Goal: Task Accomplishment & Management: Manage account settings

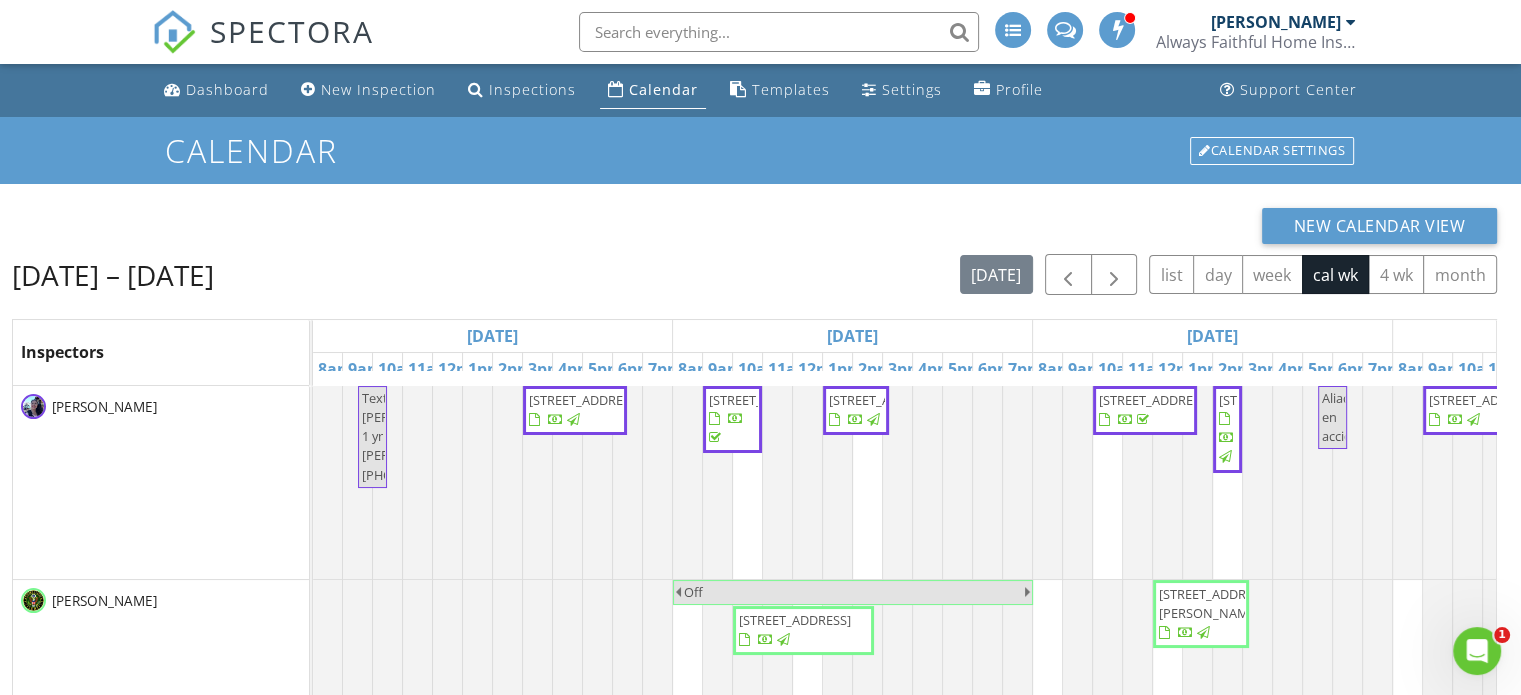
scroll to position [0, 1336]
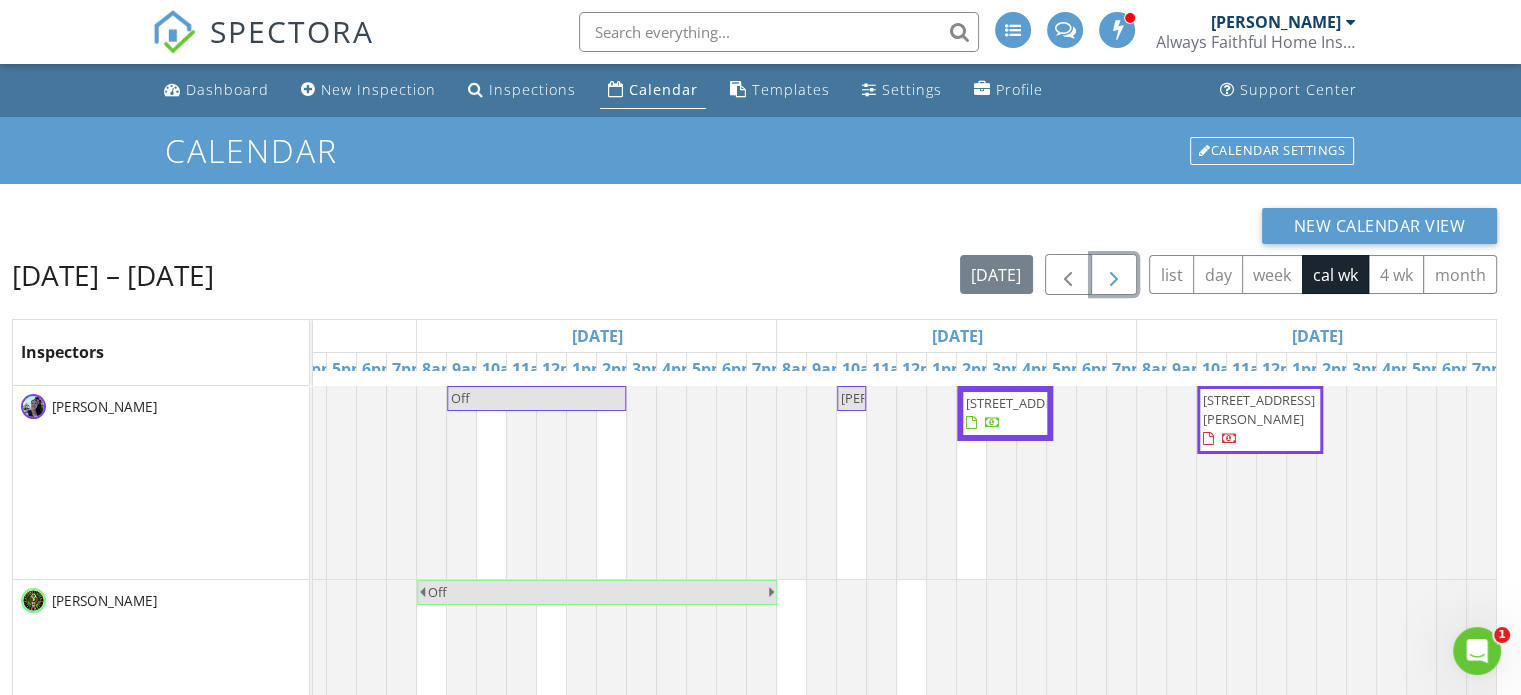
click at [1128, 290] on button "button" at bounding box center [1114, 274] width 47 height 41
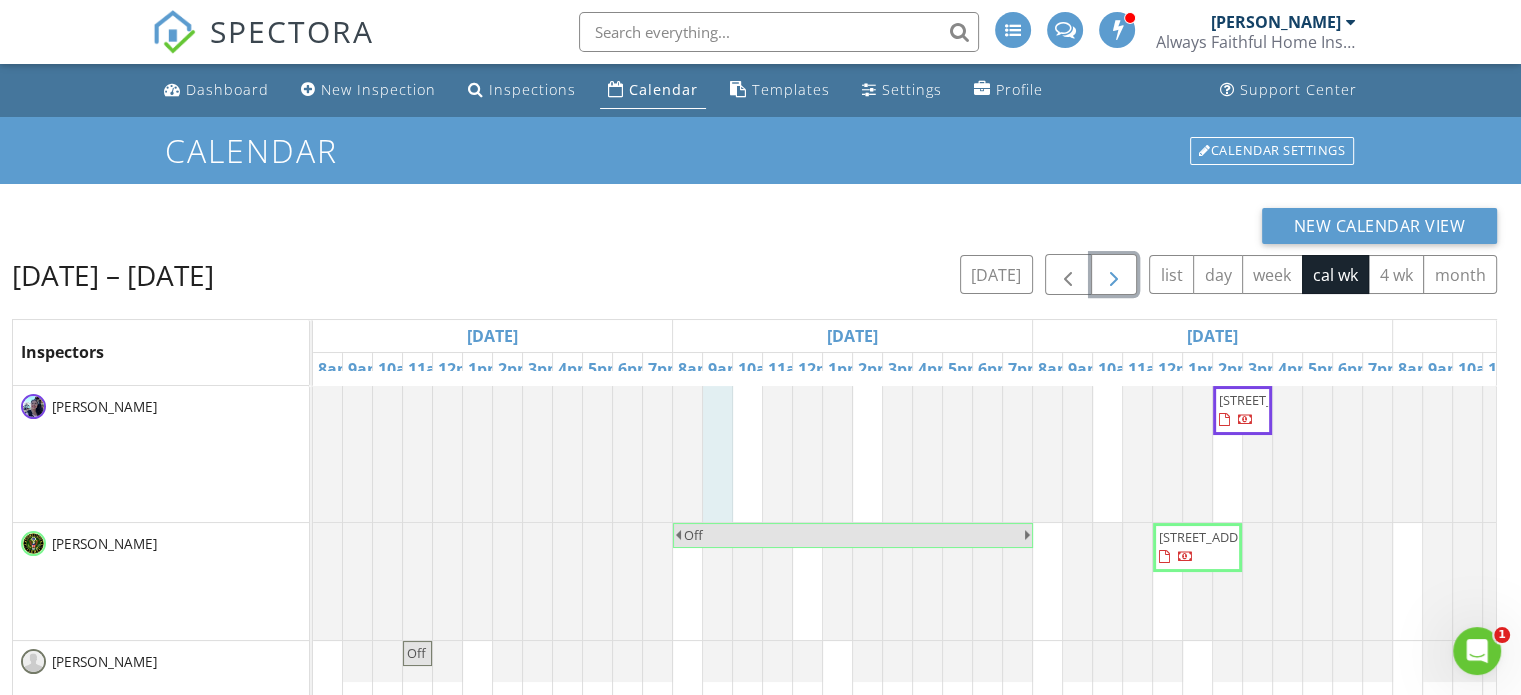
click at [313, 411] on div at bounding box center [313, 454] width 0 height 136
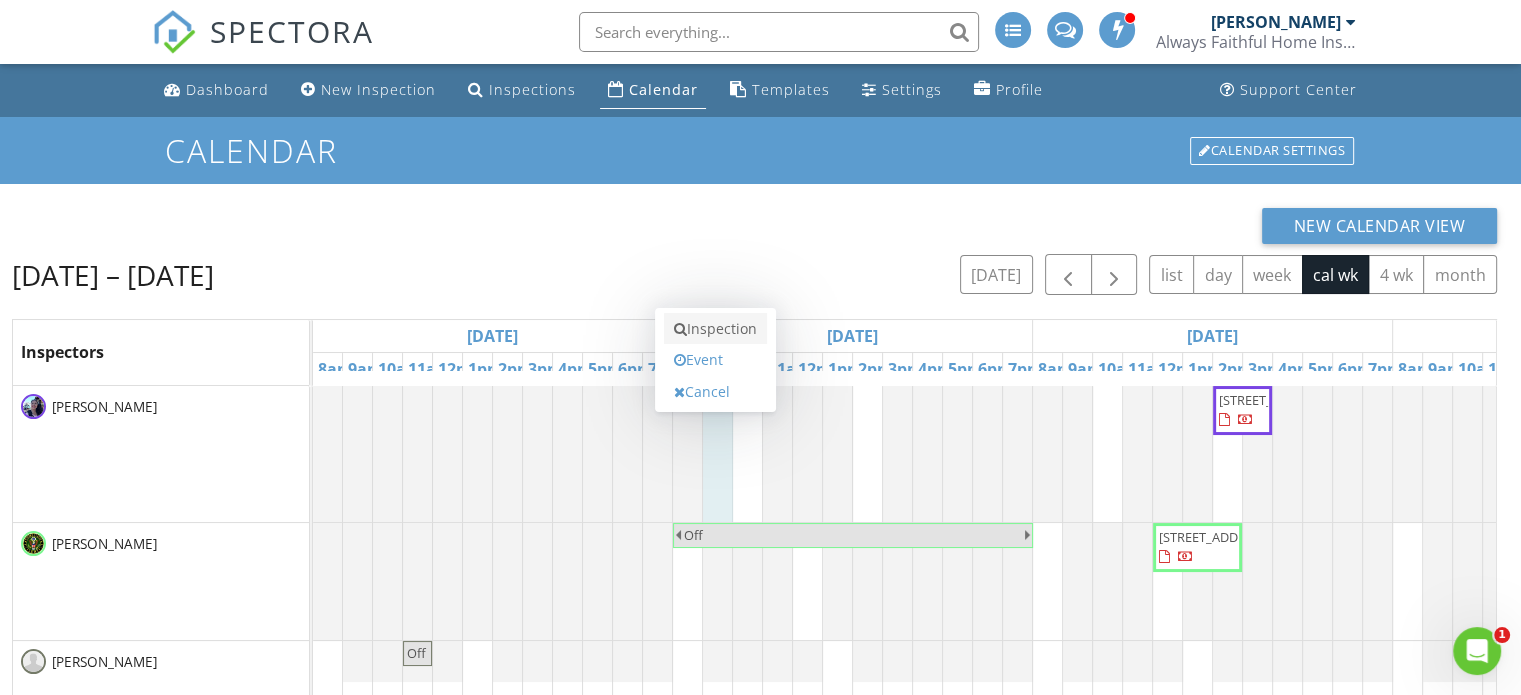
click at [742, 339] on link "Inspection" at bounding box center [715, 329] width 103 height 32
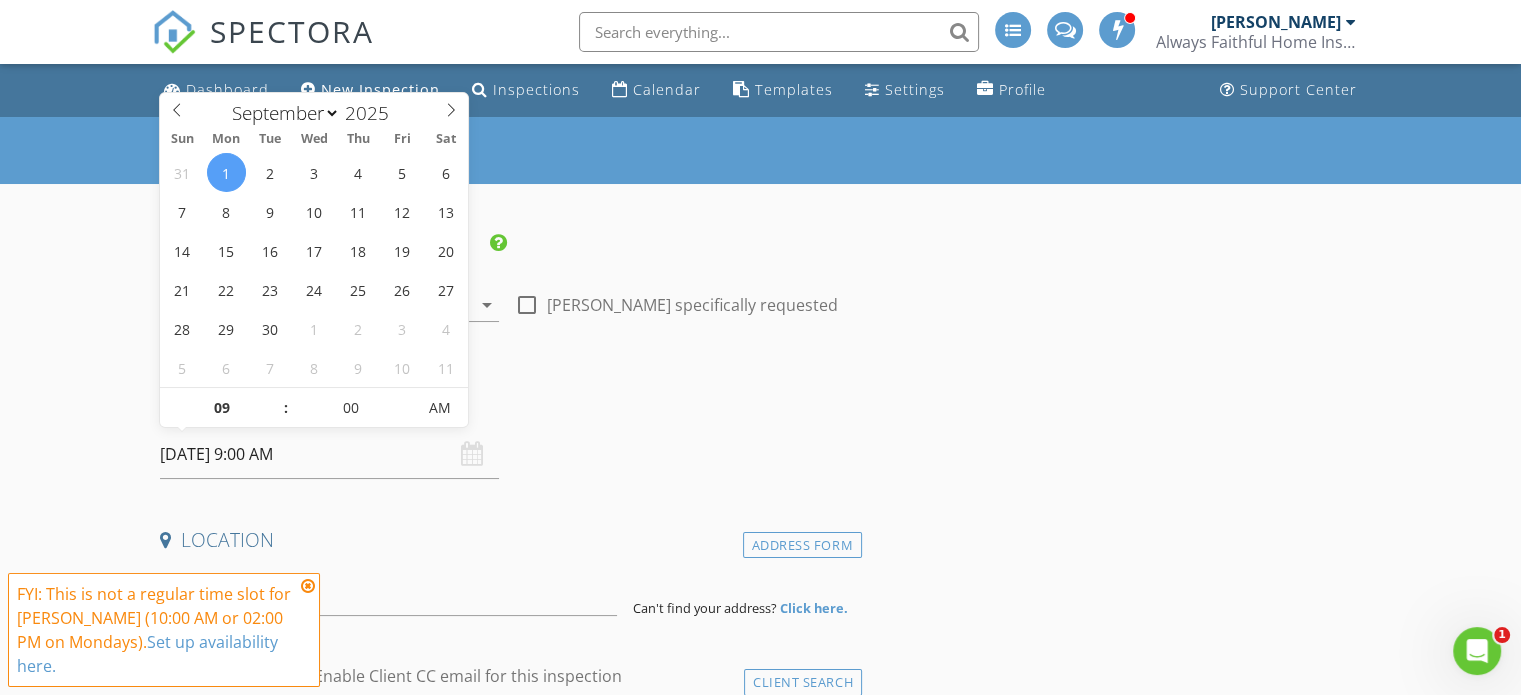
click at [379, 457] on input "09/01/2025 9:00 AM" at bounding box center [329, 454] width 339 height 49
type input "05"
type input "09/01/2025 9:05 AM"
click at [399, 397] on span at bounding box center [406, 398] width 14 height 20
type input "10"
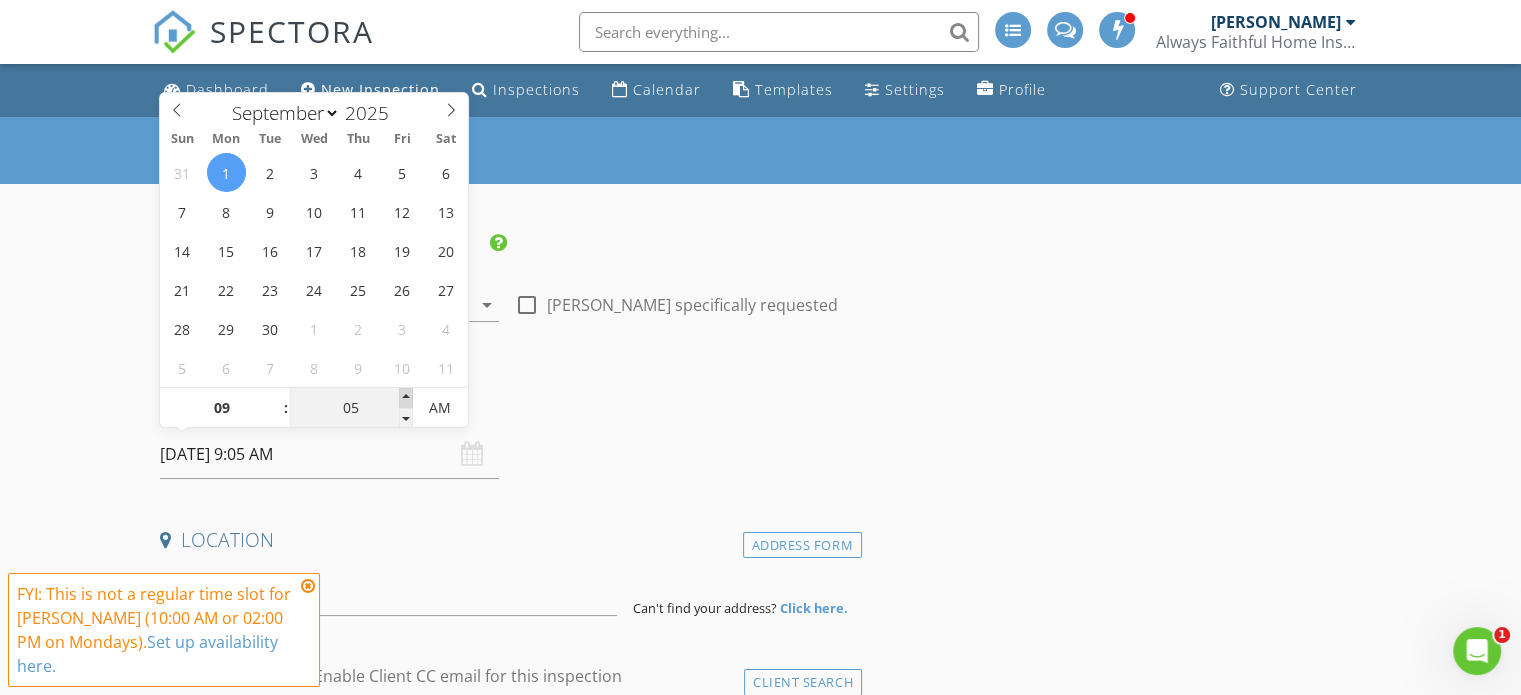
type input "09/01/2025 9:10 AM"
click at [399, 397] on span at bounding box center [406, 398] width 14 height 20
type input "15"
type input "09/01/2025 9:15 AM"
click at [399, 397] on span at bounding box center [406, 398] width 14 height 20
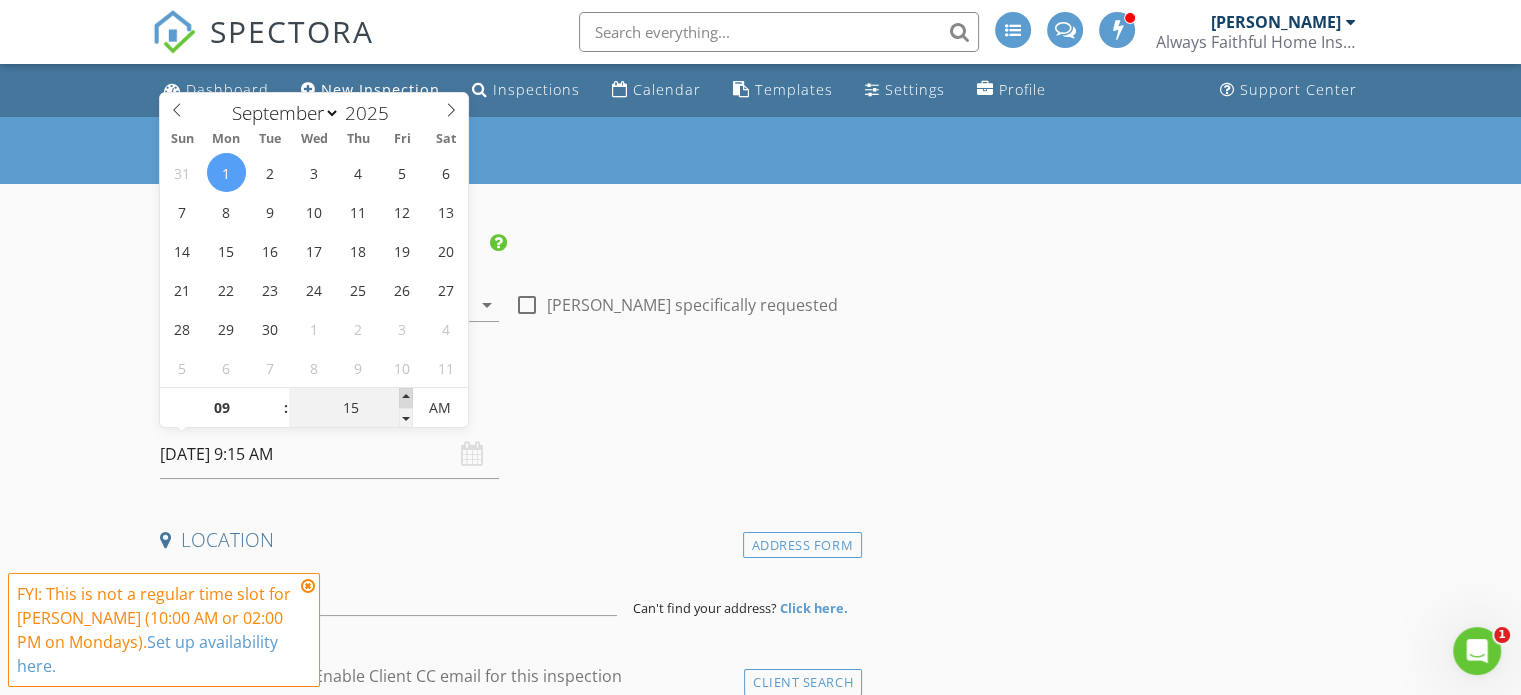
type input "20"
type input "09/01/2025 9:20 AM"
click at [399, 397] on span at bounding box center [406, 398] width 14 height 20
type input "25"
type input "09/01/2025 9:25 AM"
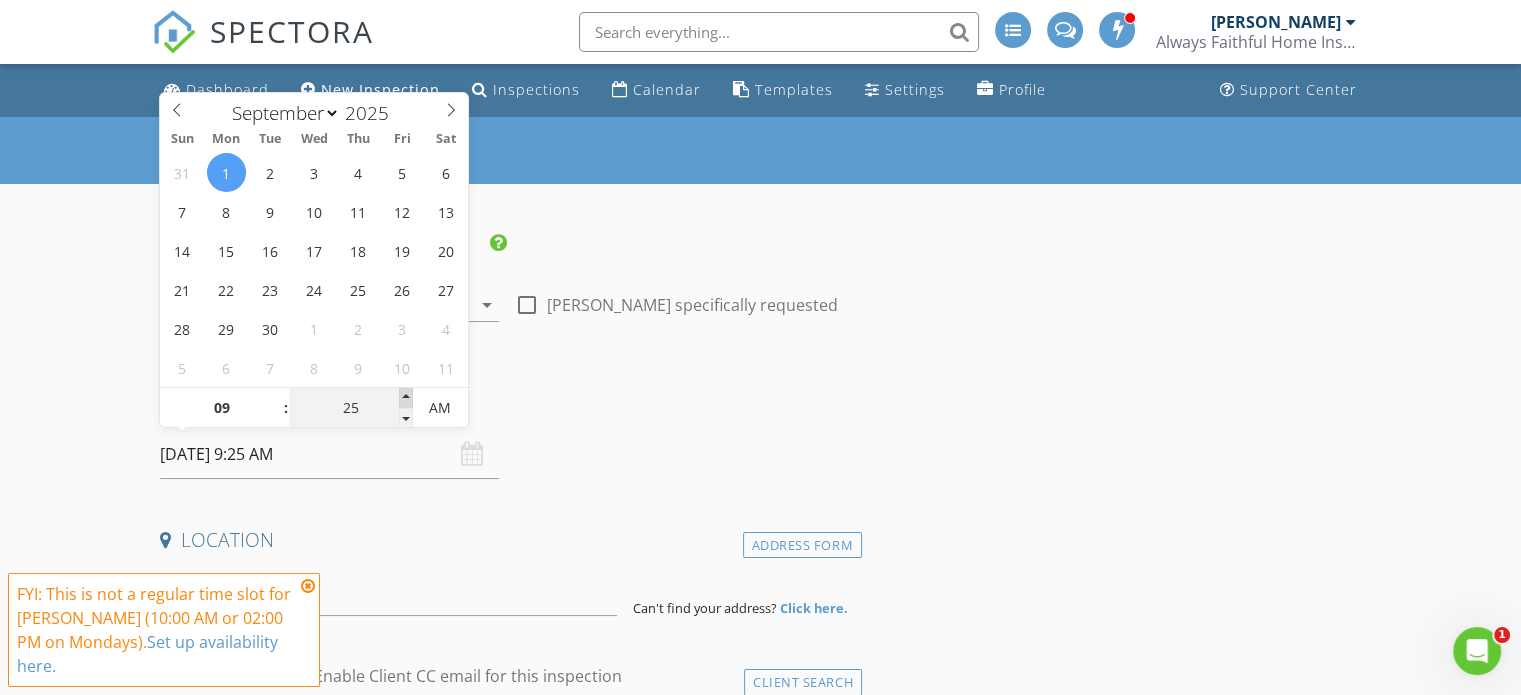
click at [399, 397] on span at bounding box center [406, 398] width 14 height 20
type input "30"
type input "[DATE] 9:30 AM"
click at [399, 397] on span at bounding box center [406, 398] width 14 height 20
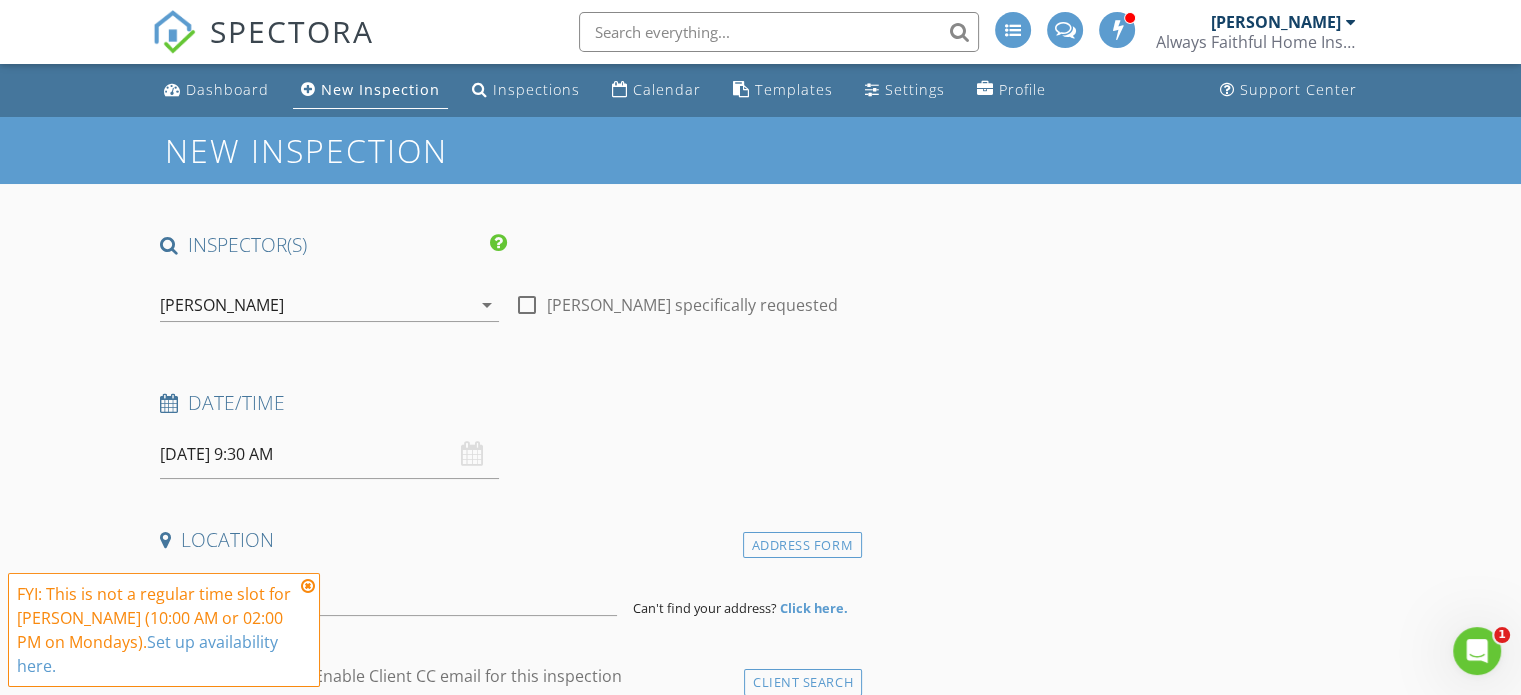
click at [454, 606] on input at bounding box center [388, 591] width 457 height 49
click at [308, 594] on icon at bounding box center [308, 586] width 14 height 16
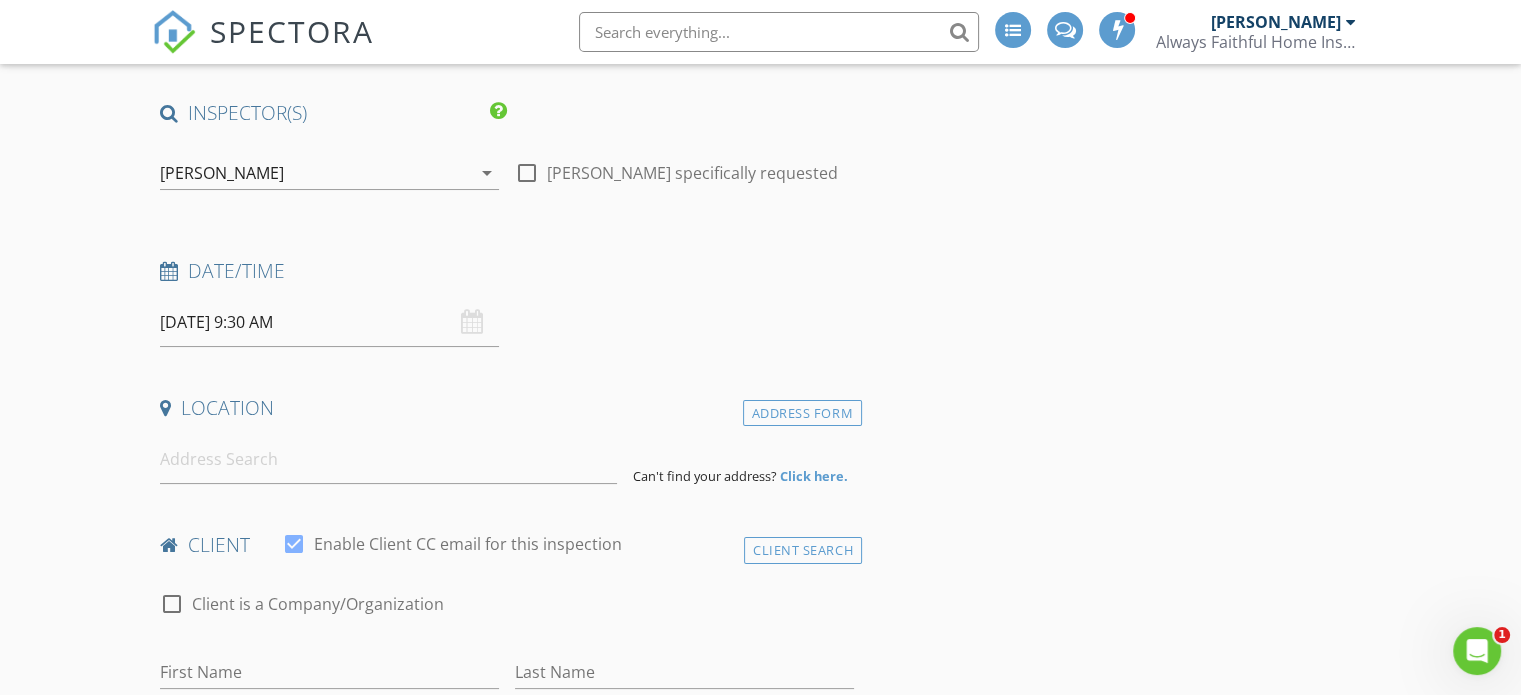
scroll to position [98, 0]
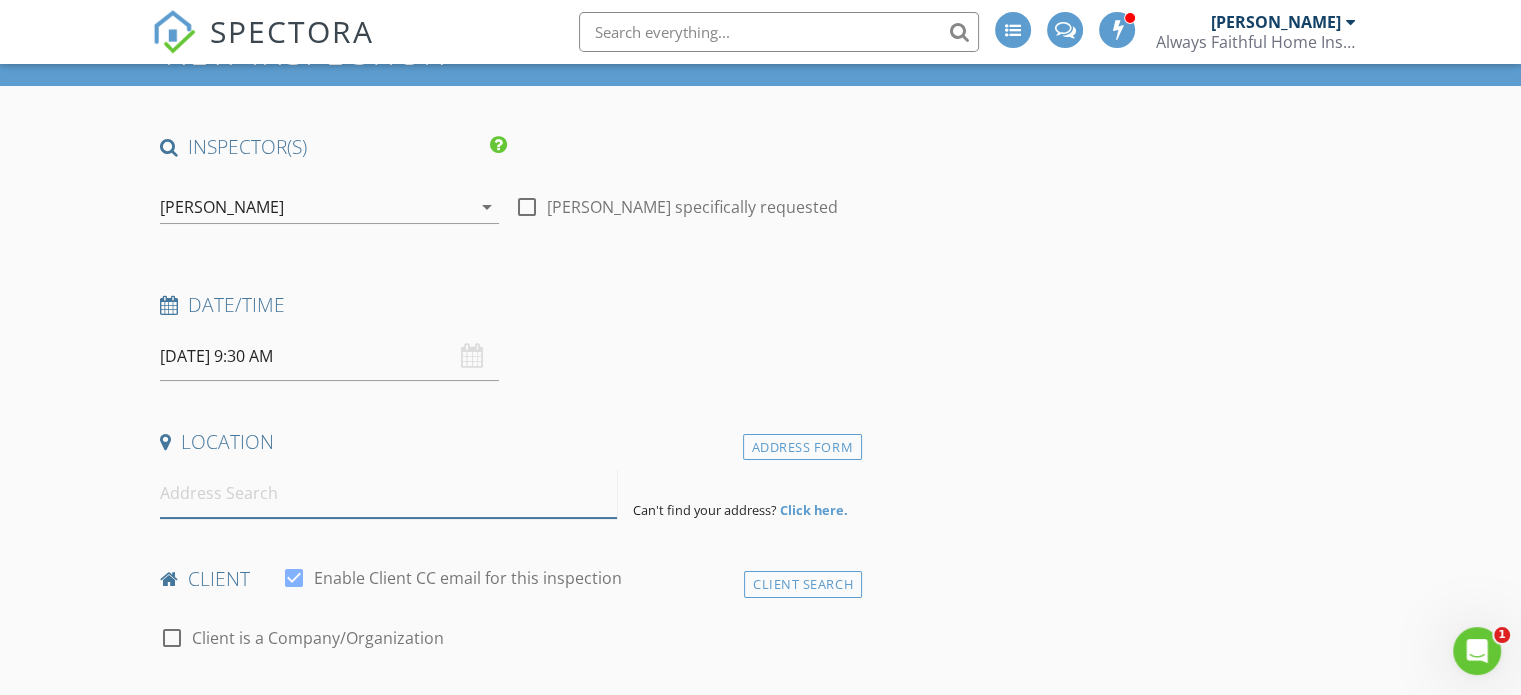
click at [275, 485] on input at bounding box center [388, 493] width 457 height 49
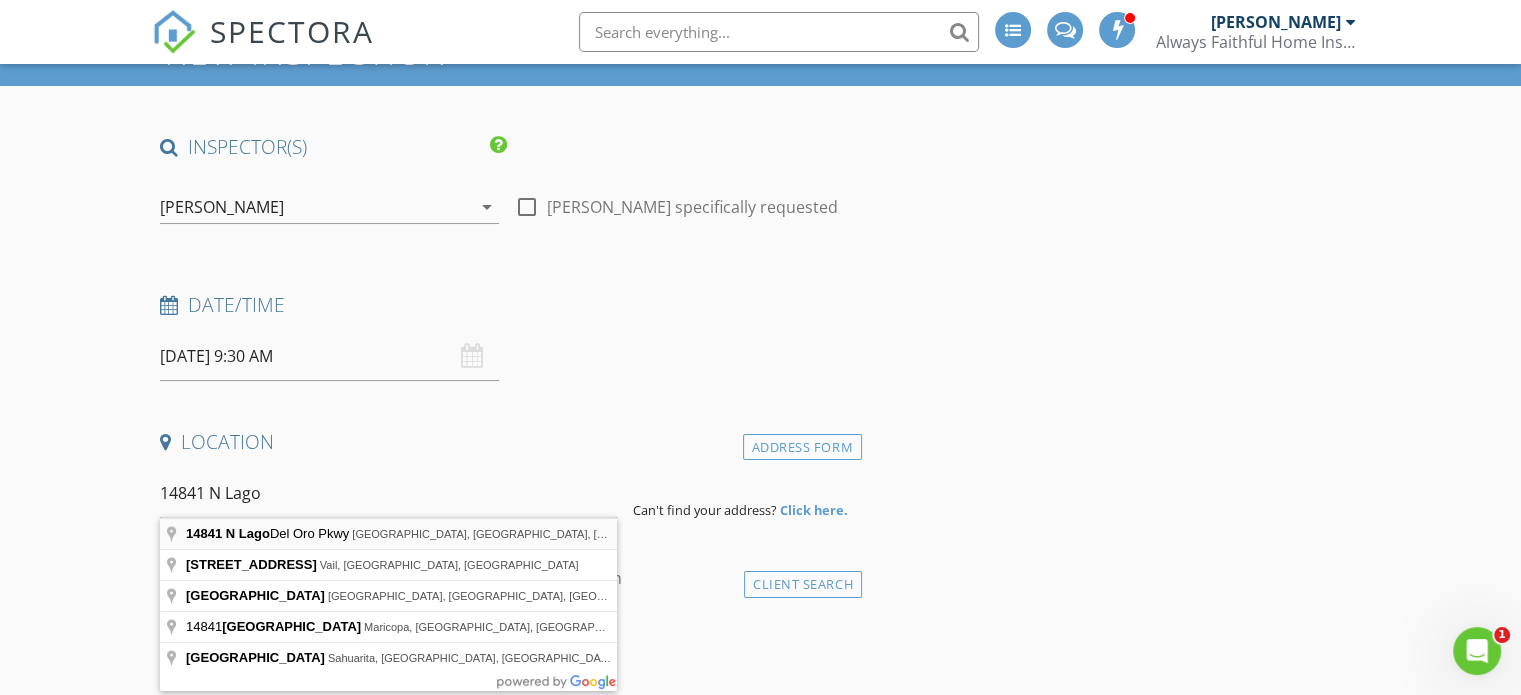
type input "14841 N Lago Del Oro Pkwy, Tucson, AZ, USA"
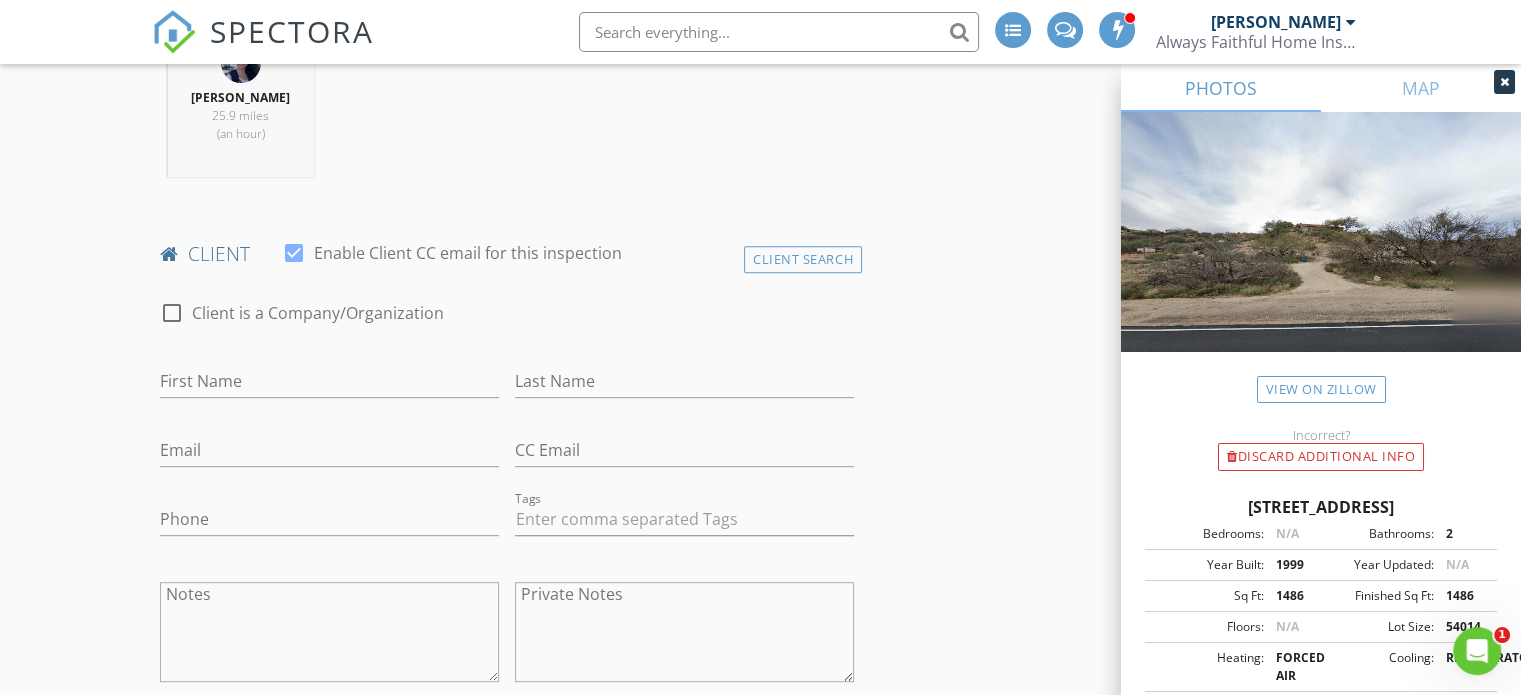
scroll to position [834, 0]
click at [344, 388] on input "First Name" at bounding box center [329, 379] width 339 height 33
type input "[PERSON_NAME]"
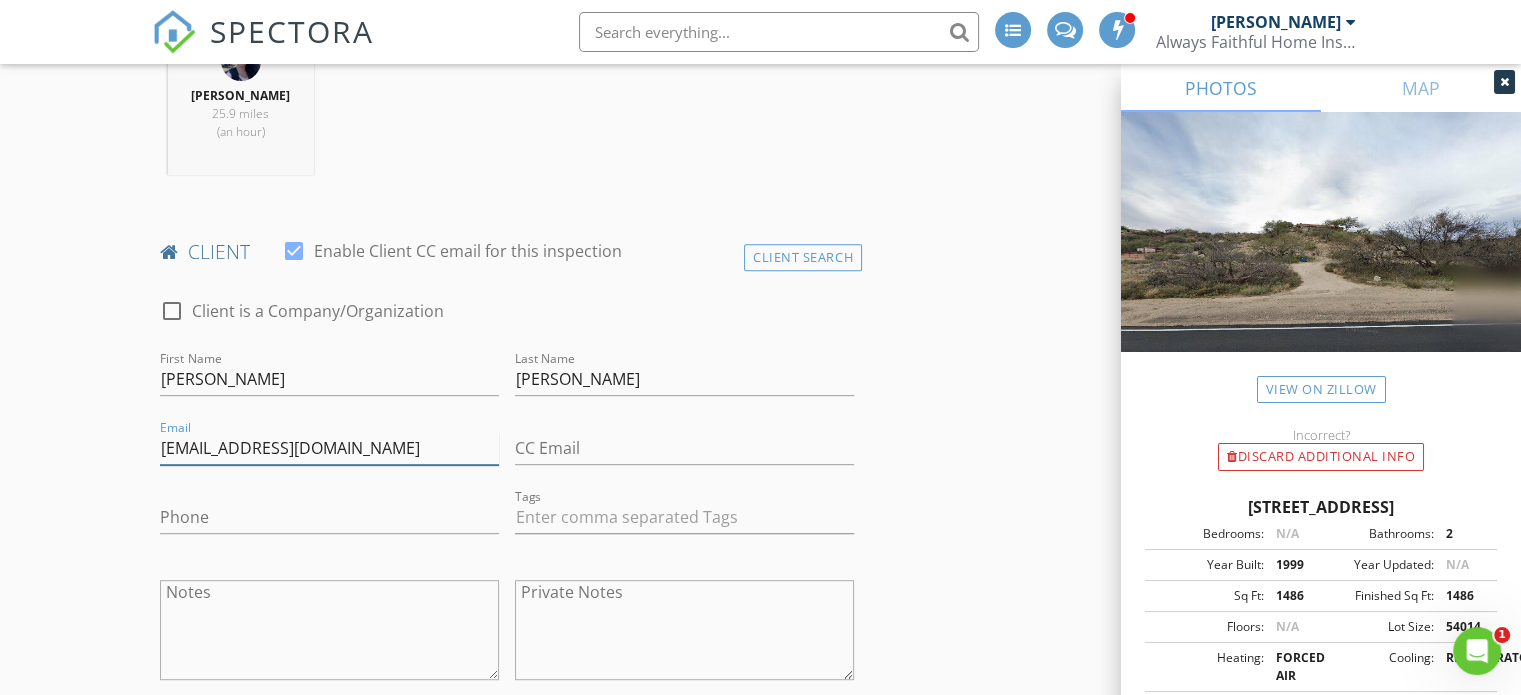
type input "[EMAIL_ADDRESS][DOMAIN_NAME]"
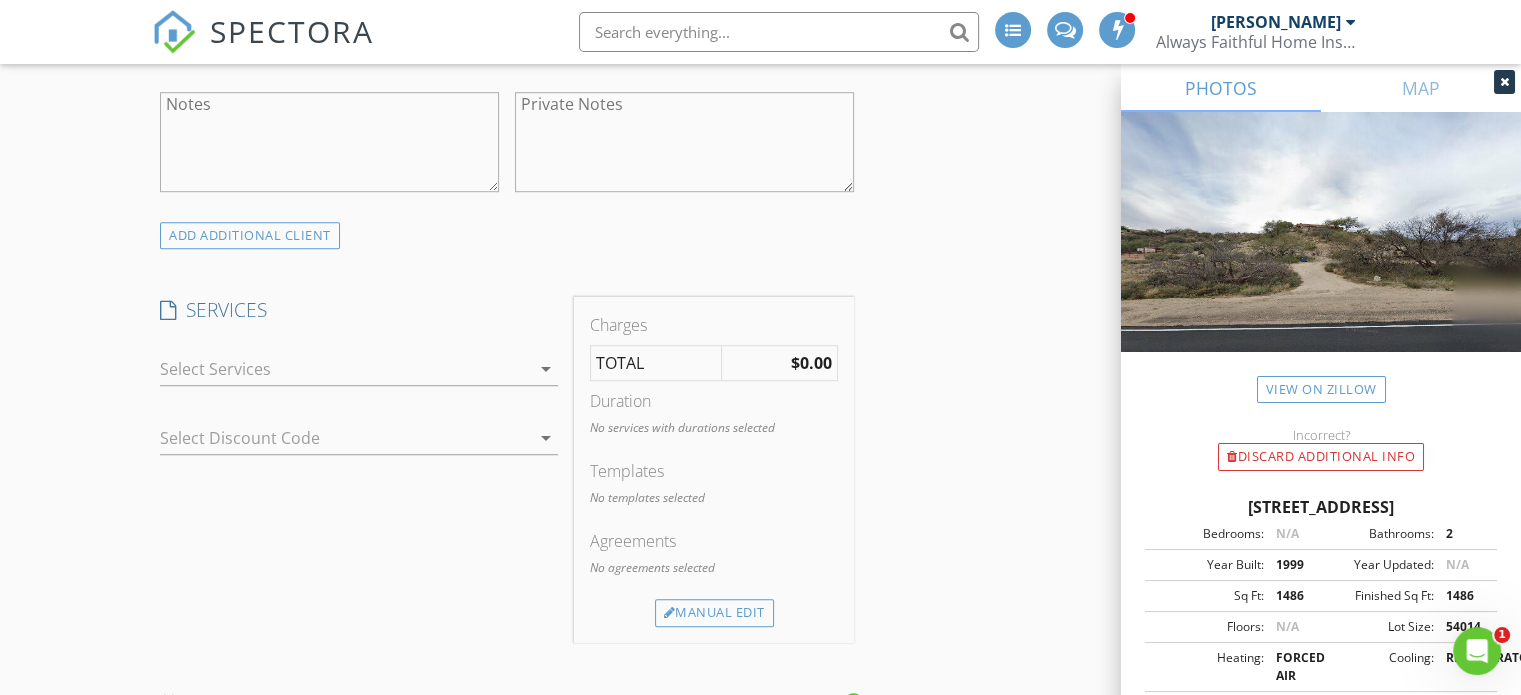
scroll to position [1323, 0]
type input "[PHONE_NUMBER]"
click at [336, 371] on div at bounding box center [345, 368] width 370 height 32
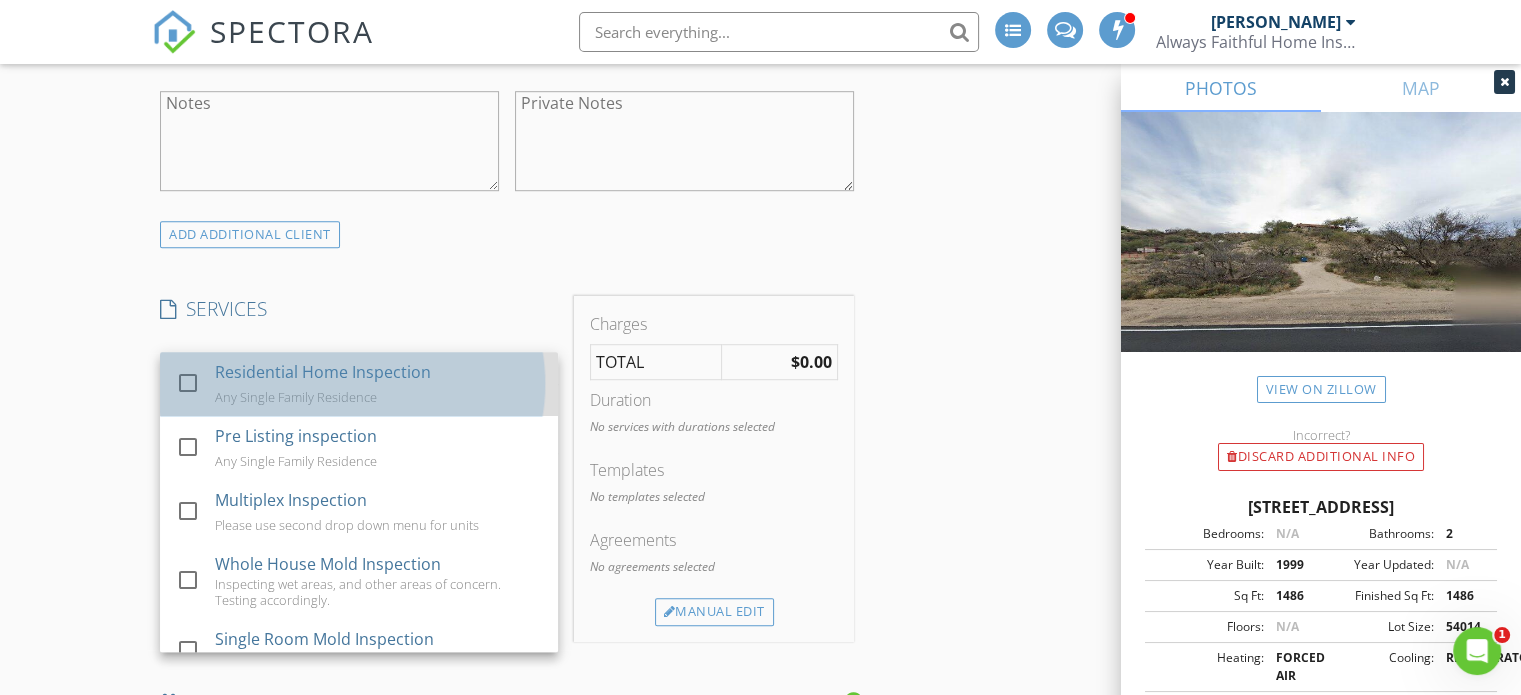
click at [381, 382] on div "Residential Home Inspection" at bounding box center [323, 372] width 216 height 24
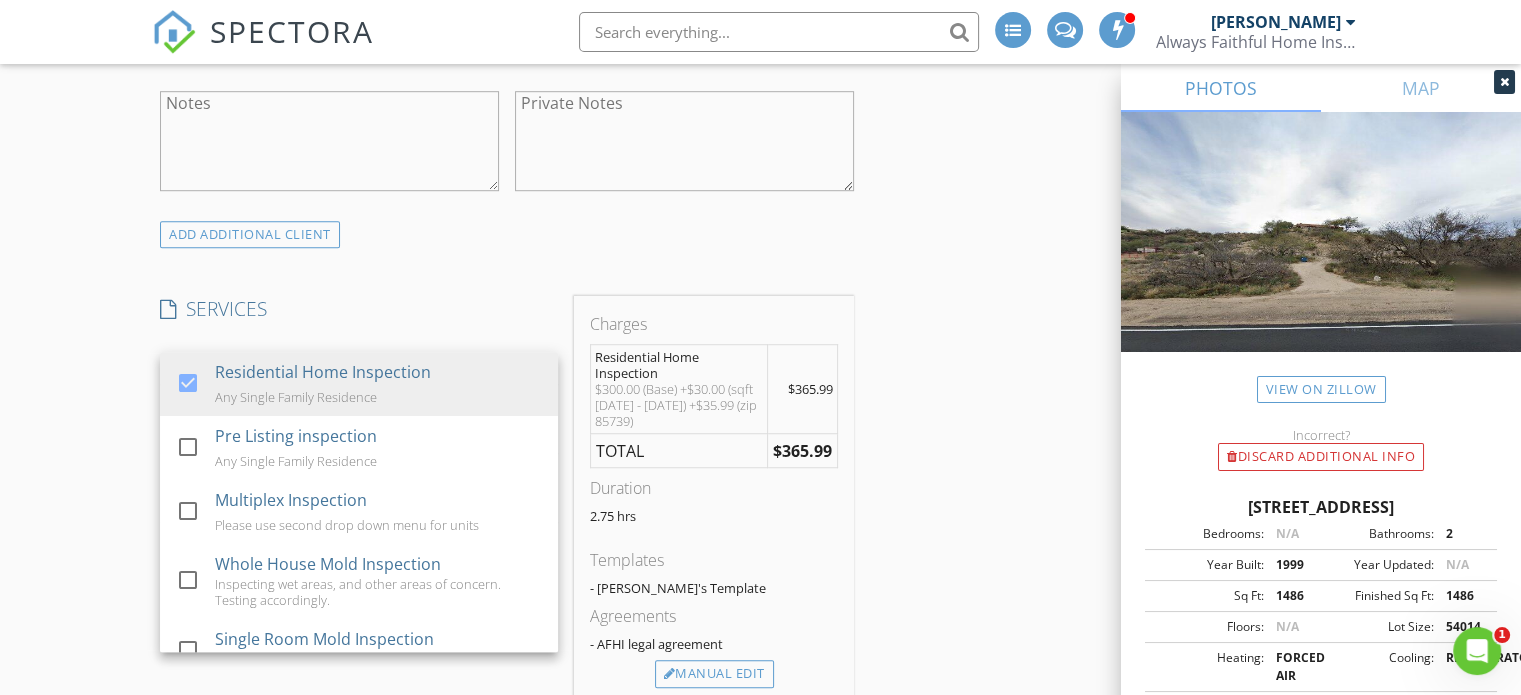
click at [454, 269] on div "INSPECTOR(S) check_box Celia Webb PRIMARY check_box_outline_blank Aaron Brunson…" at bounding box center [507, 657] width 710 height 3497
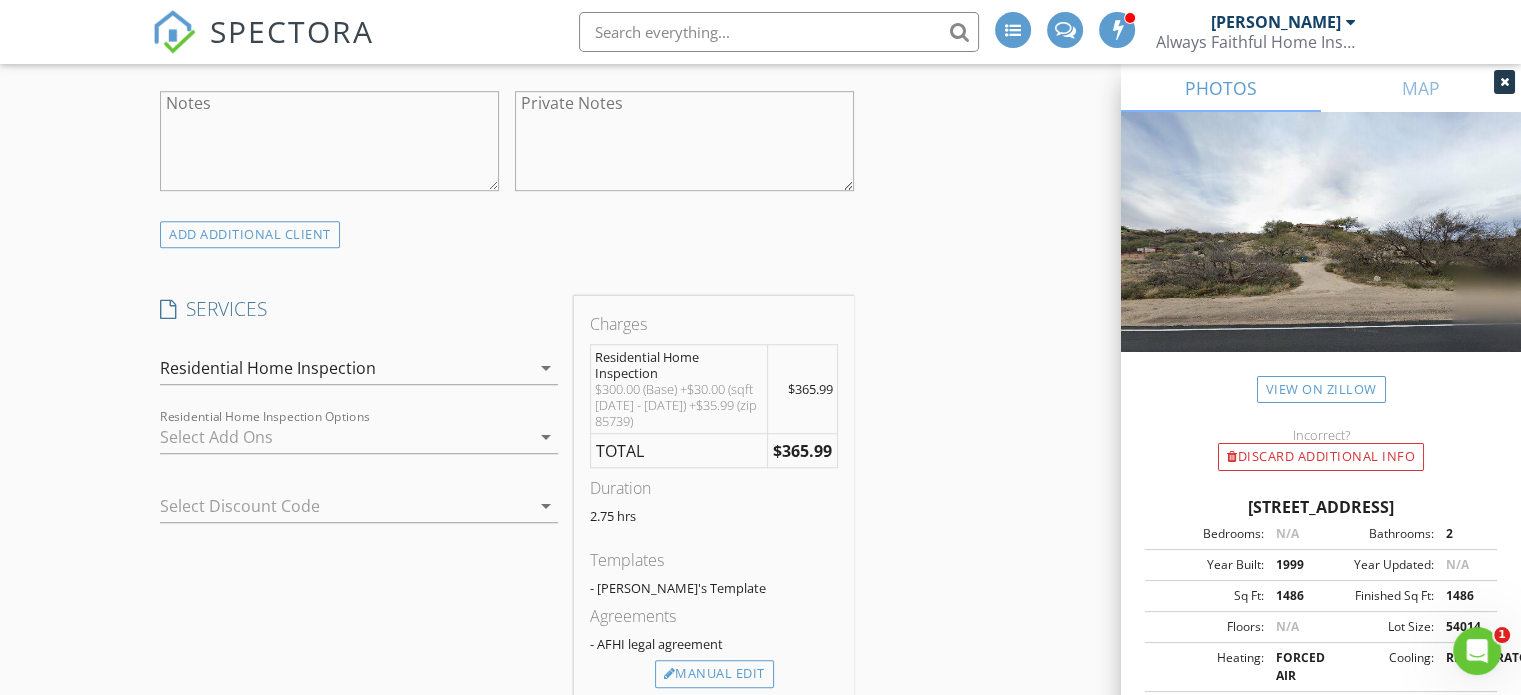
click at [412, 440] on div at bounding box center [345, 437] width 370 height 32
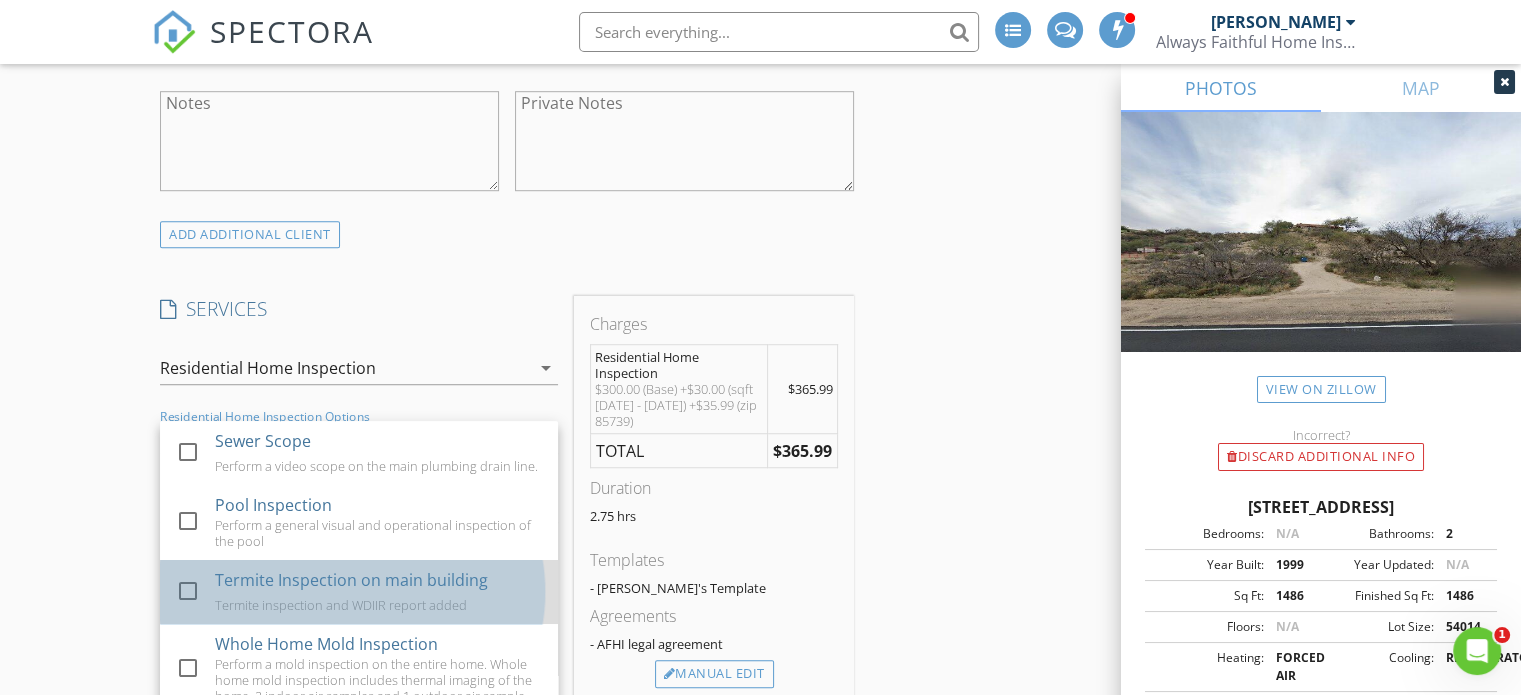
click at [384, 592] on div "Termite Inspection on main building" at bounding box center [351, 580] width 273 height 24
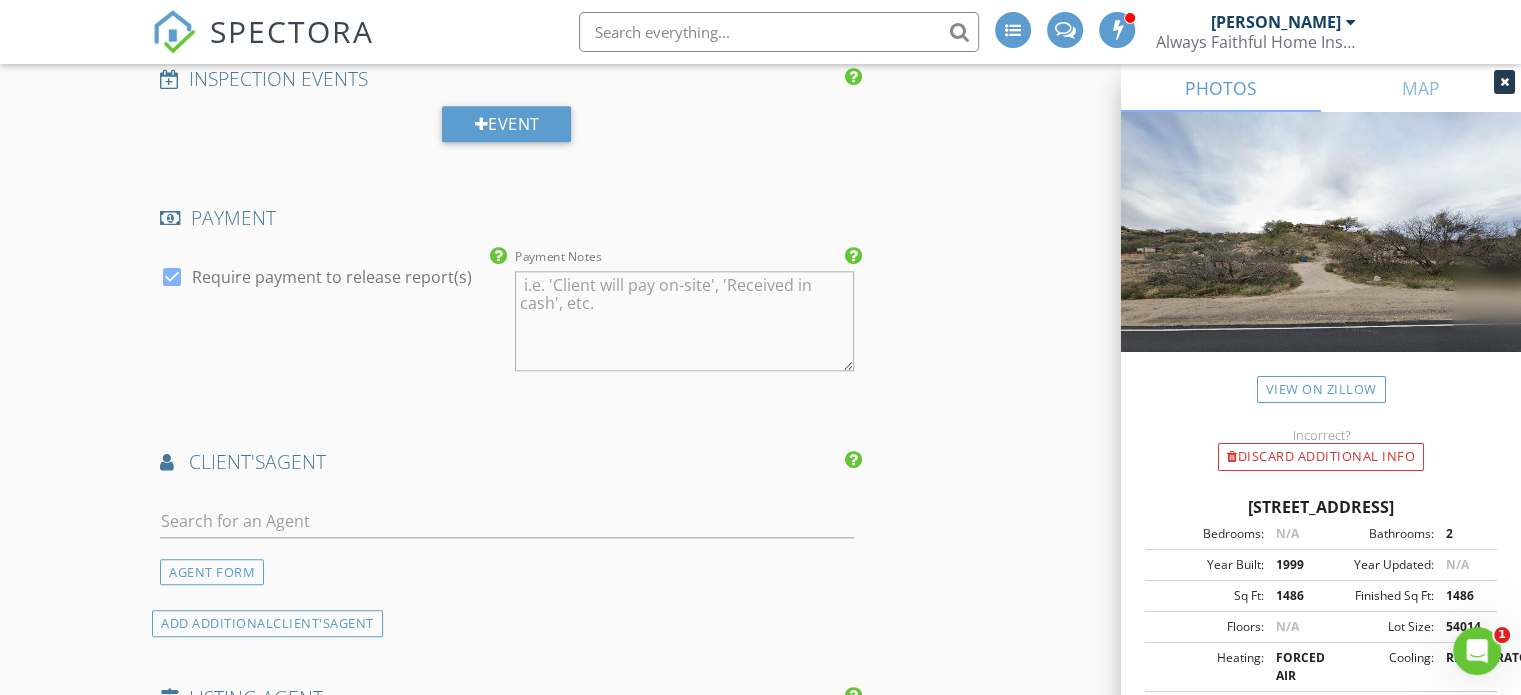
scroll to position [2082, 0]
click at [634, 523] on input "text" at bounding box center [507, 520] width 694 height 33
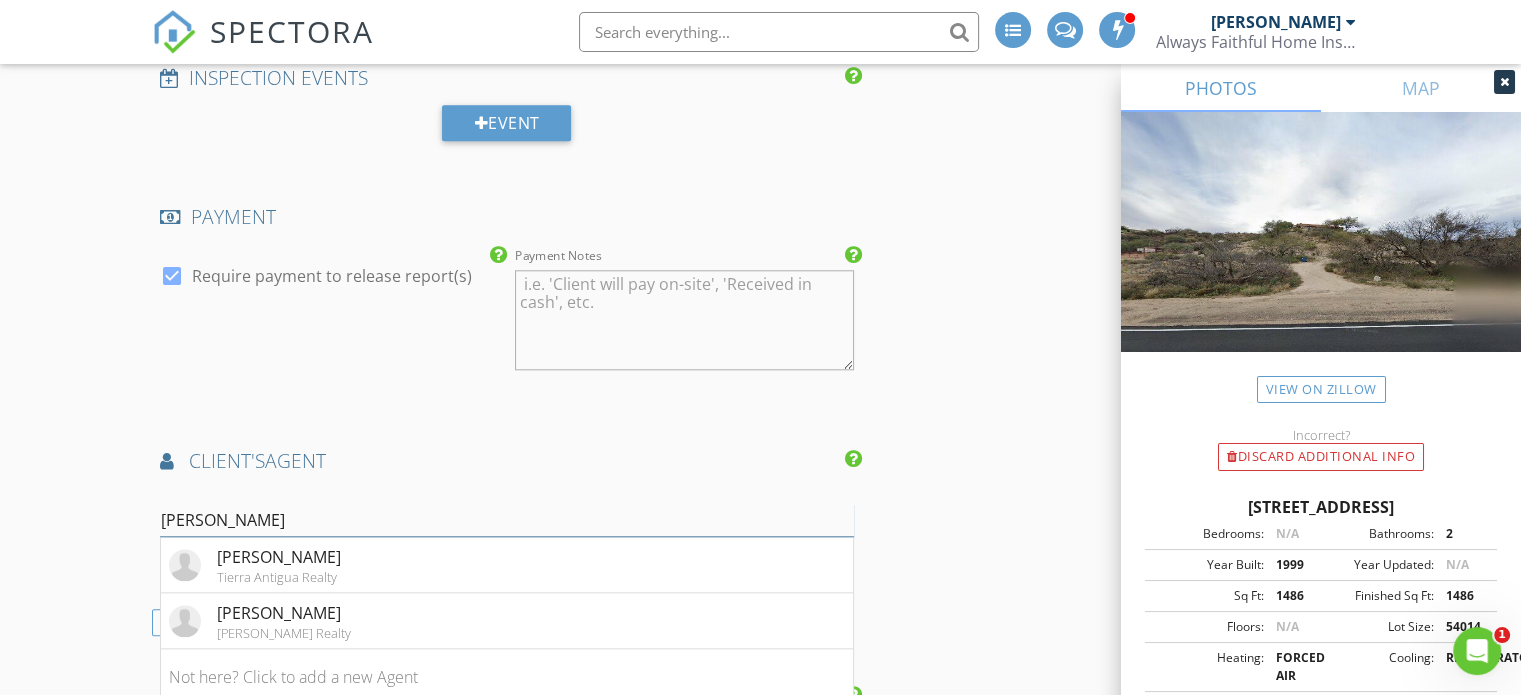
type input "rene enriquez"
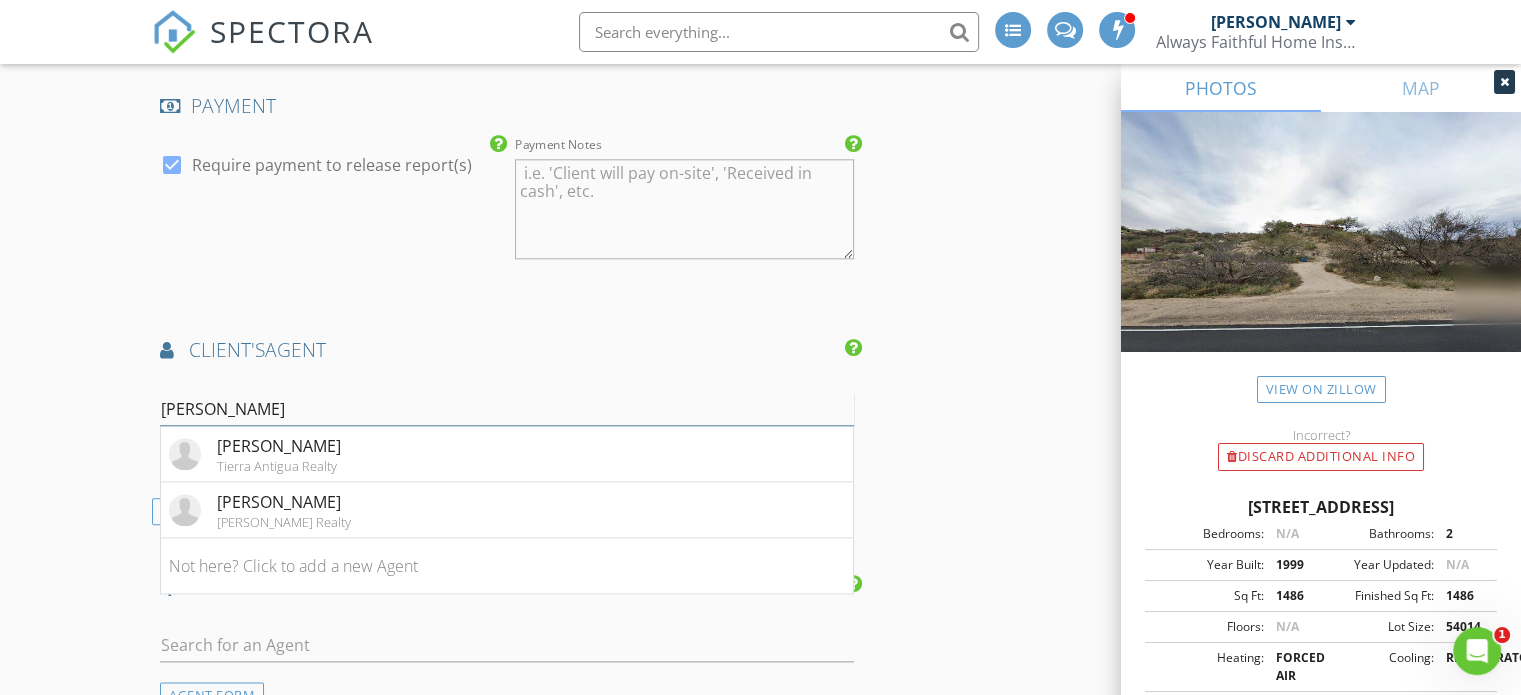
scroll to position [2195, 0]
click at [737, 446] on li "Rene Enriquez Tierra Antigua Realty" at bounding box center [507, 452] width 692 height 56
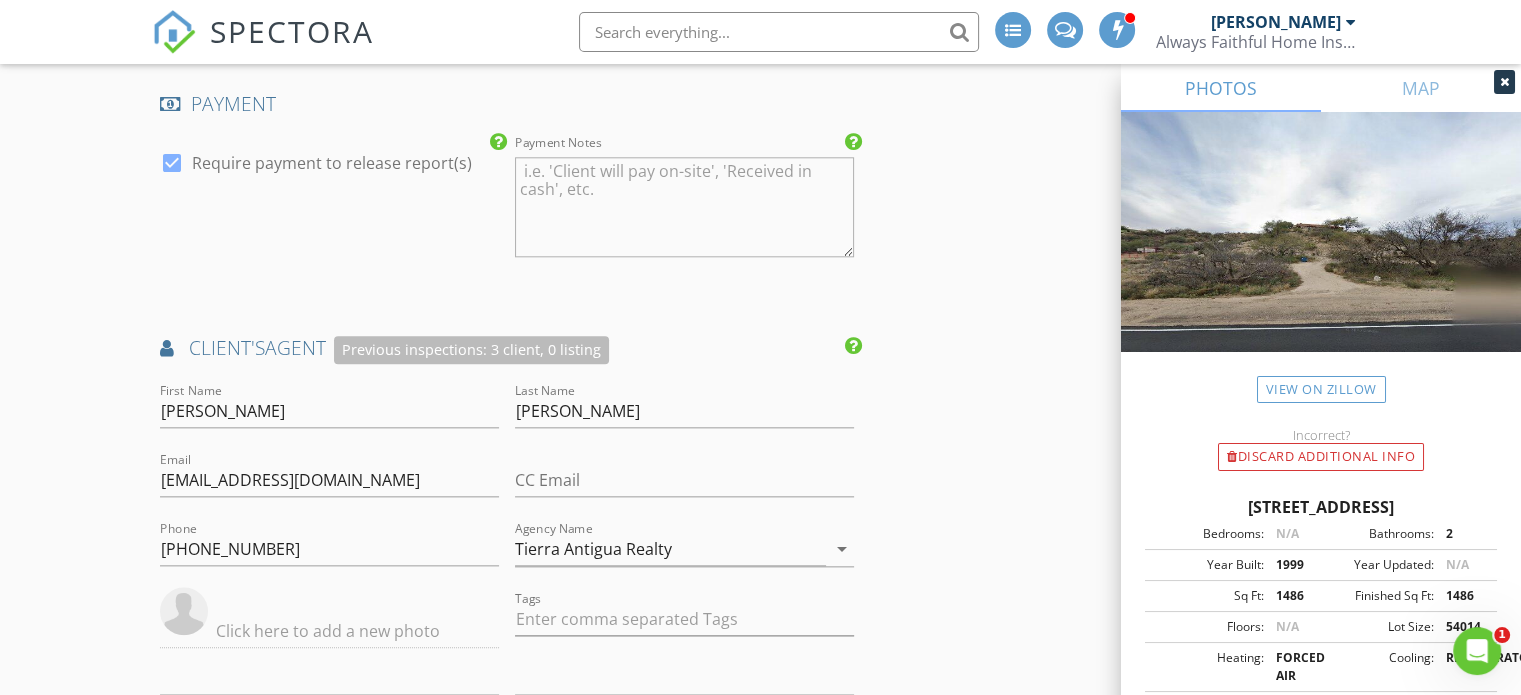
click at [1010, 427] on div "INSPECTOR(S) check_box Celia Webb PRIMARY check_box_outline_blank Aaron Brunson…" at bounding box center [760, 70] width 1217 height 4067
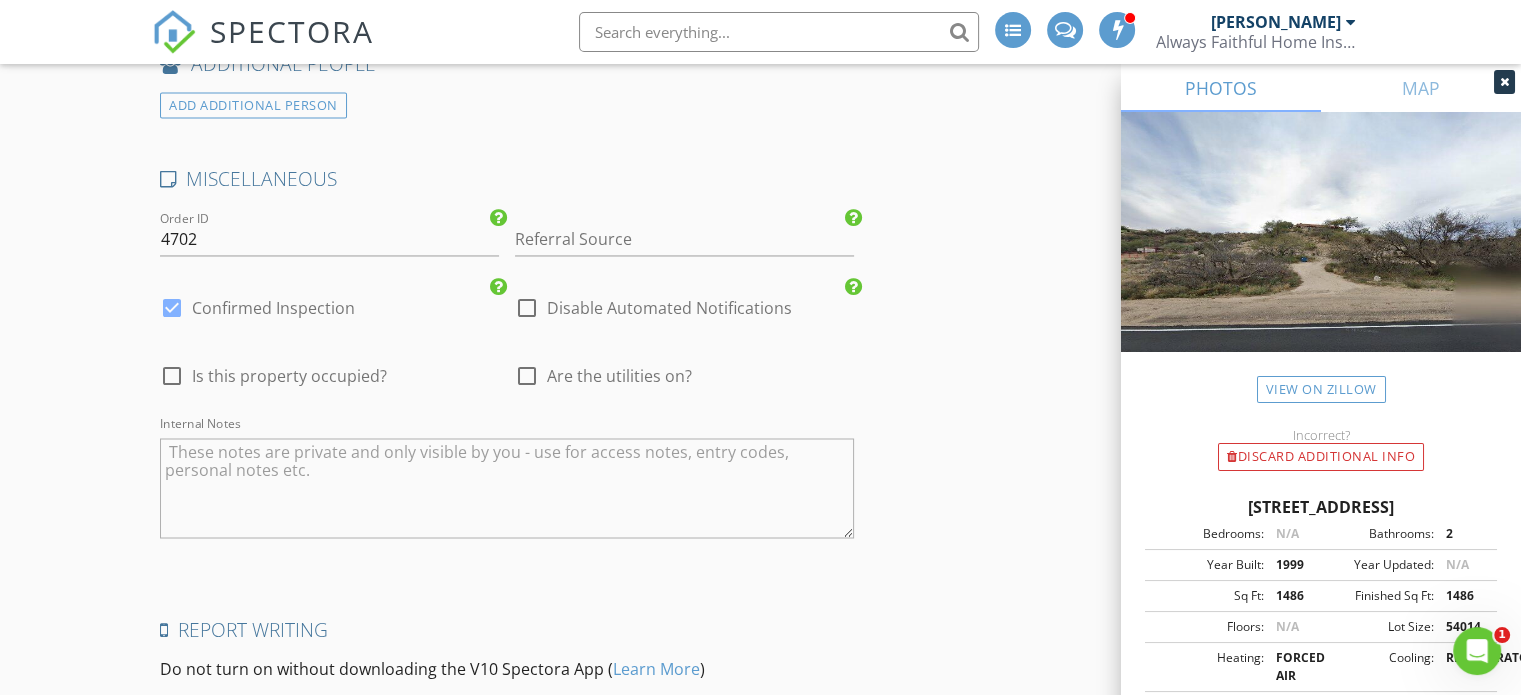
scroll to position [3303, 0]
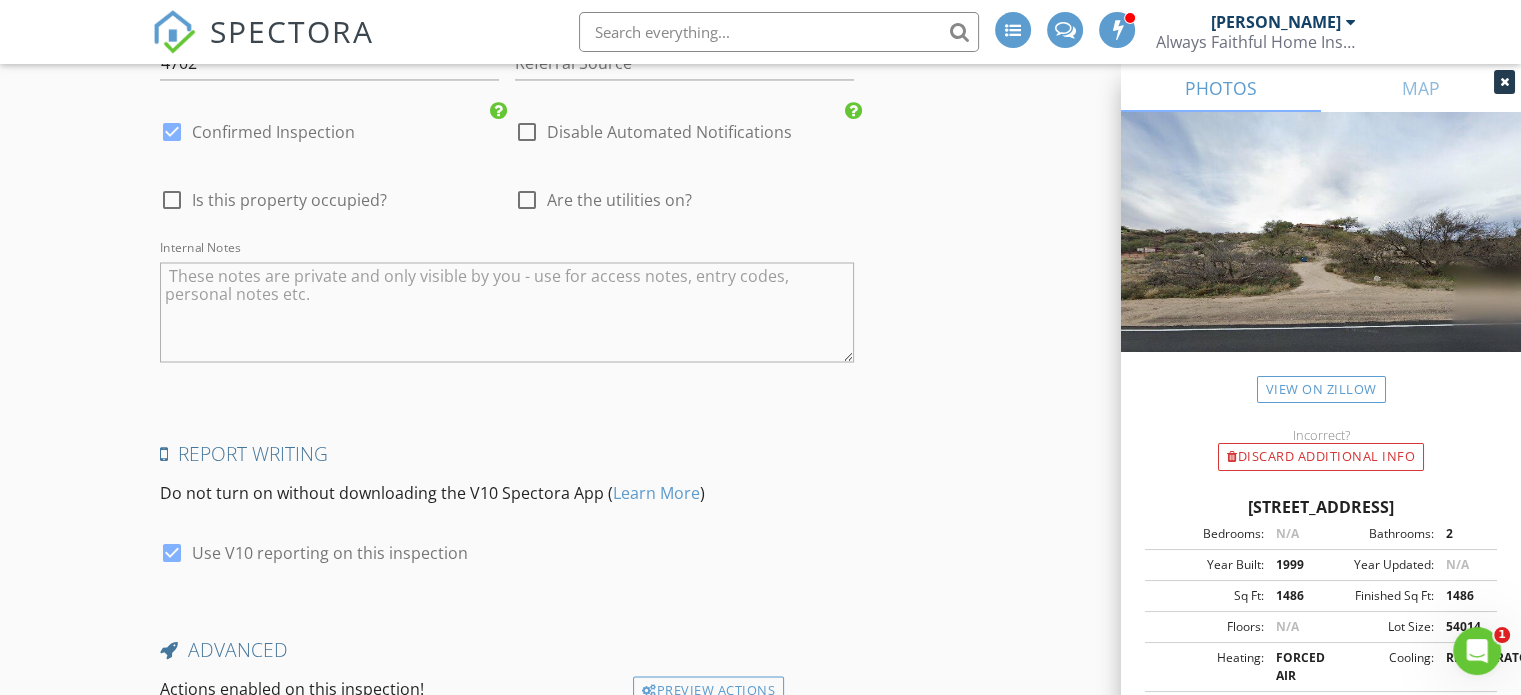
scroll to position [3642, 0]
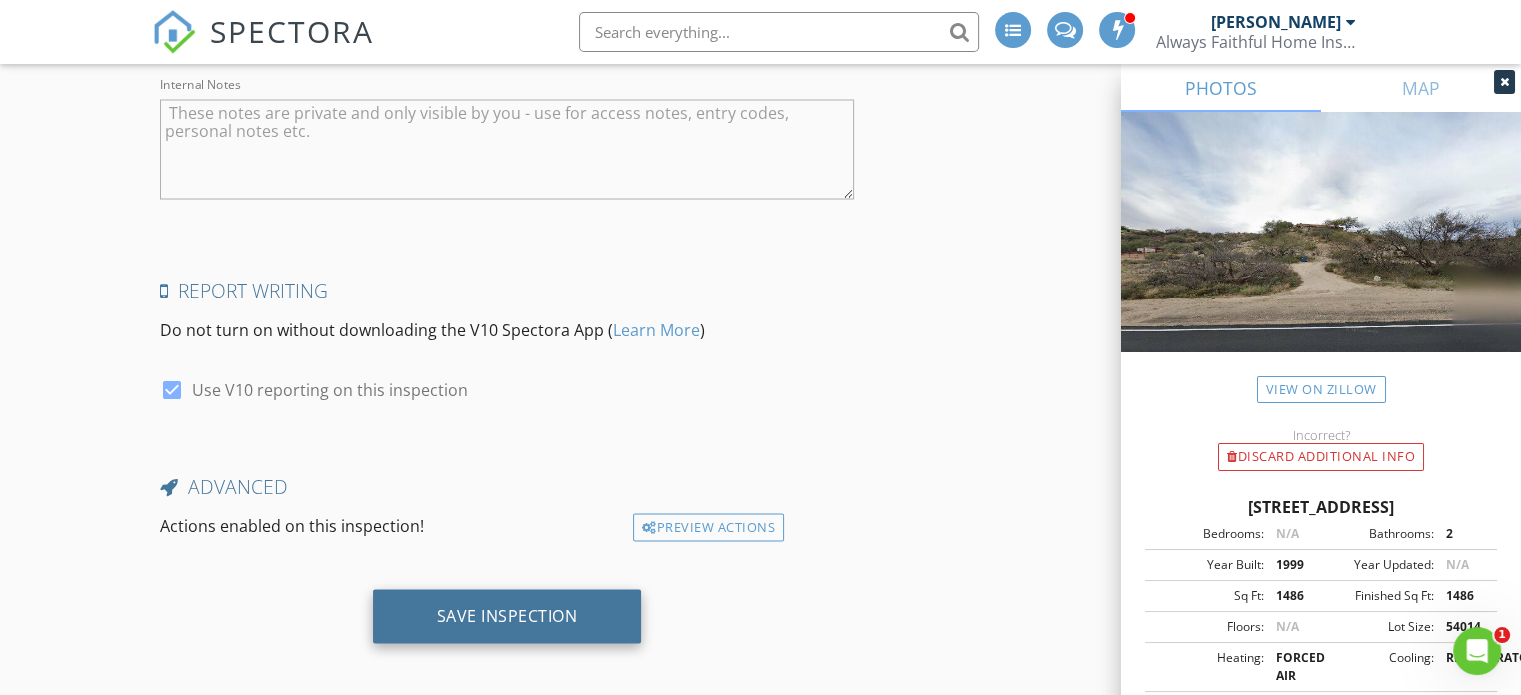
click at [496, 615] on div "Save Inspection" at bounding box center [507, 616] width 269 height 54
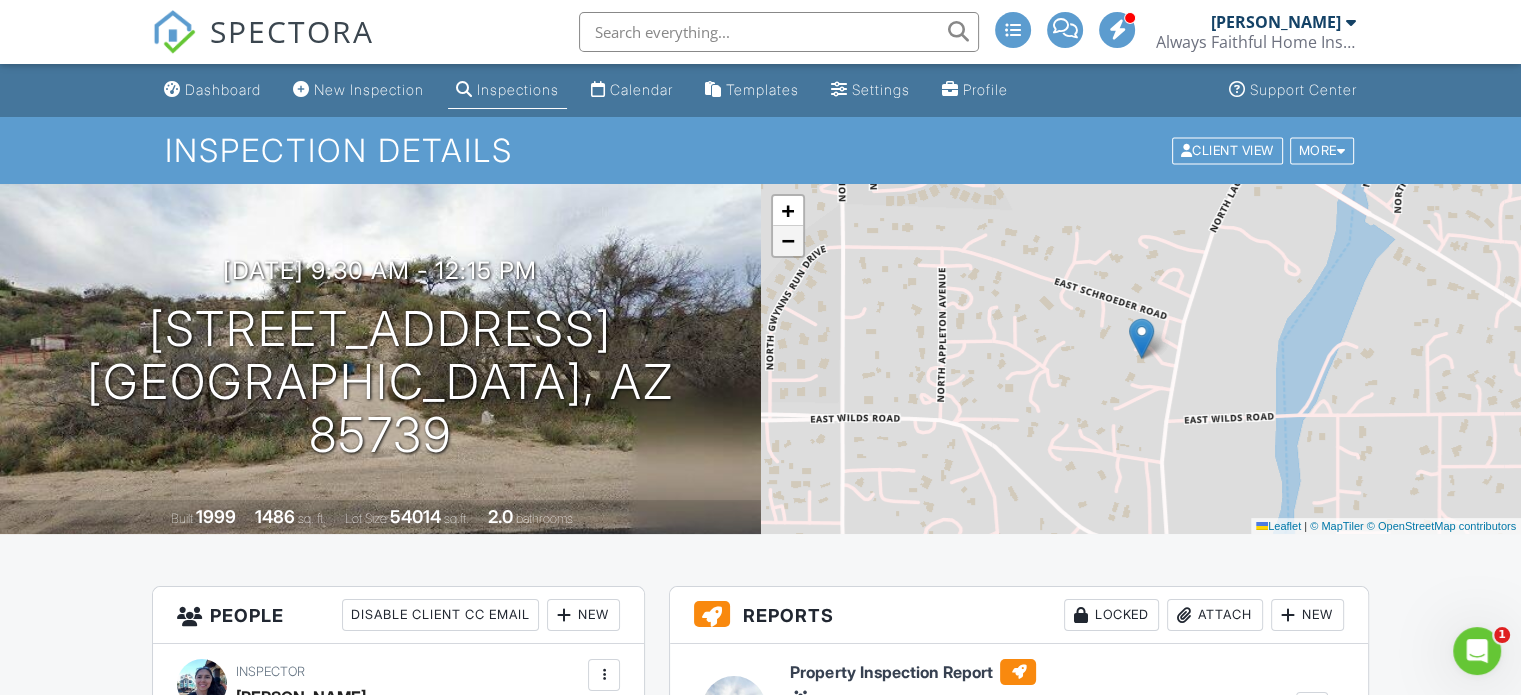
click at [788, 233] on span "−" at bounding box center [787, 240] width 13 height 25
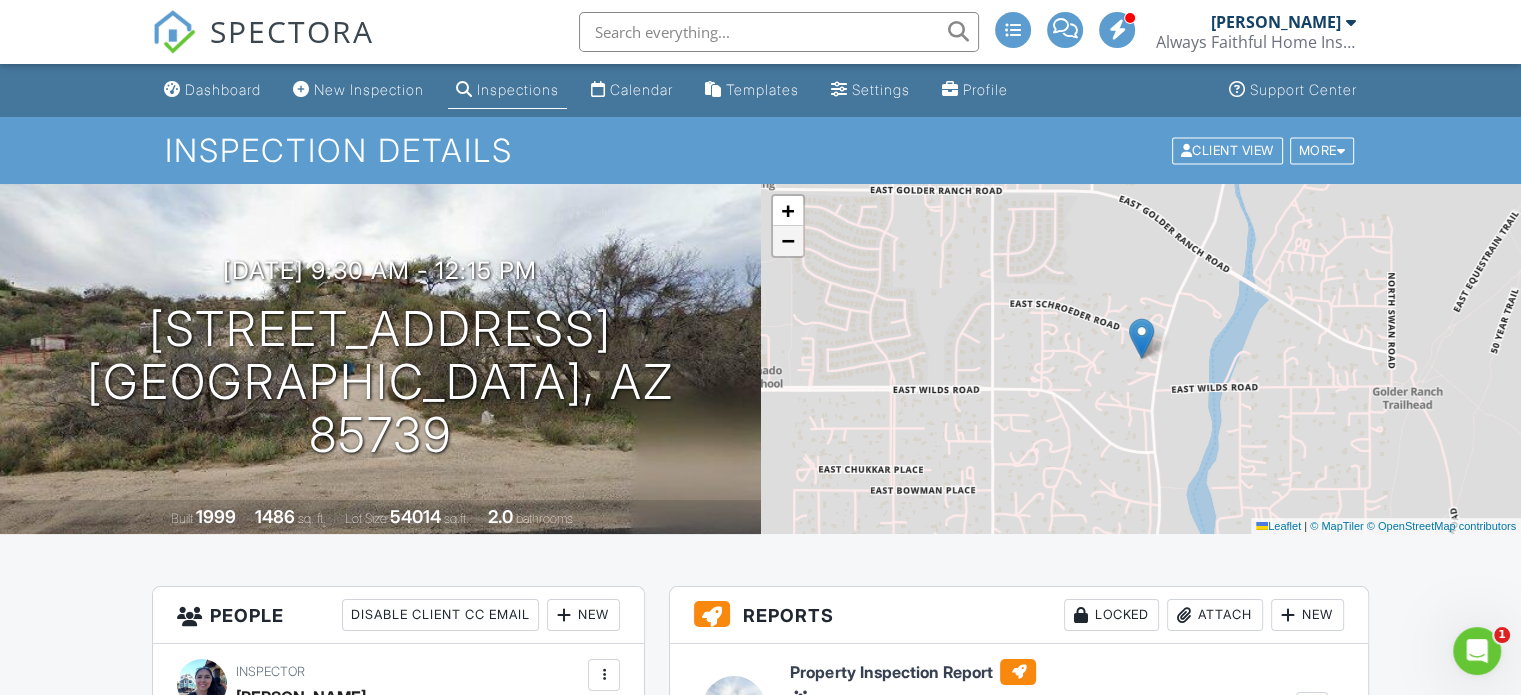
click at [788, 233] on span "−" at bounding box center [787, 240] width 13 height 25
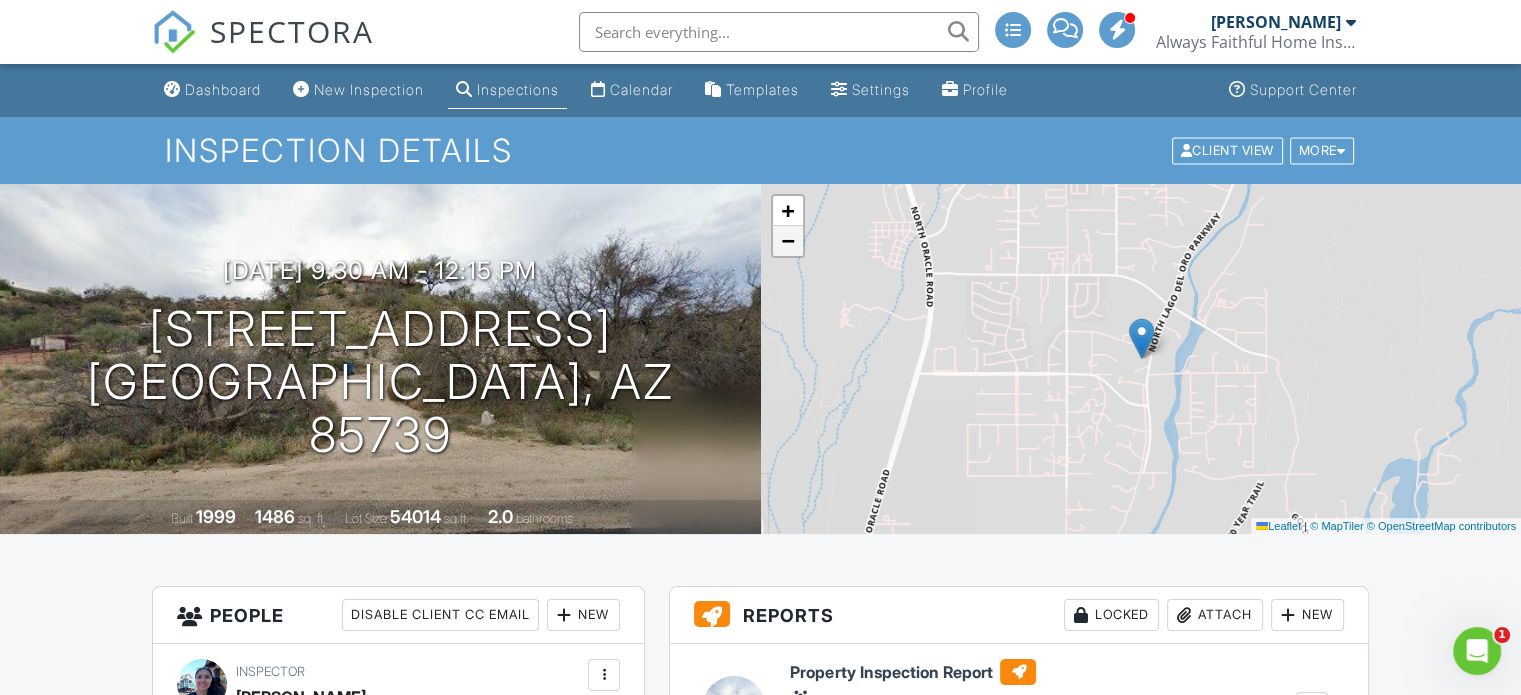
click at [788, 233] on span "−" at bounding box center [787, 240] width 13 height 25
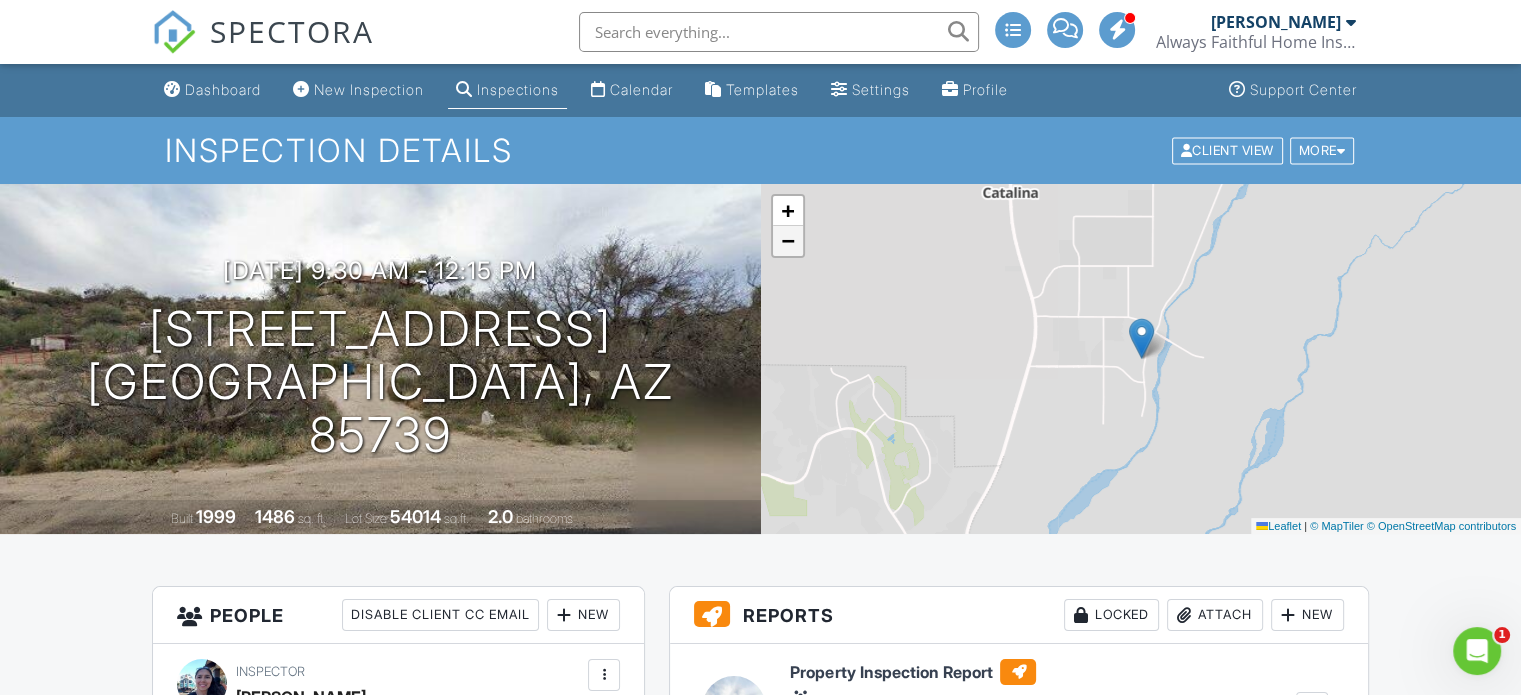
click at [788, 233] on span "−" at bounding box center [787, 240] width 13 height 25
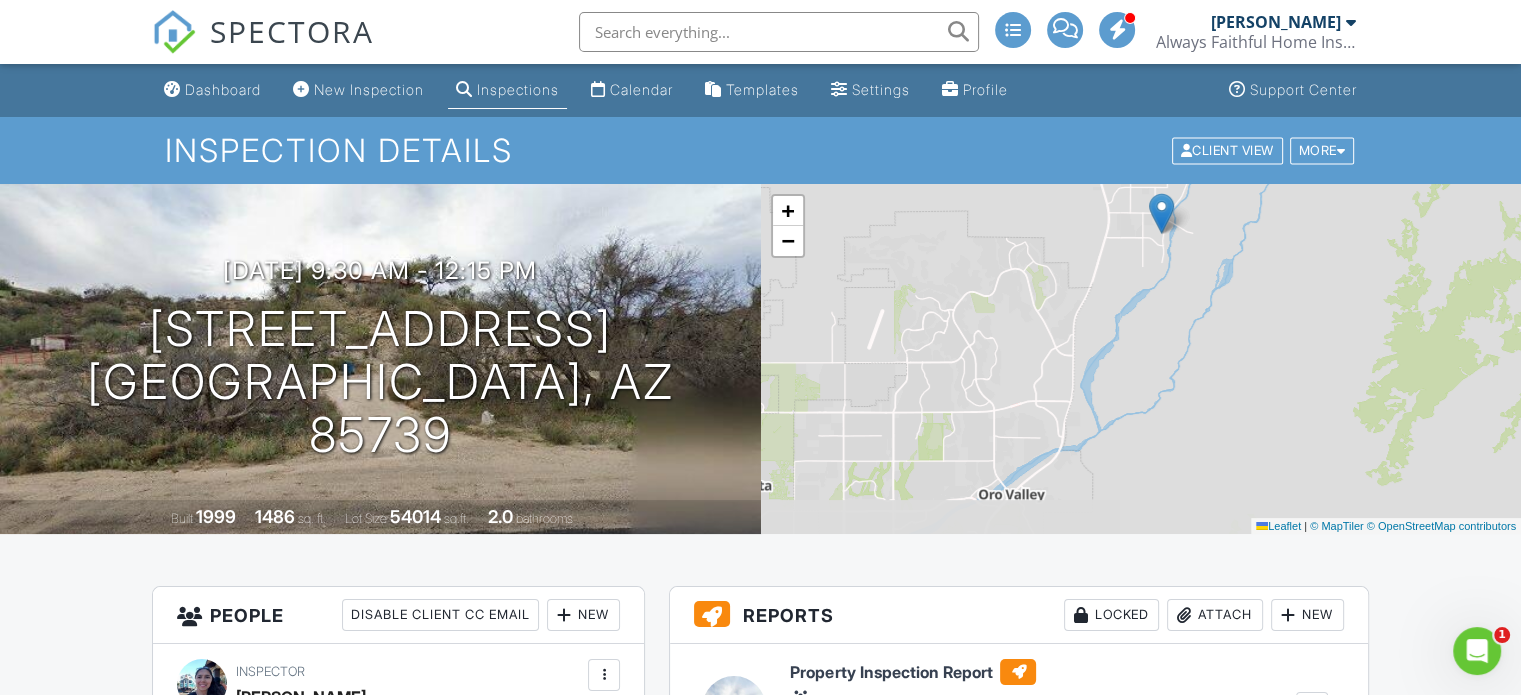
drag, startPoint x: 981, startPoint y: 447, endPoint x: 1001, endPoint y: 324, distance: 124.6
click at [1001, 324] on div "+ − Leaflet | © MapTiler © OpenStreetMap contributors" at bounding box center [1141, 359] width 761 height 350
click at [655, 94] on div "Calendar" at bounding box center [641, 89] width 63 height 17
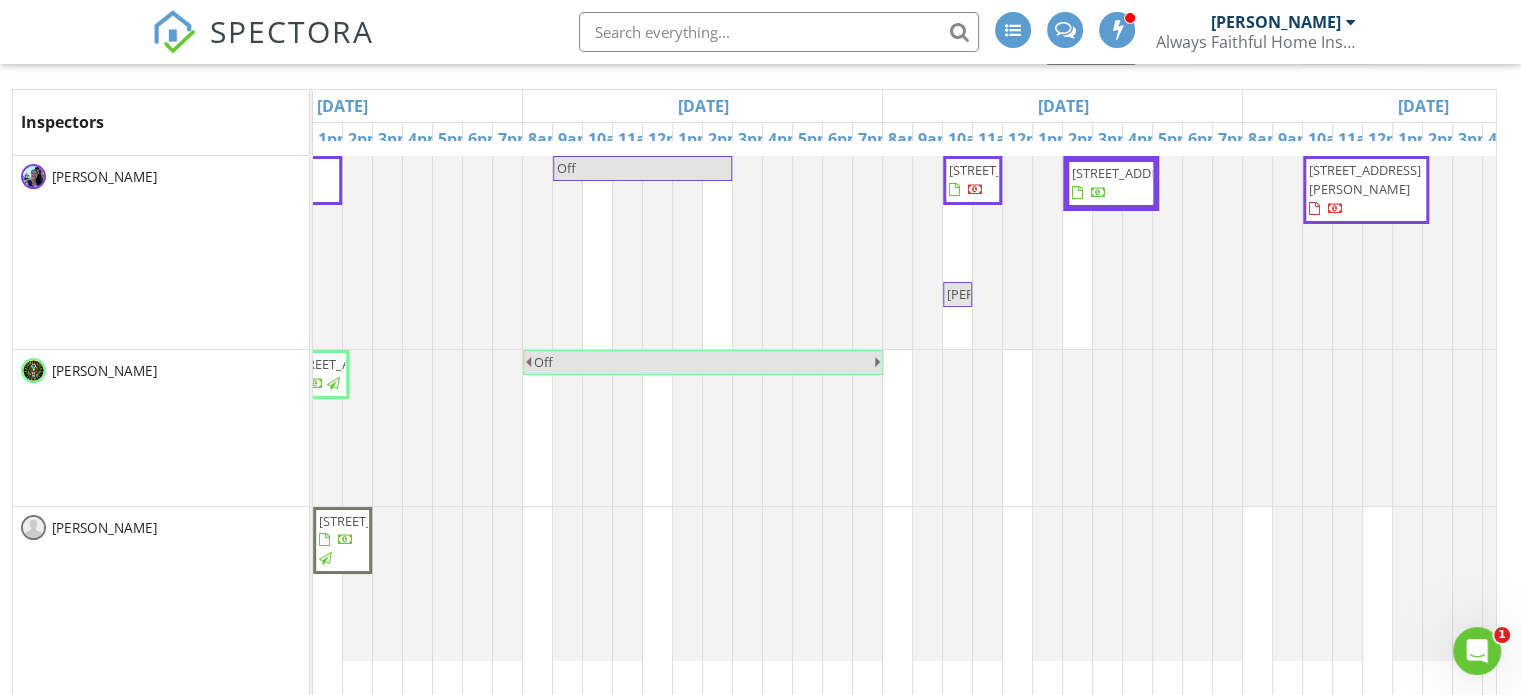
scroll to position [0, 1250]
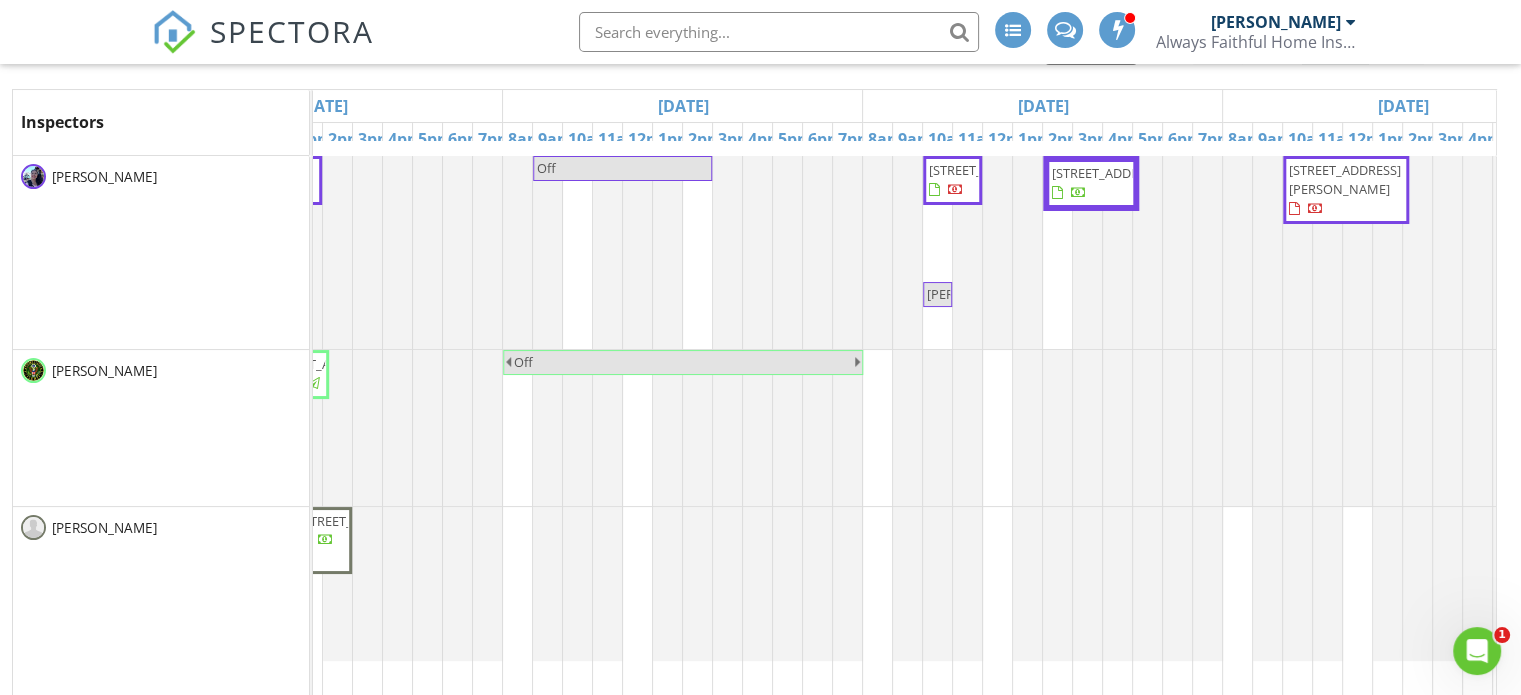
click at [944, 303] on span "Eddie Bracy" at bounding box center [977, 294] width 101 height 18
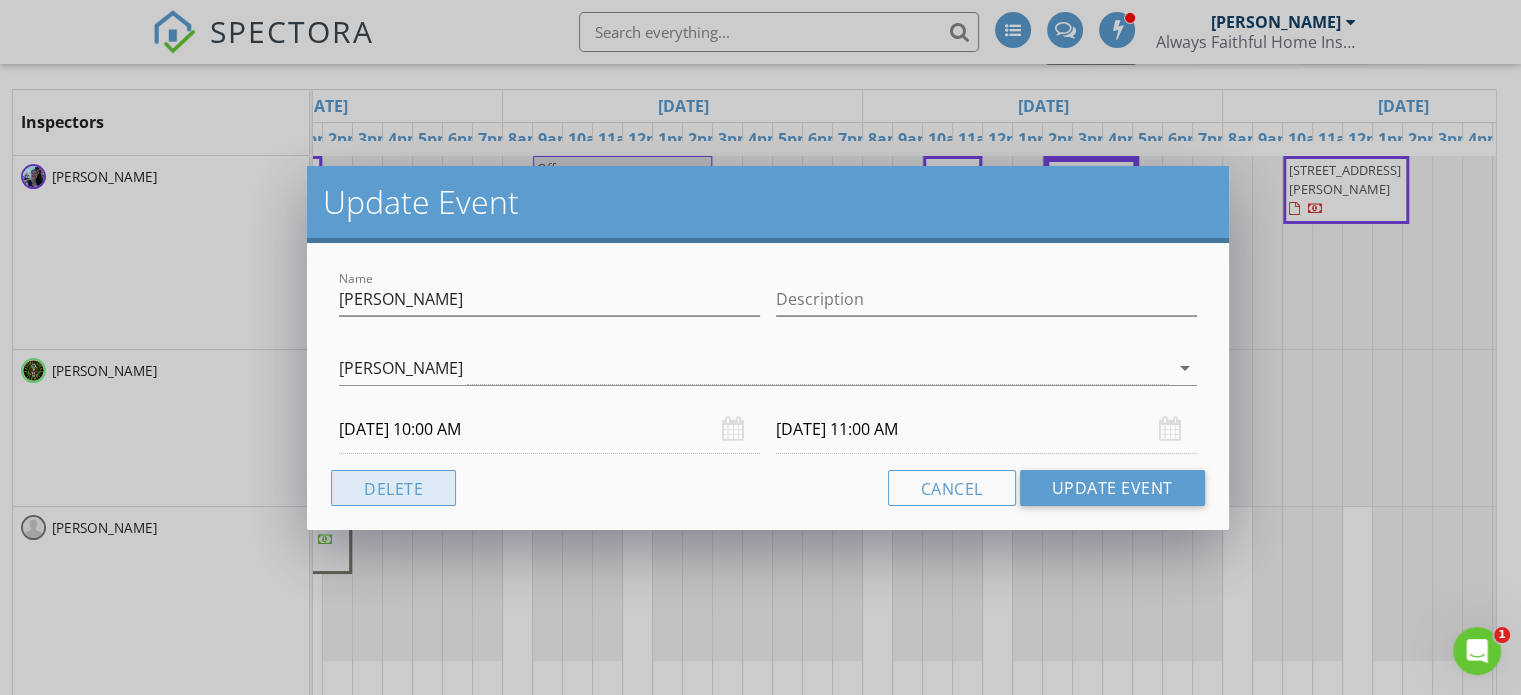
click at [437, 484] on button "Delete" at bounding box center [393, 488] width 125 height 36
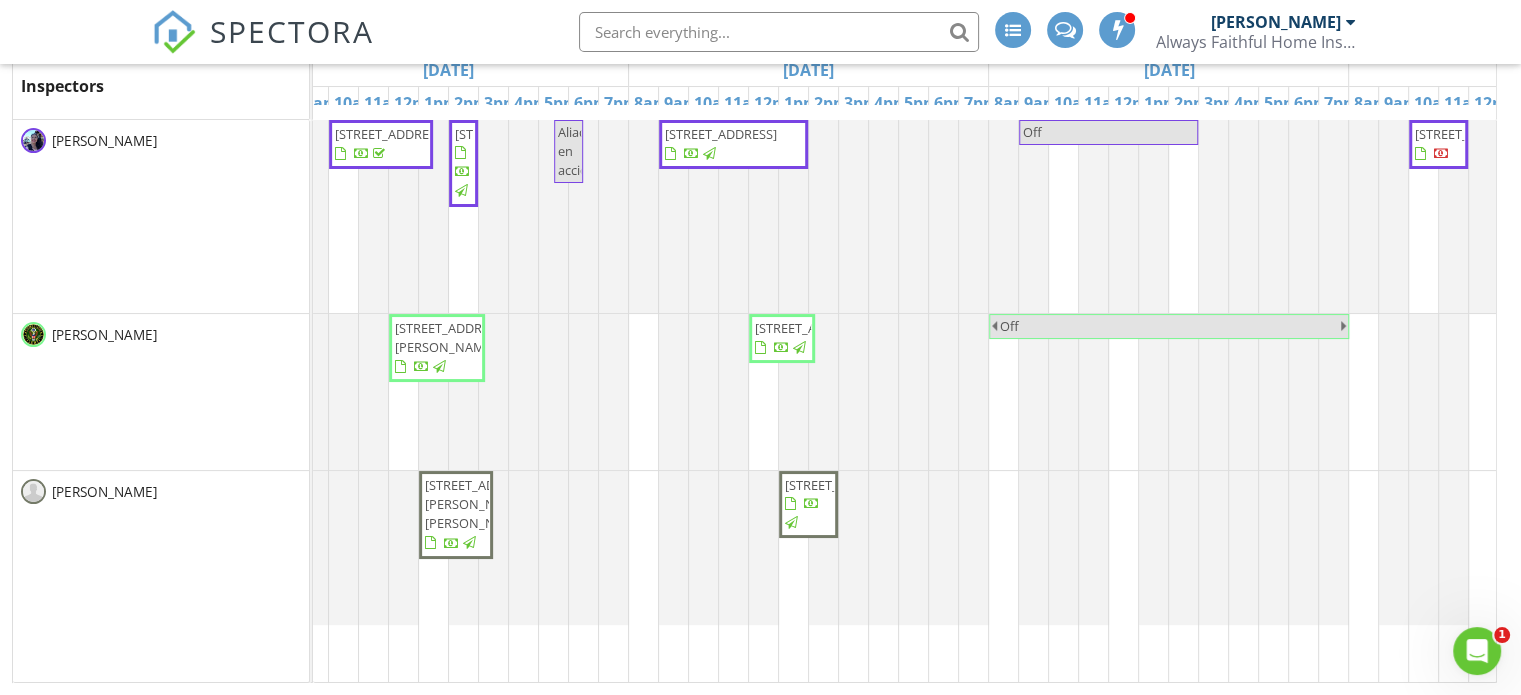
scroll to position [0, 0]
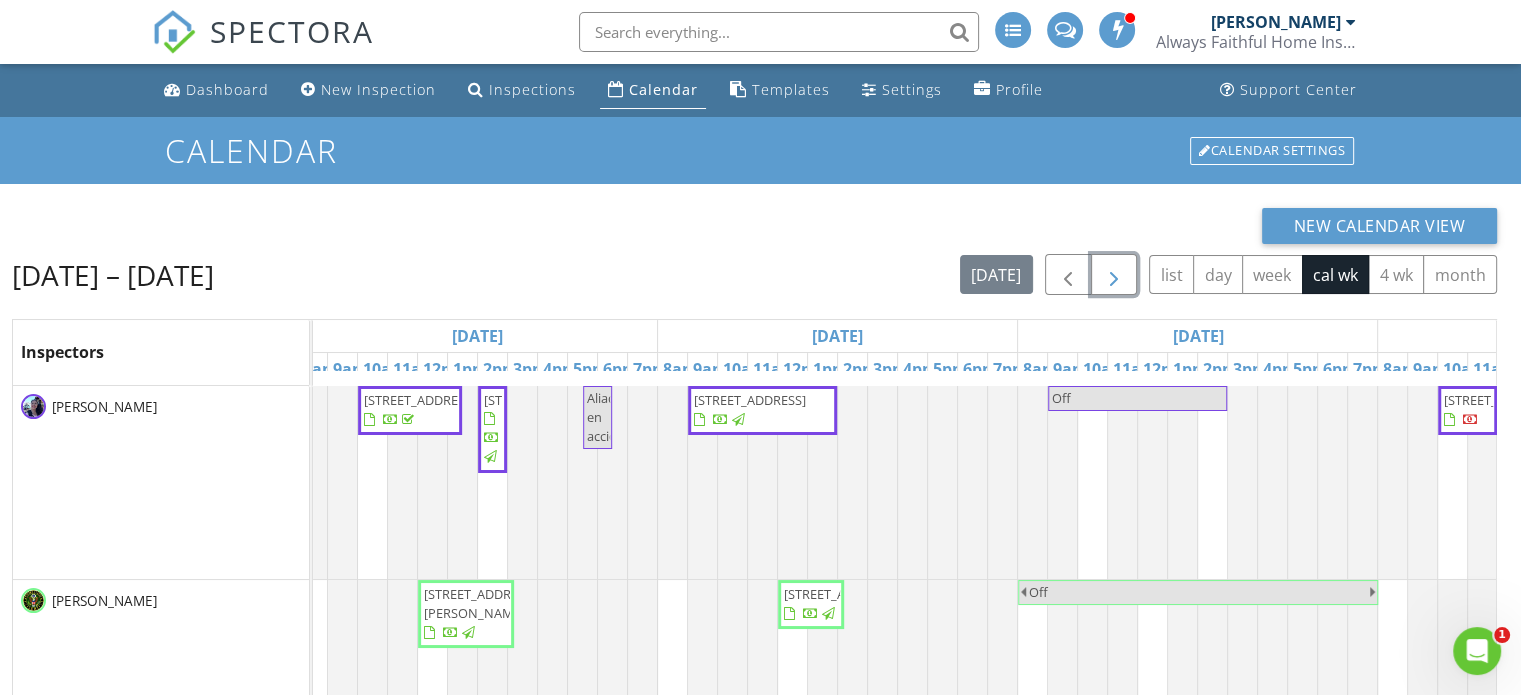
click at [1121, 275] on span "button" at bounding box center [1114, 275] width 24 height 24
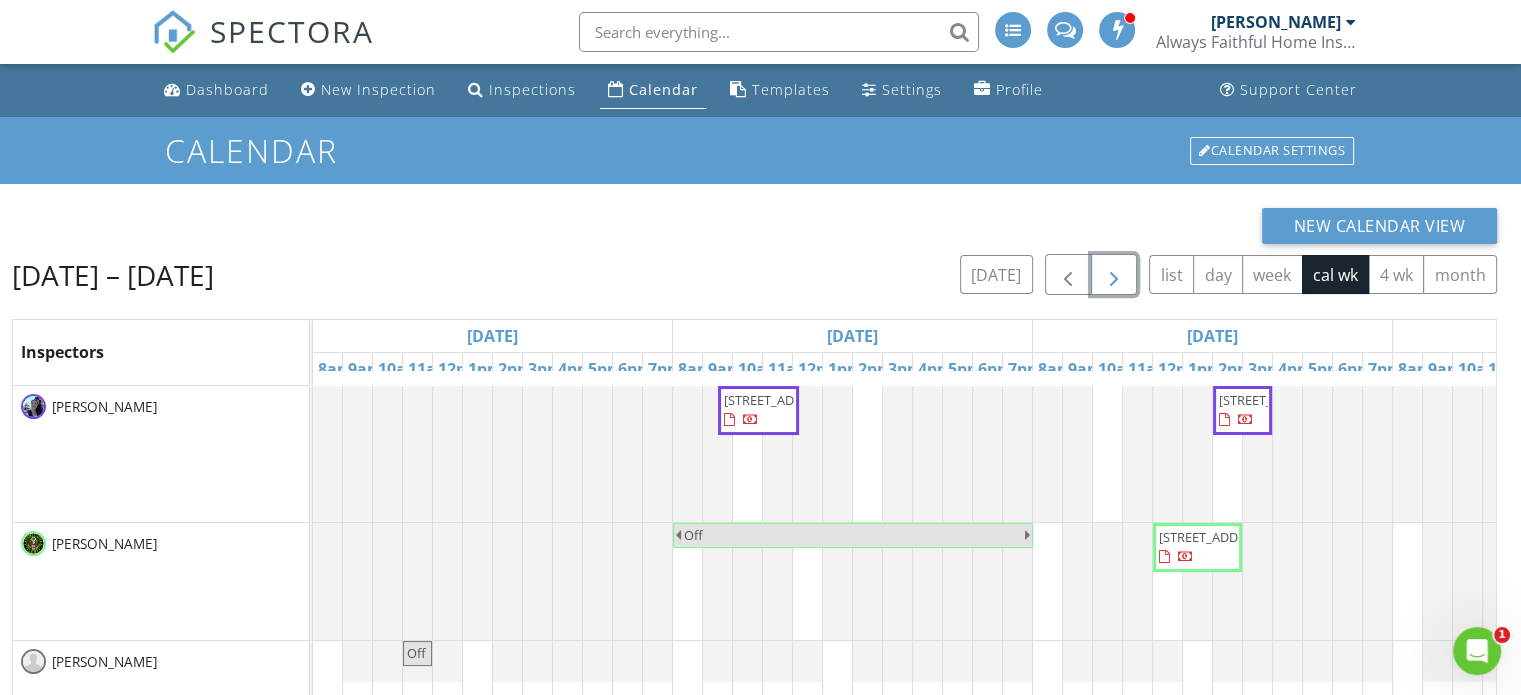
click at [761, 409] on span "14841 N Lago Del Oro Pkwy, Tucson 85739" at bounding box center [780, 400] width 112 height 18
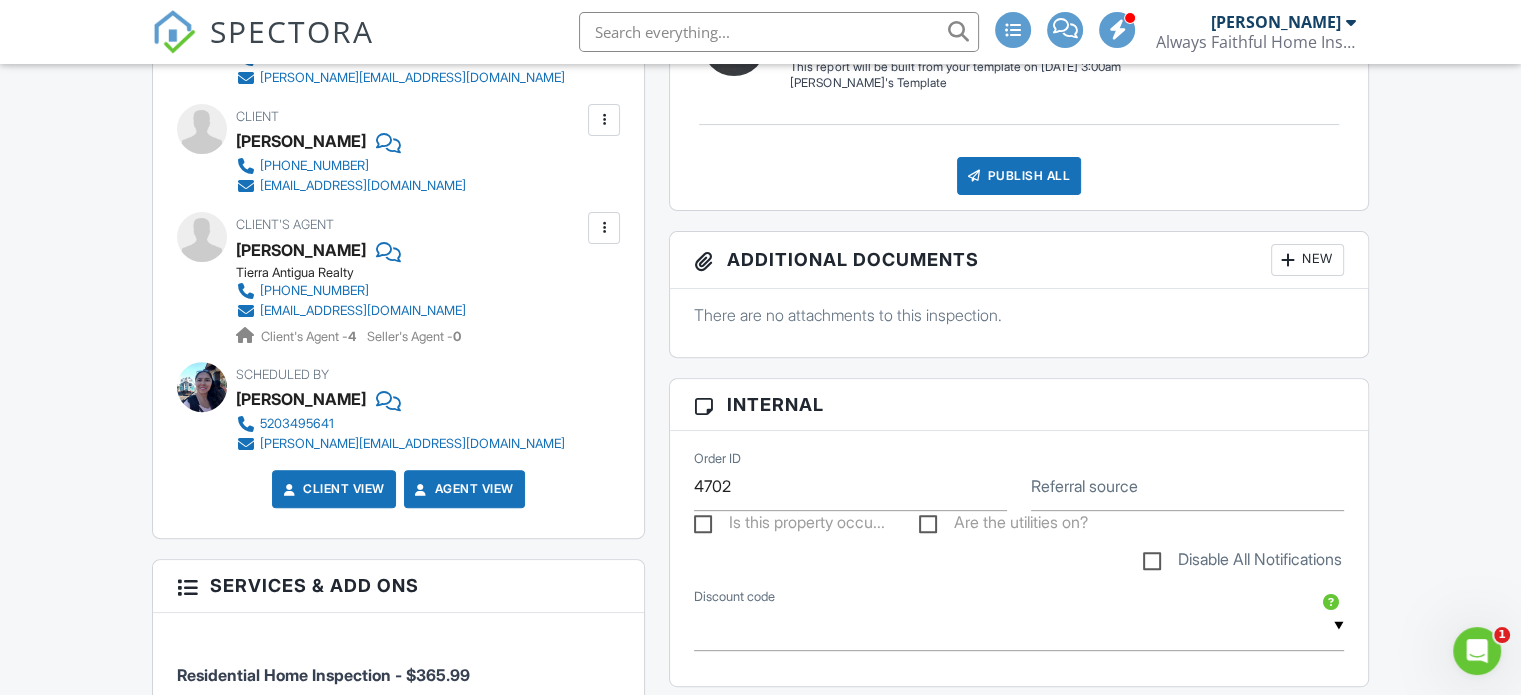
click at [607, 237] on div at bounding box center [604, 228] width 20 height 20
click at [569, 285] on li "Edit" at bounding box center [557, 289] width 102 height 50
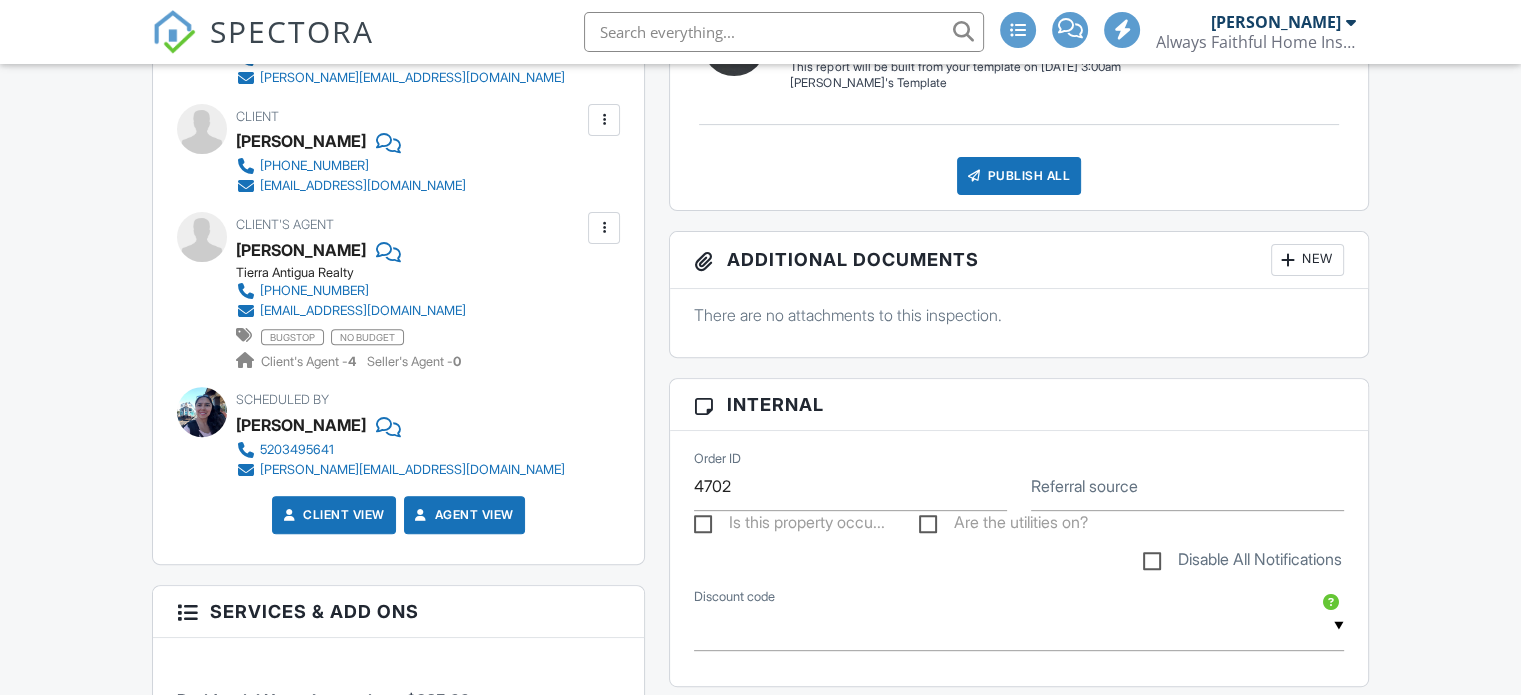
click at [651, 525] on div "People Disable Client CC Email New Inspector Client Client's Agent Listing Agen…" at bounding box center [398, 587] width 517 height 1330
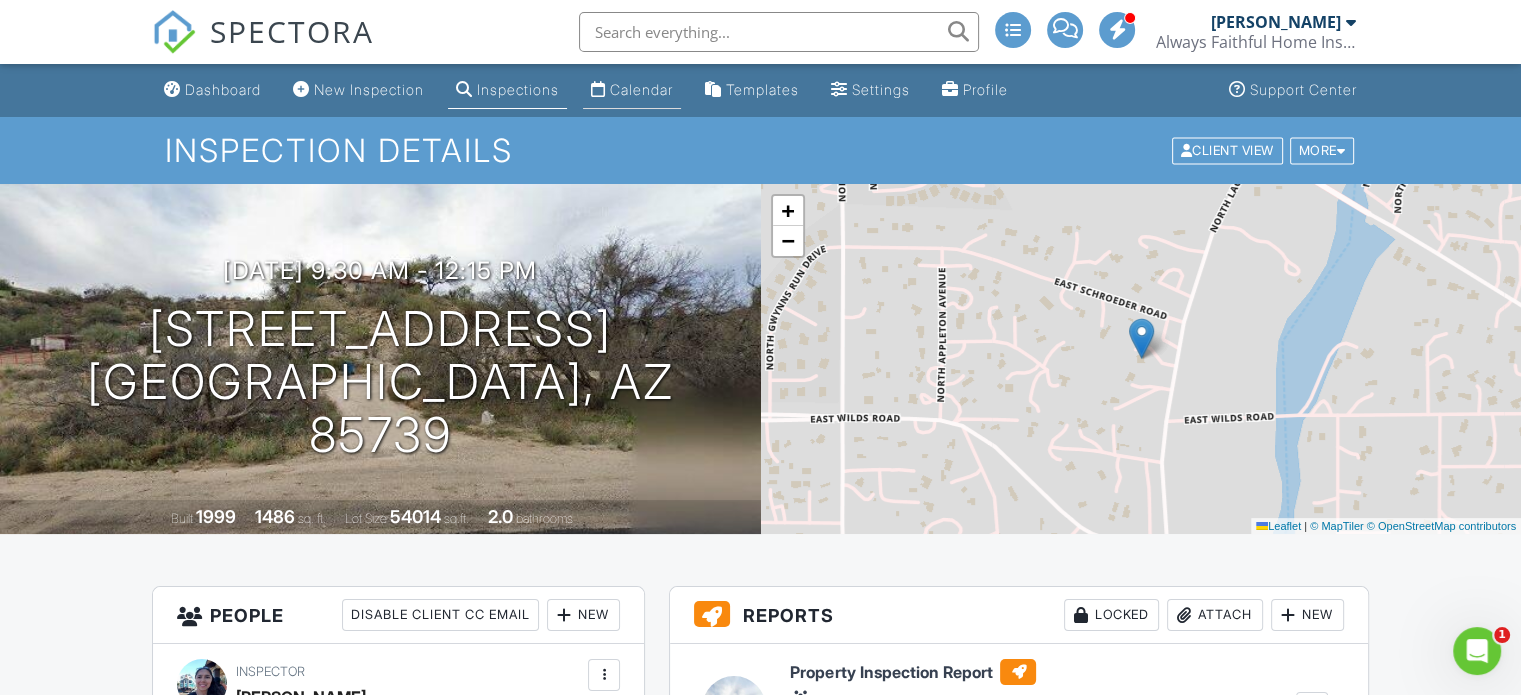
click at [648, 97] on div "Calendar" at bounding box center [641, 89] width 63 height 17
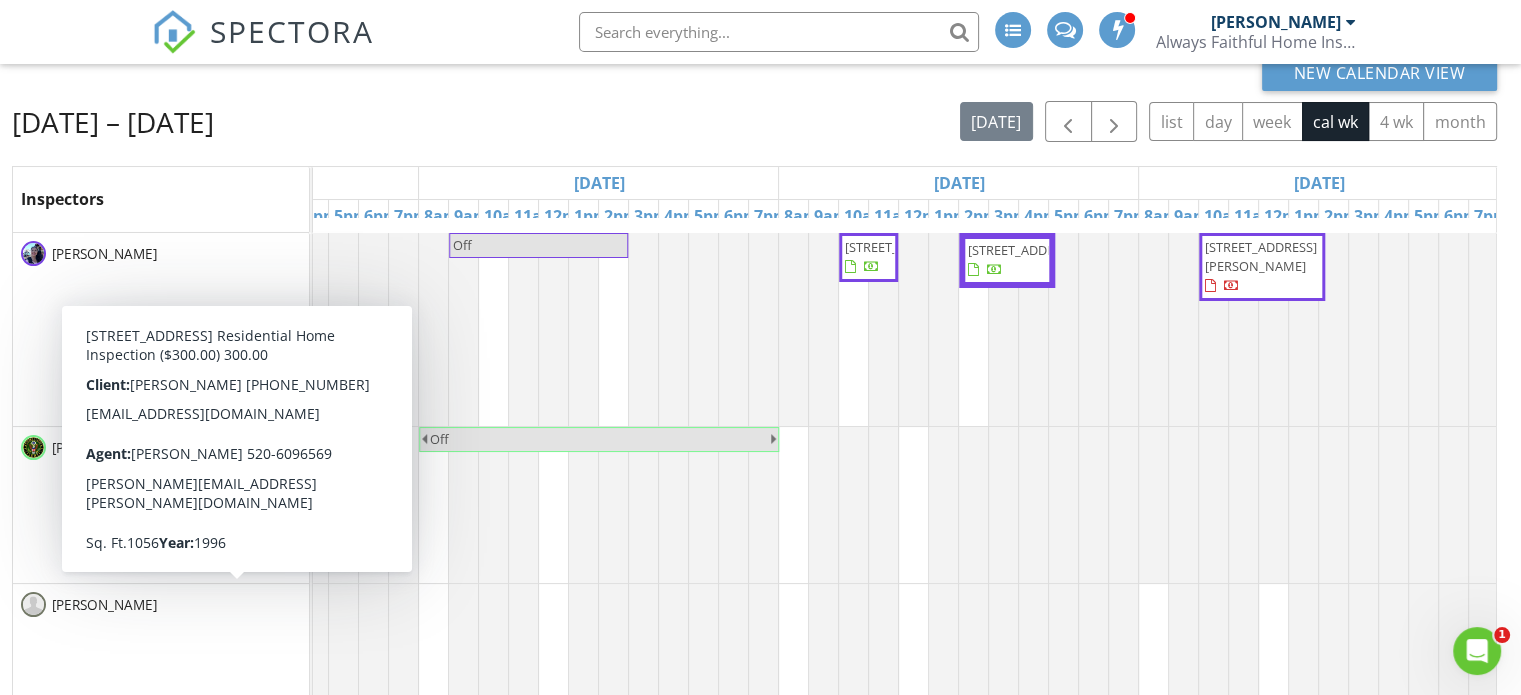
scroll to position [134, 0]
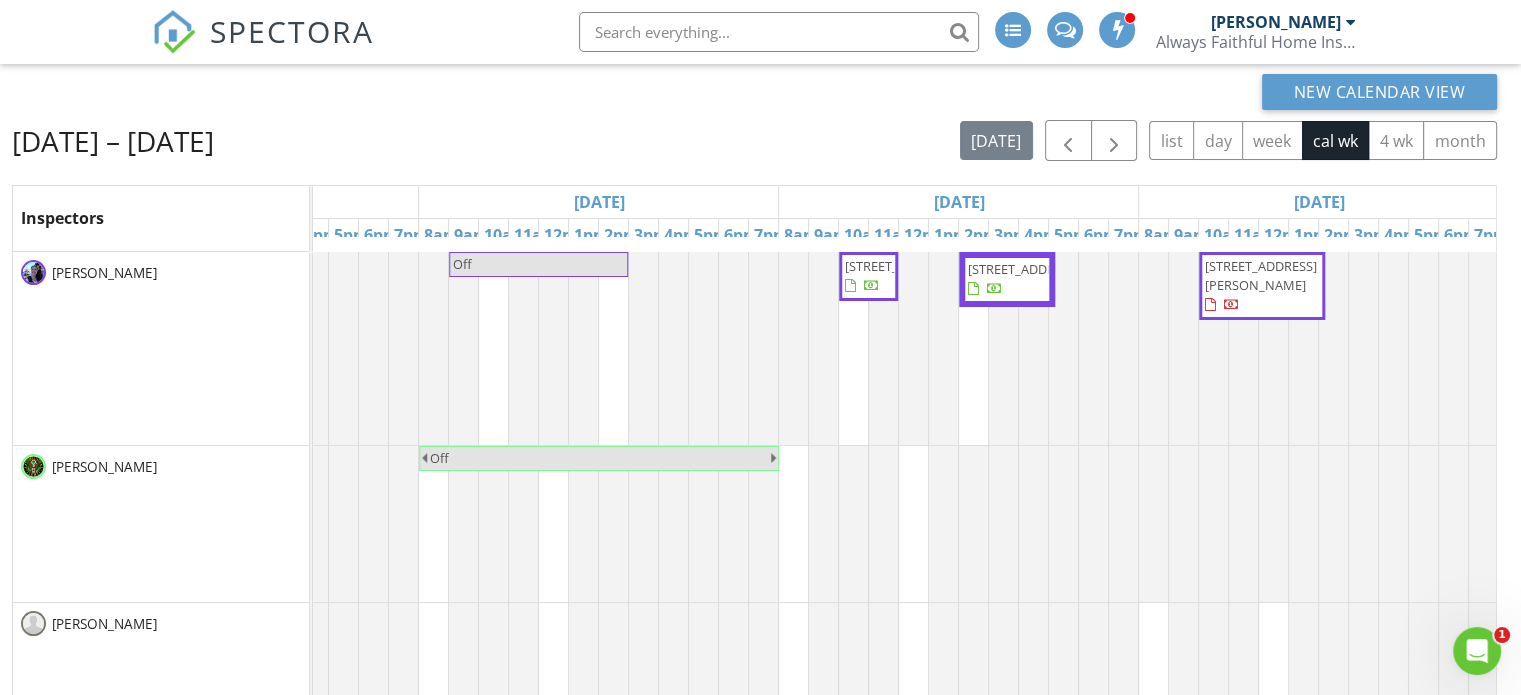
click at [852, 145] on div "Aug 24 – 30, 2025 today list day week cal wk 4 wk month" at bounding box center [754, 140] width 1485 height 41
click at [1120, 129] on span "button" at bounding box center [1114, 141] width 24 height 24
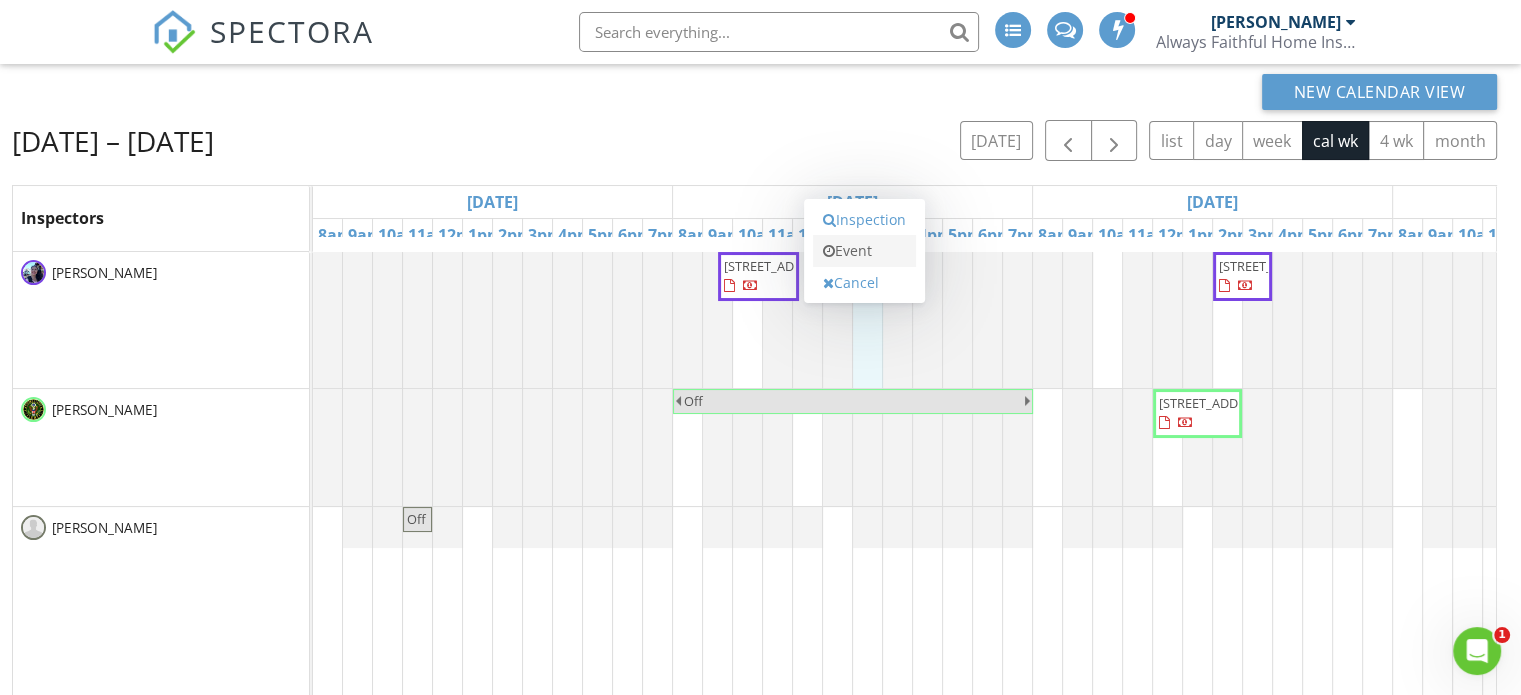
click at [890, 252] on link "Event" at bounding box center [864, 251] width 103 height 32
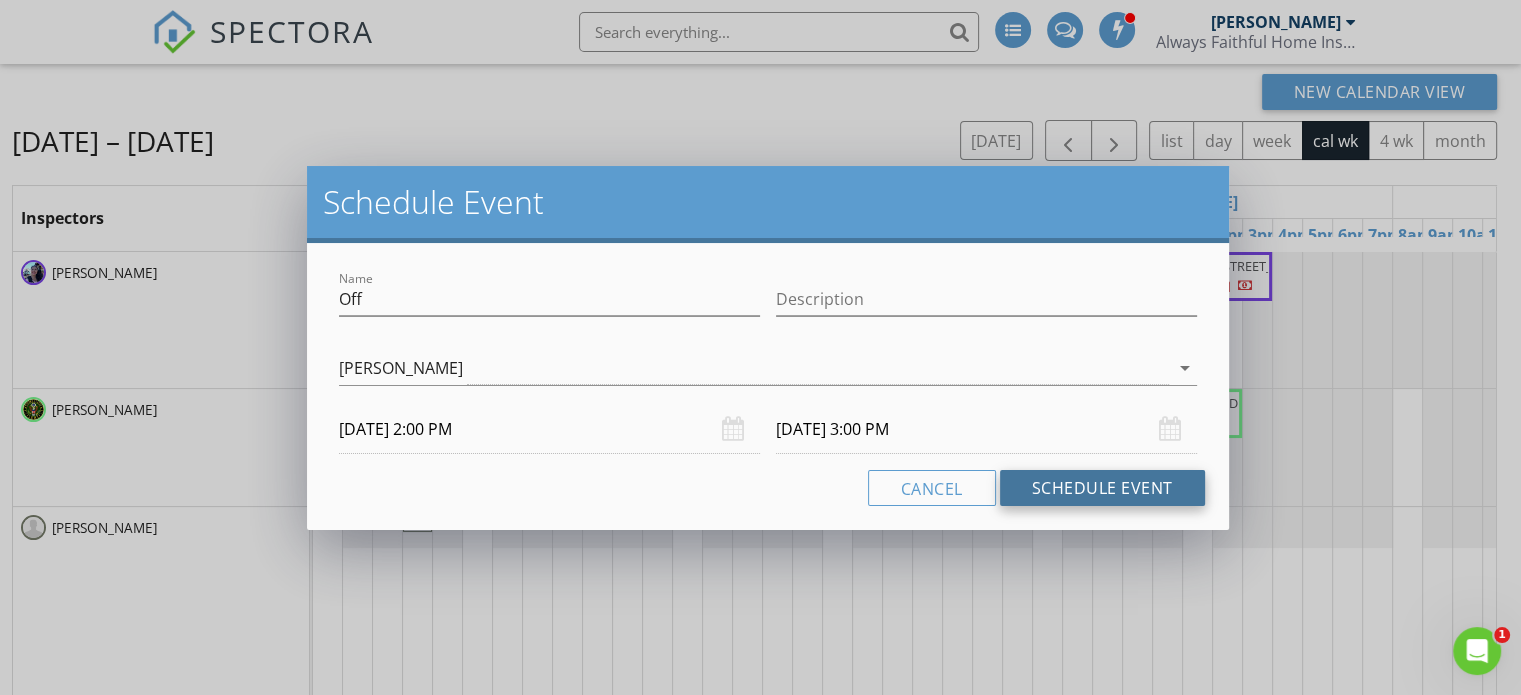
click at [1077, 494] on button "Schedule Event" at bounding box center [1102, 488] width 205 height 36
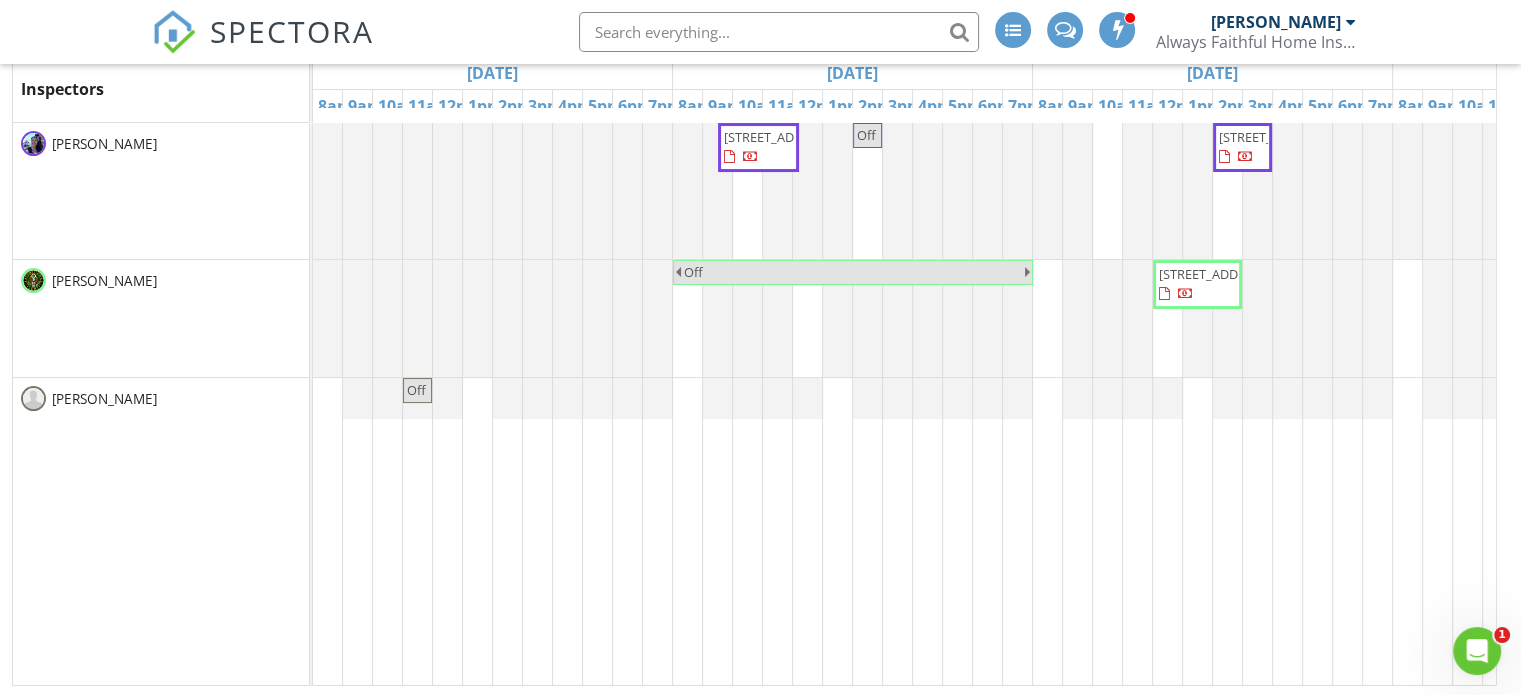
scroll to position [266, 0]
click at [739, 143] on span "14841 N Lago Del Oro Pkwy, Tucson 85739" at bounding box center [780, 134] width 112 height 18
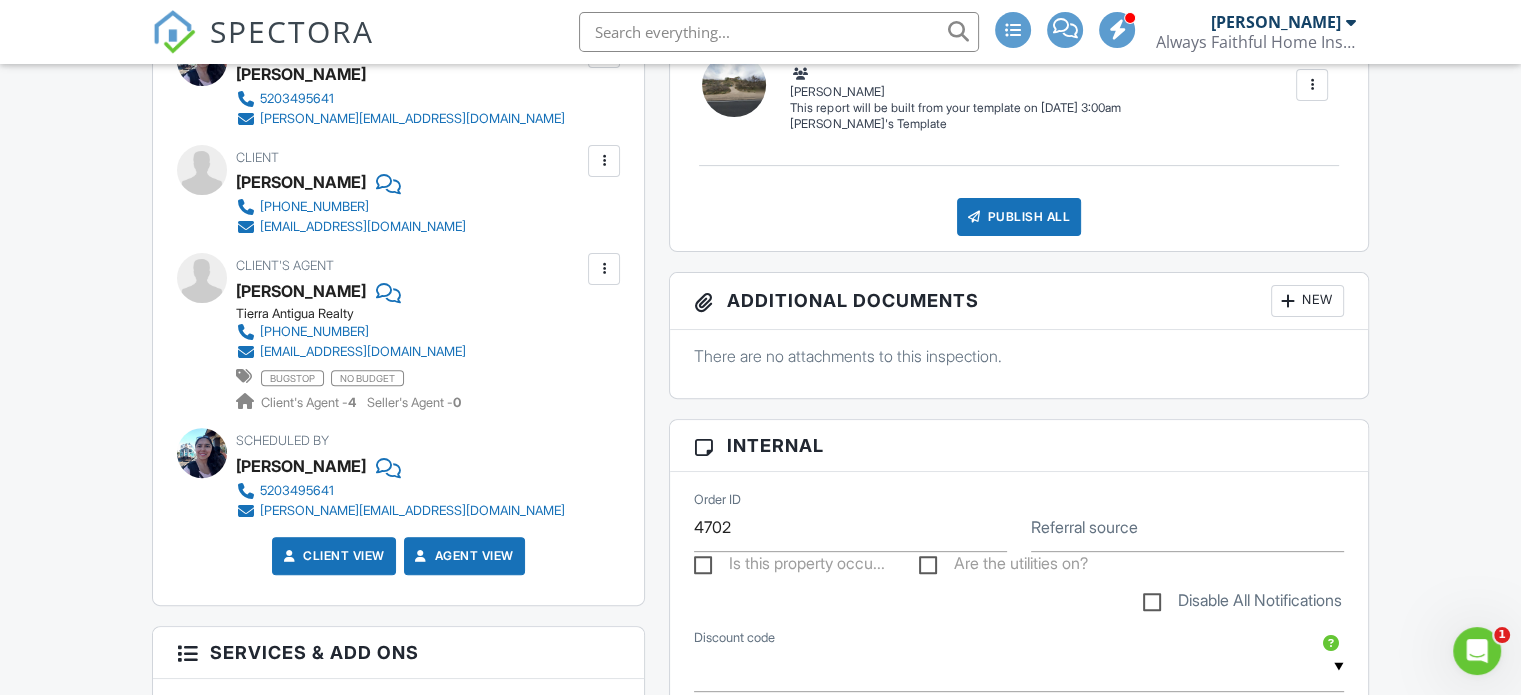
click at [609, 273] on div at bounding box center [604, 269] width 20 height 20
click at [581, 329] on li "Edit" at bounding box center [557, 330] width 102 height 50
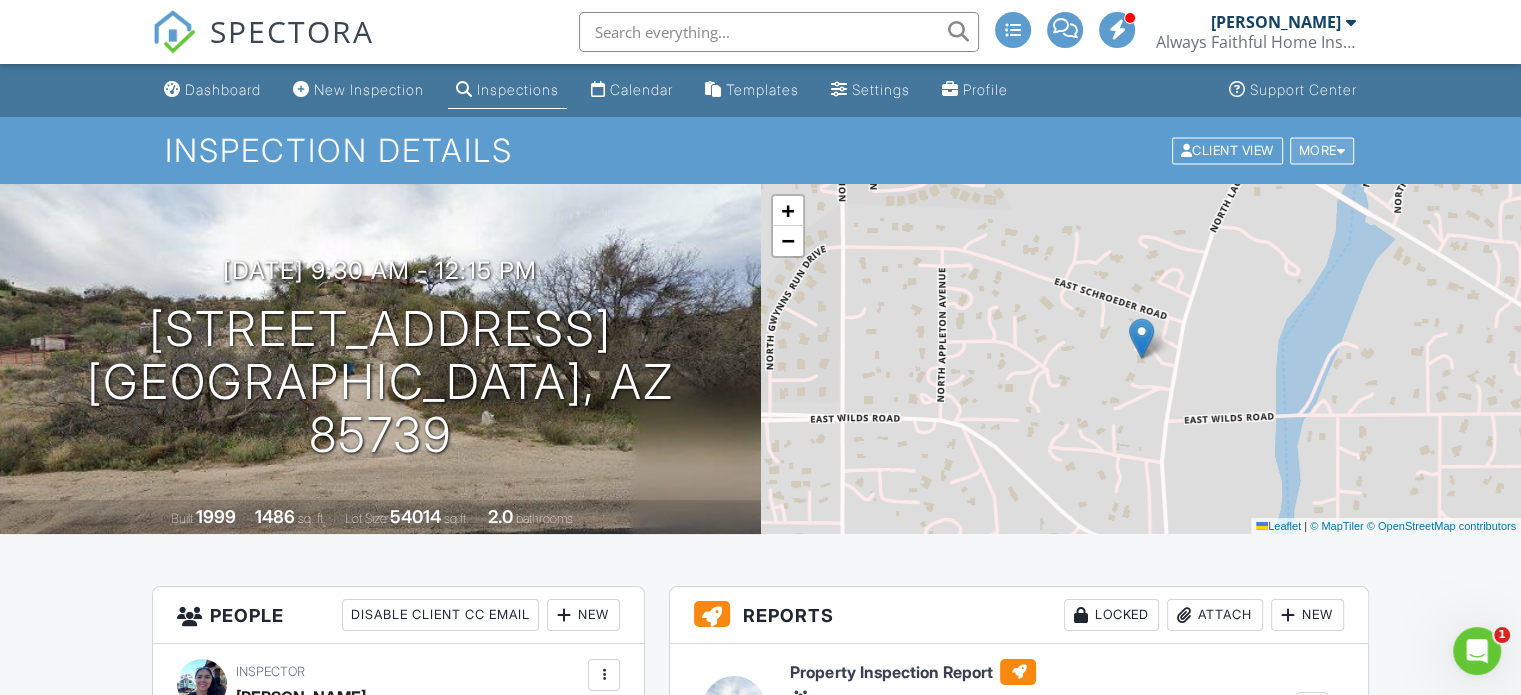
click at [1344, 155] on div at bounding box center [1341, 150] width 9 height 13
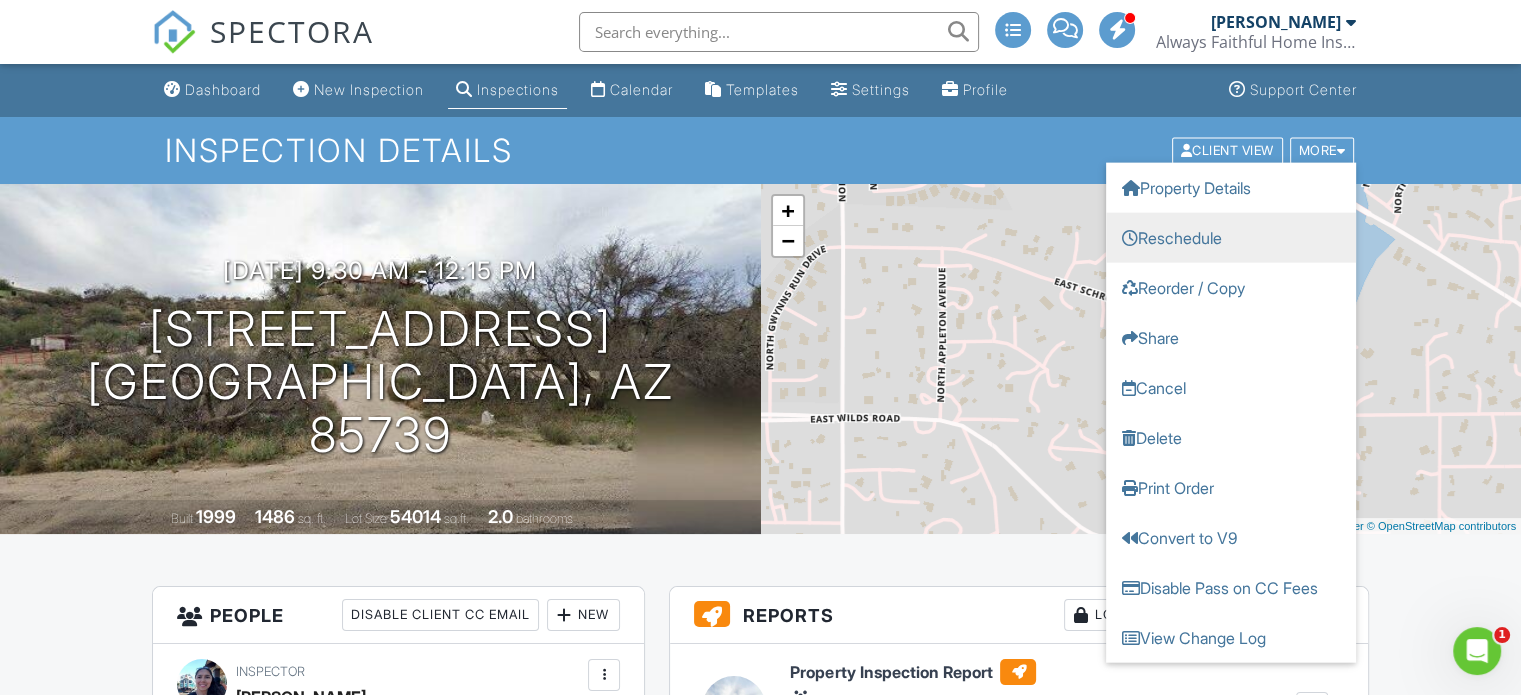
click at [1227, 240] on link "Reschedule" at bounding box center [1231, 237] width 250 height 50
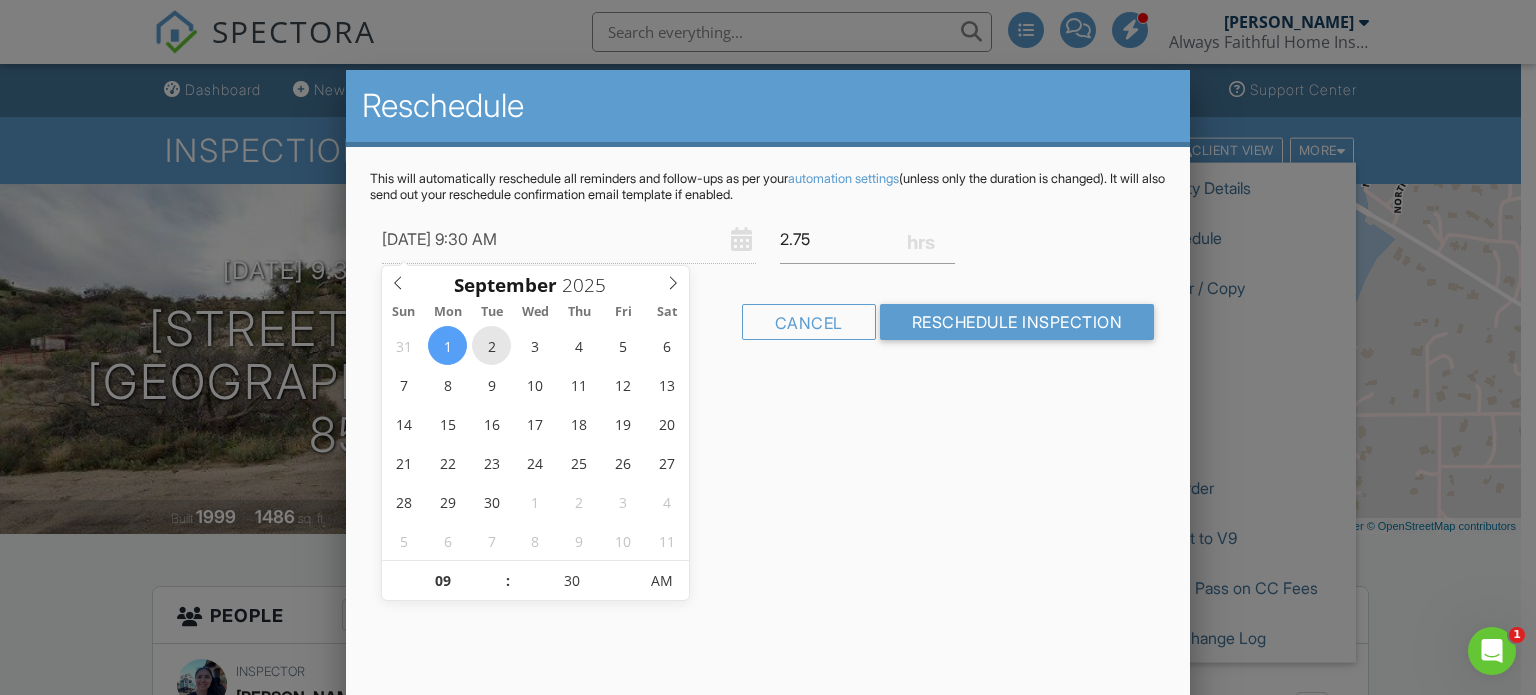
type input "09/02/2025 9:30 AM"
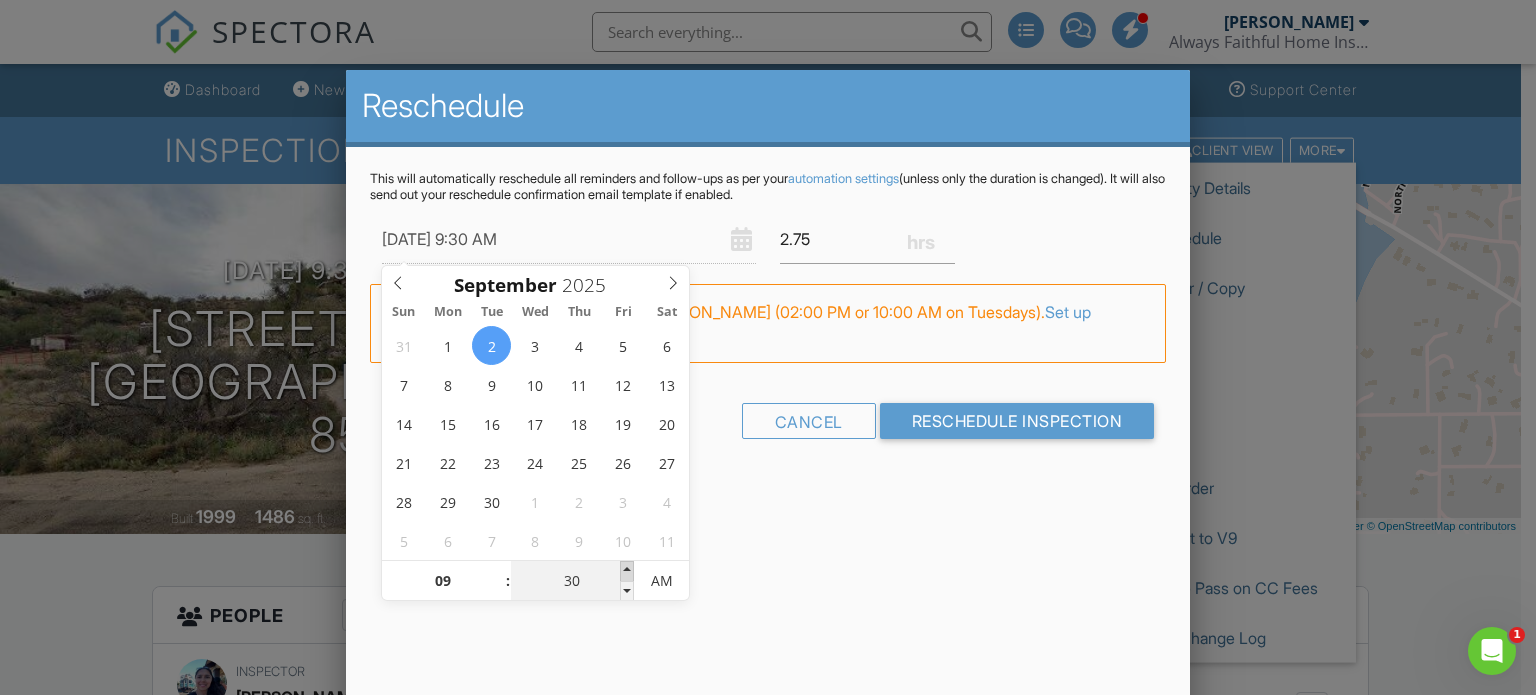
type input "35"
type input "09/02/2025 9:35 AM"
click at [626, 569] on span at bounding box center [627, 571] width 14 height 20
type input "40"
type input "09/02/2025 9:40 AM"
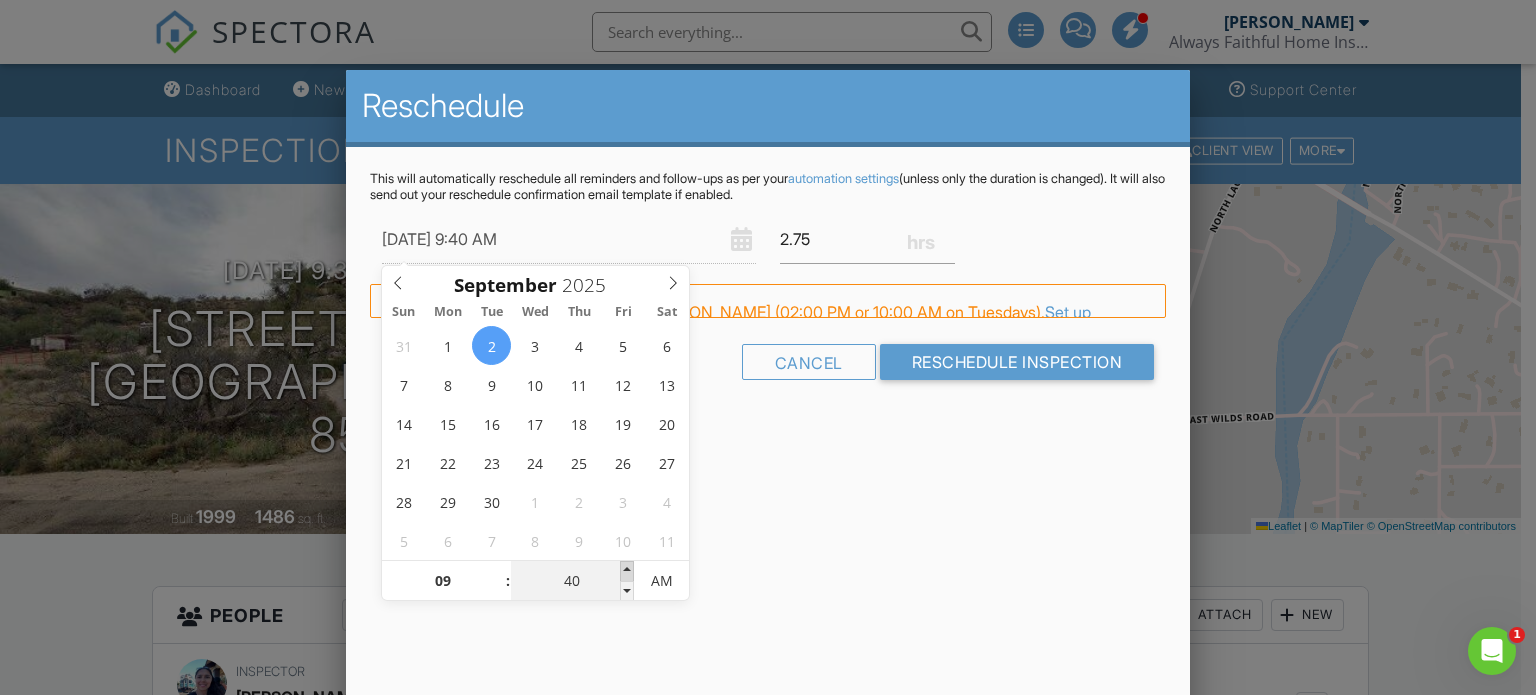
click at [626, 569] on span at bounding box center [627, 571] width 14 height 20
type input "45"
type input "09/02/2025 9:45 AM"
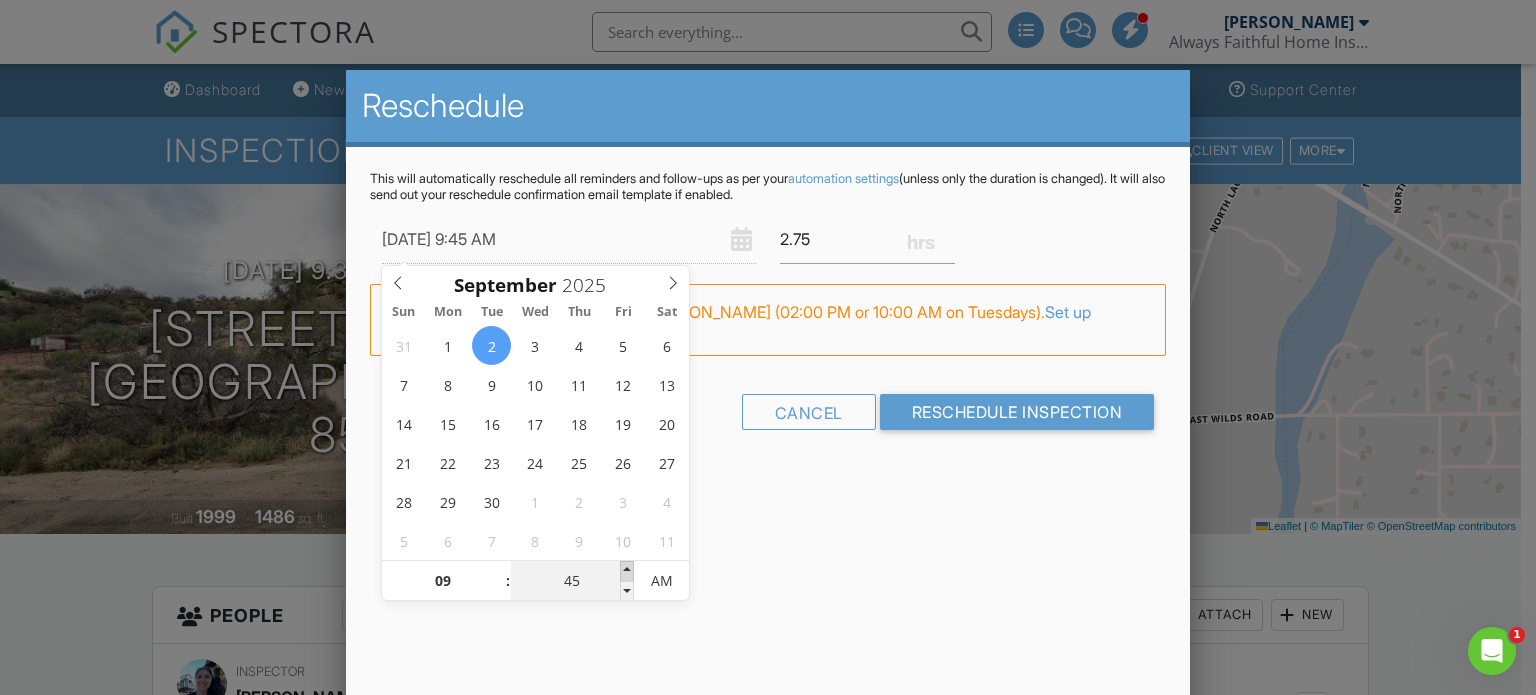
click at [626, 569] on span at bounding box center [627, 571] width 14 height 20
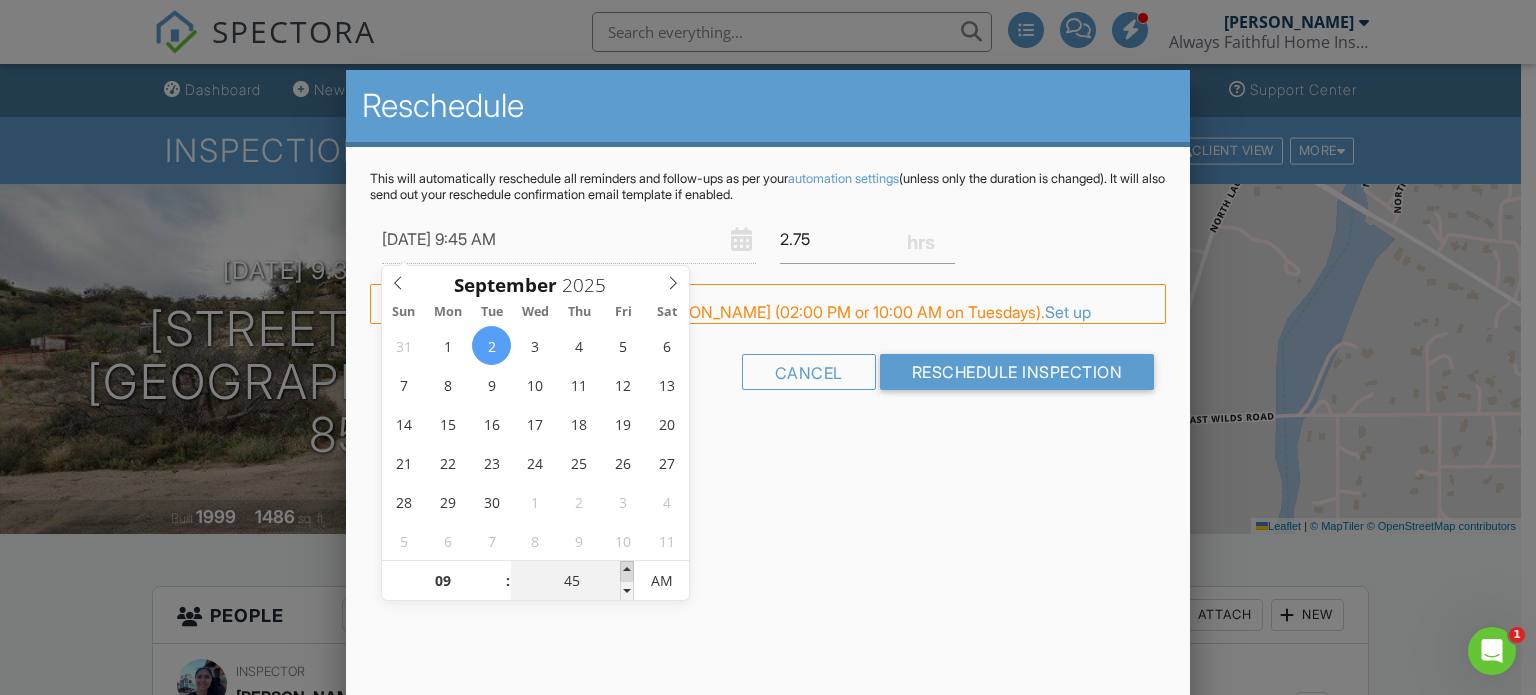
type input "50"
type input "09/02/2025 9:50 AM"
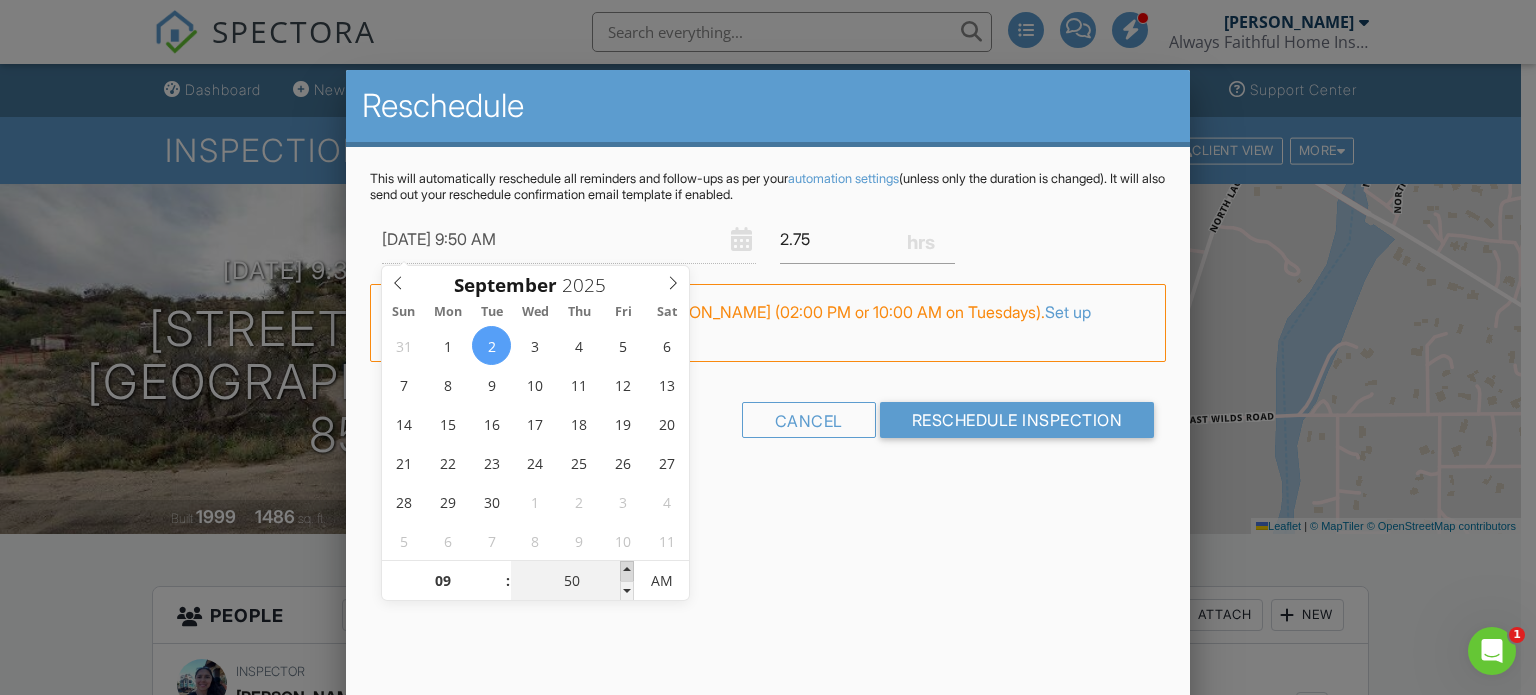
click at [626, 569] on span at bounding box center [627, 571] width 14 height 20
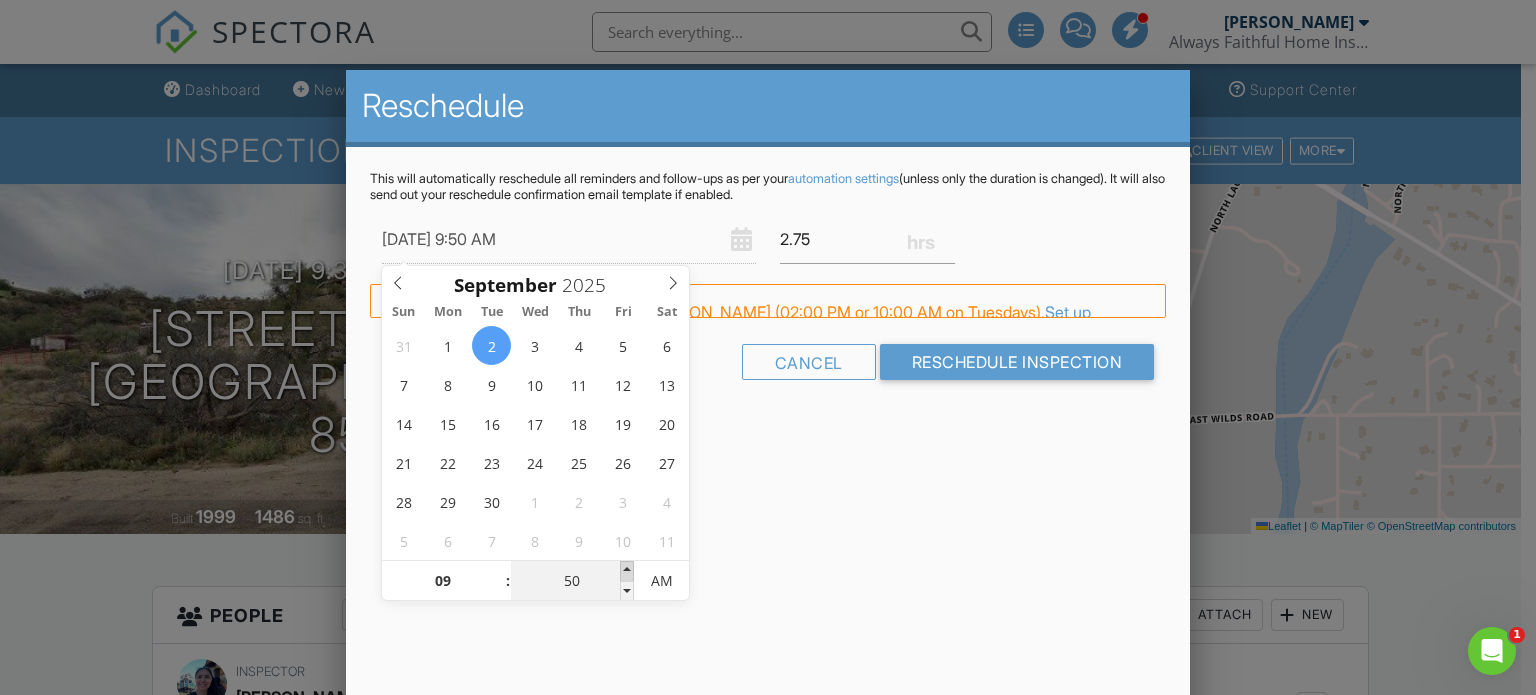
type input "55"
type input "09/02/2025 9:55 AM"
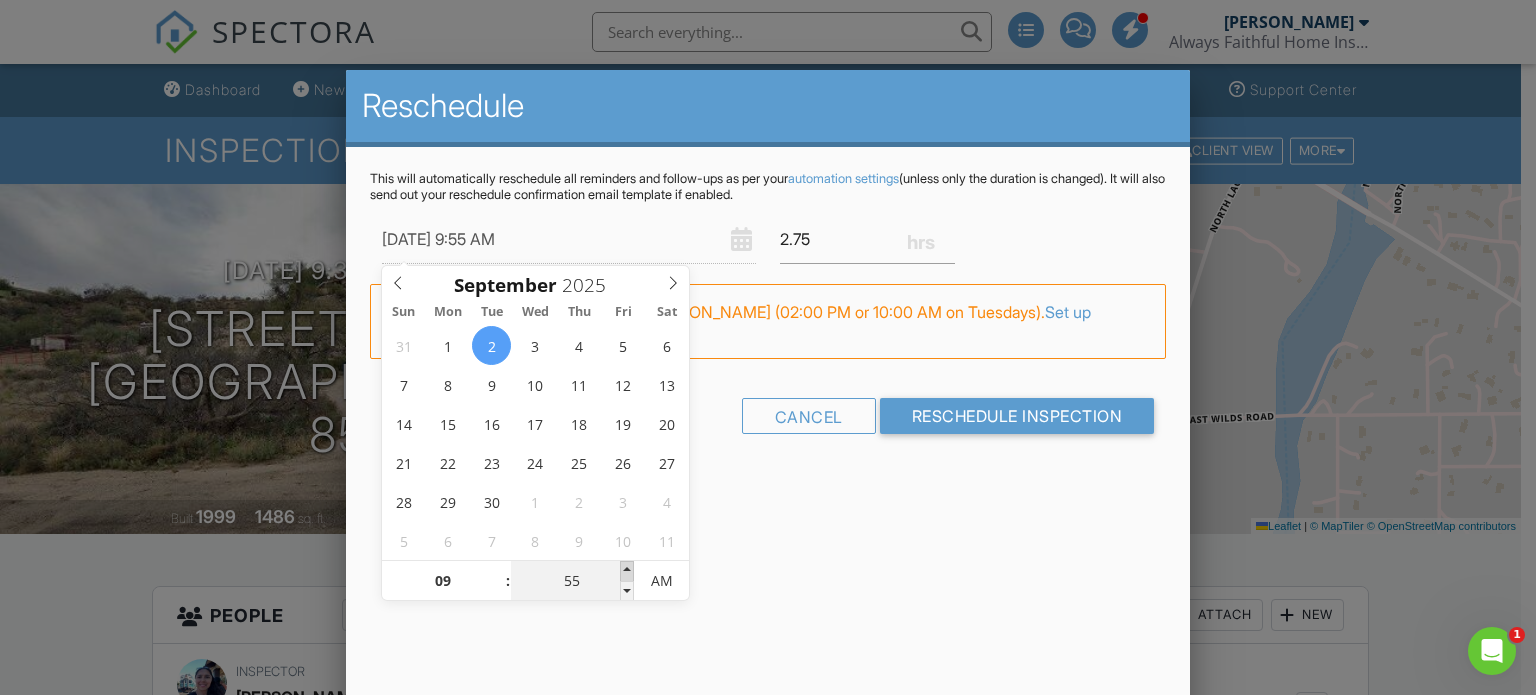
click at [626, 569] on span at bounding box center [627, 571] width 14 height 20
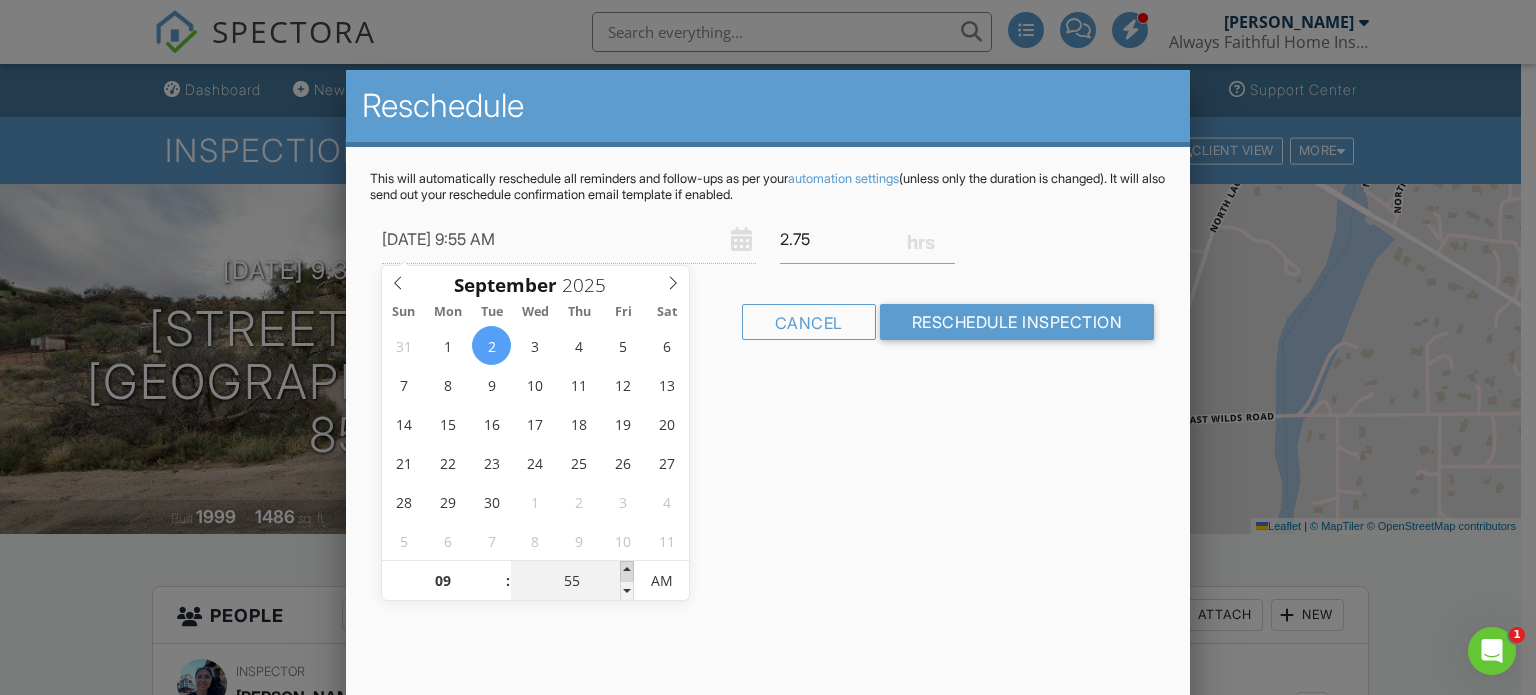
type input "10"
type input "00"
type input "09/02/2025 10:00 AM"
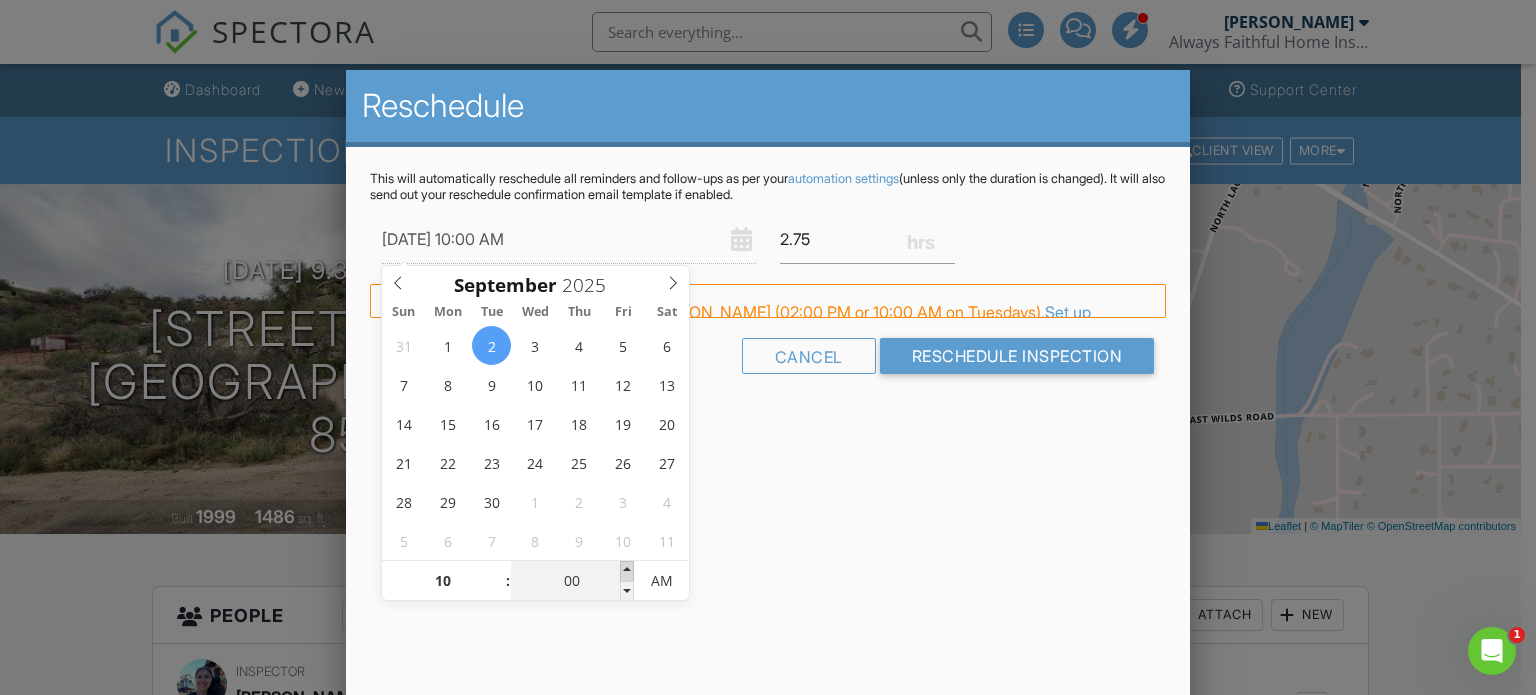
click at [626, 569] on span at bounding box center [627, 571] width 14 height 20
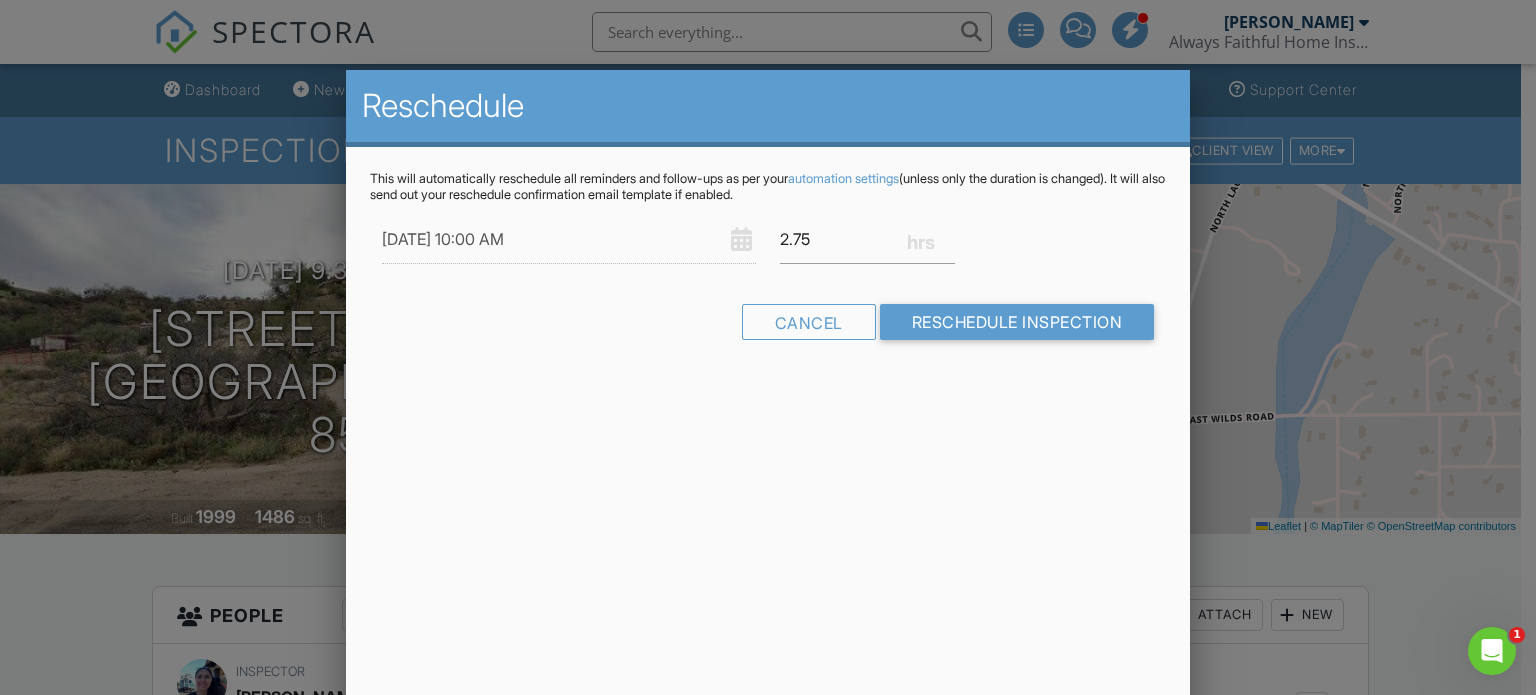
click at [1006, 499] on div "Reschedule This will automatically reschedule all reminders and follow-ups as p…" at bounding box center [768, 420] width 845 height 700
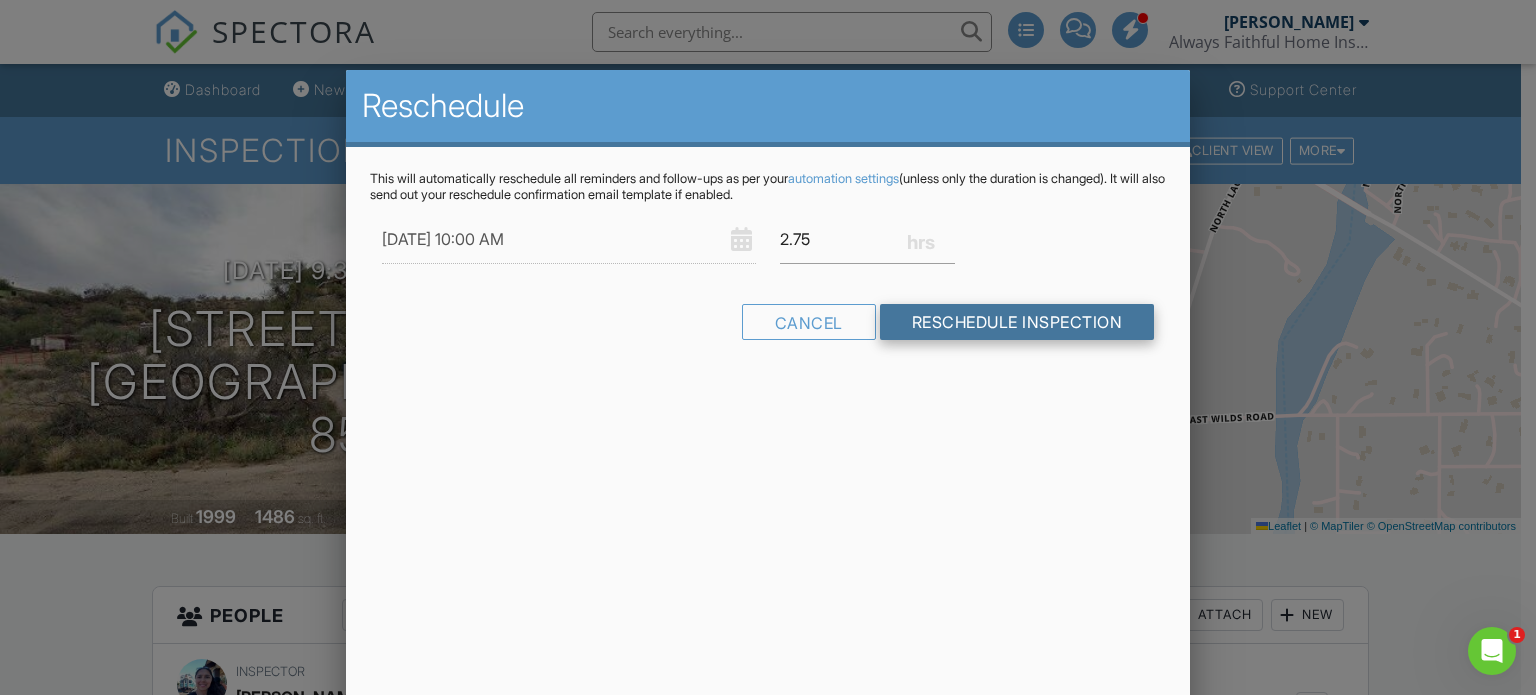
click at [904, 319] on input "Reschedule Inspection" at bounding box center [1017, 322] width 275 height 36
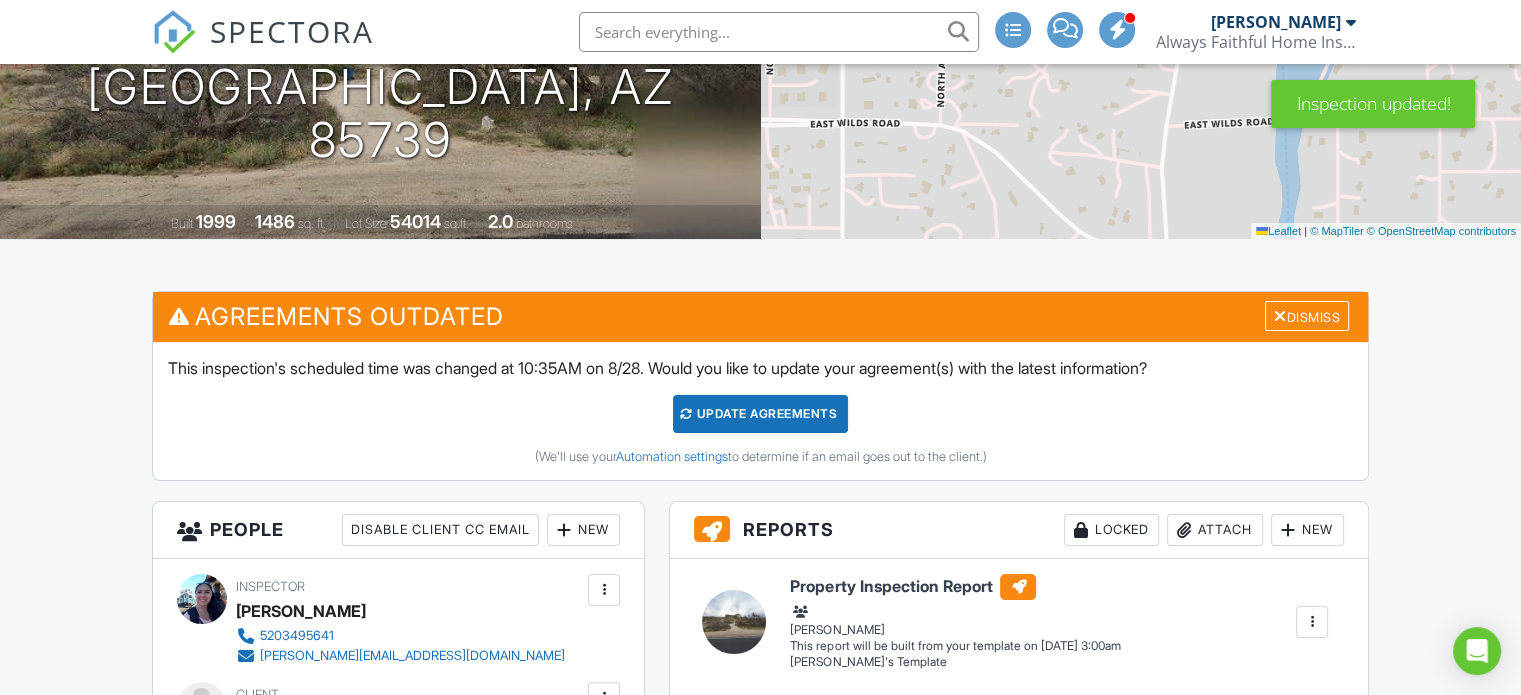
click at [771, 416] on div "Update Agreements" at bounding box center [760, 414] width 175 height 38
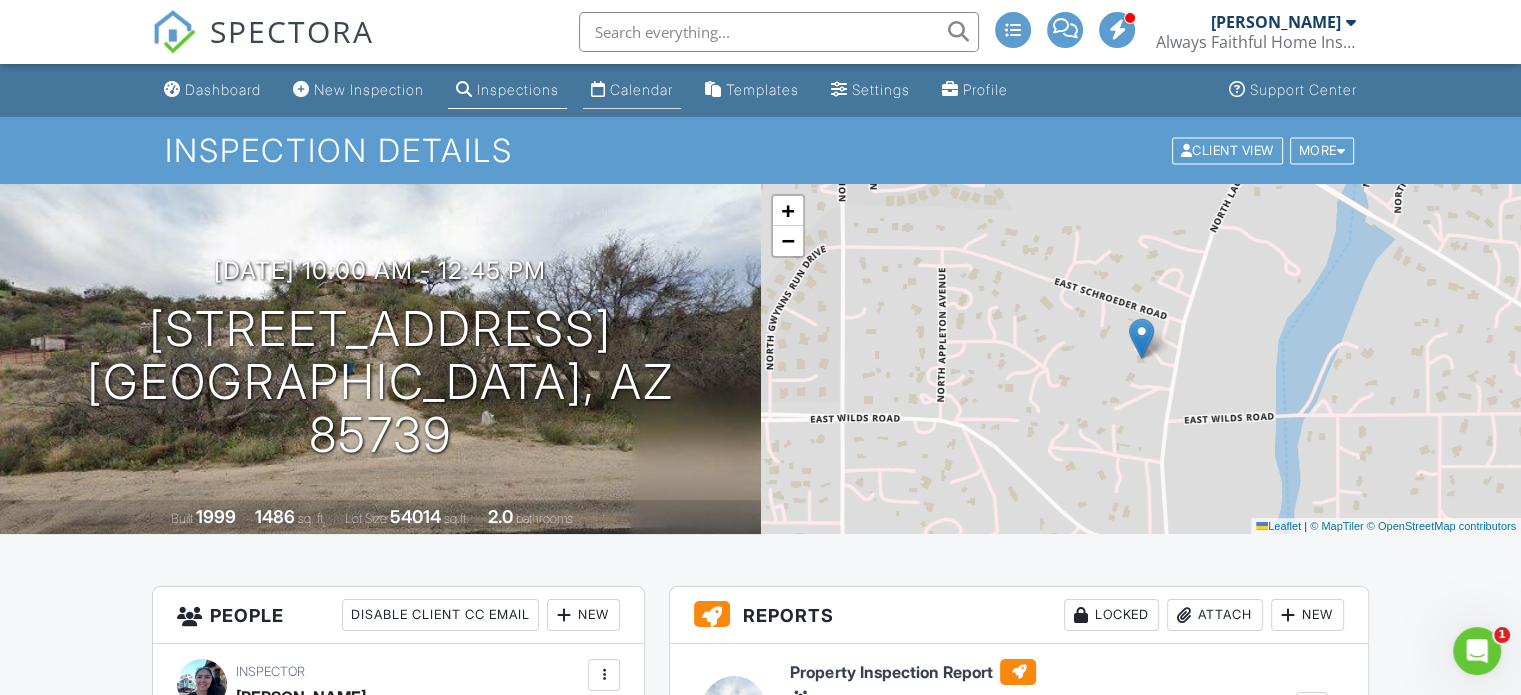
click at [660, 88] on div "Calendar" at bounding box center [641, 89] width 63 height 17
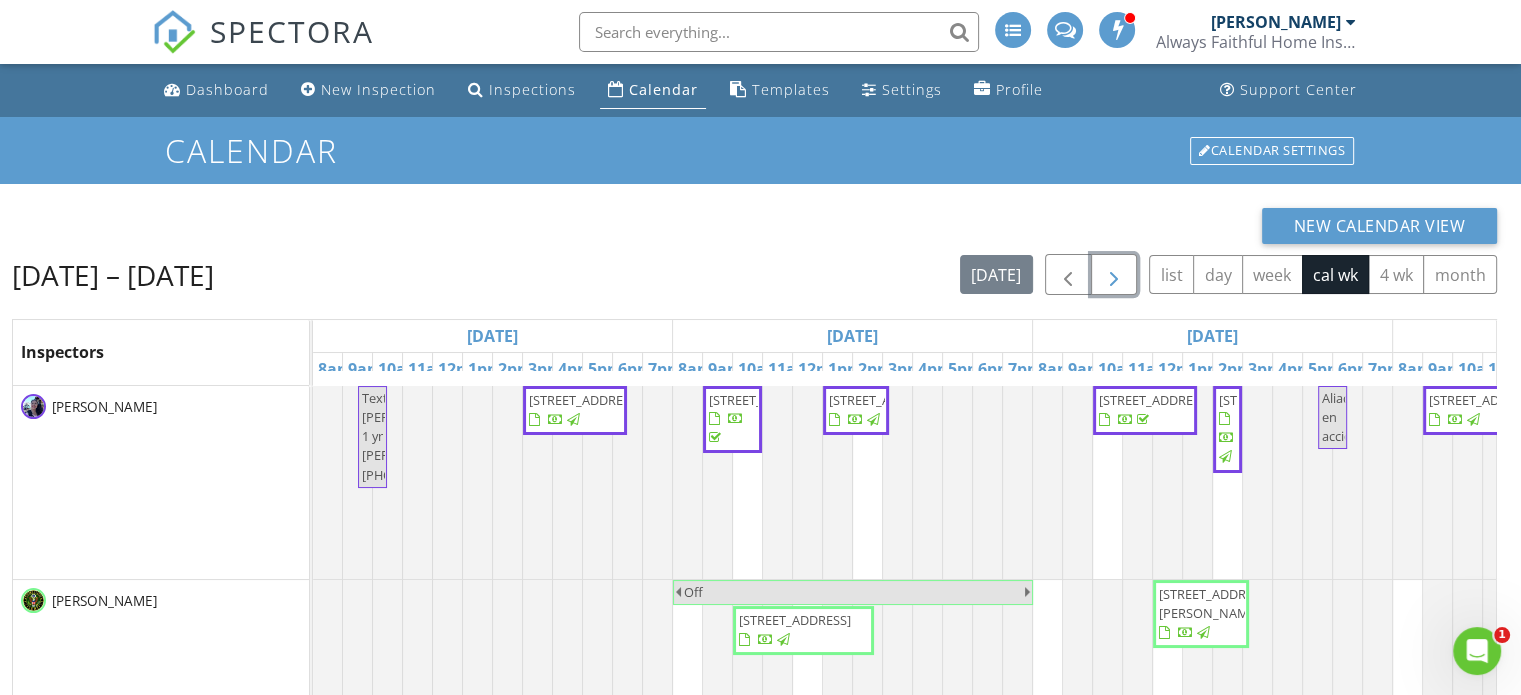
click at [1112, 283] on span "button" at bounding box center [1114, 275] width 24 height 24
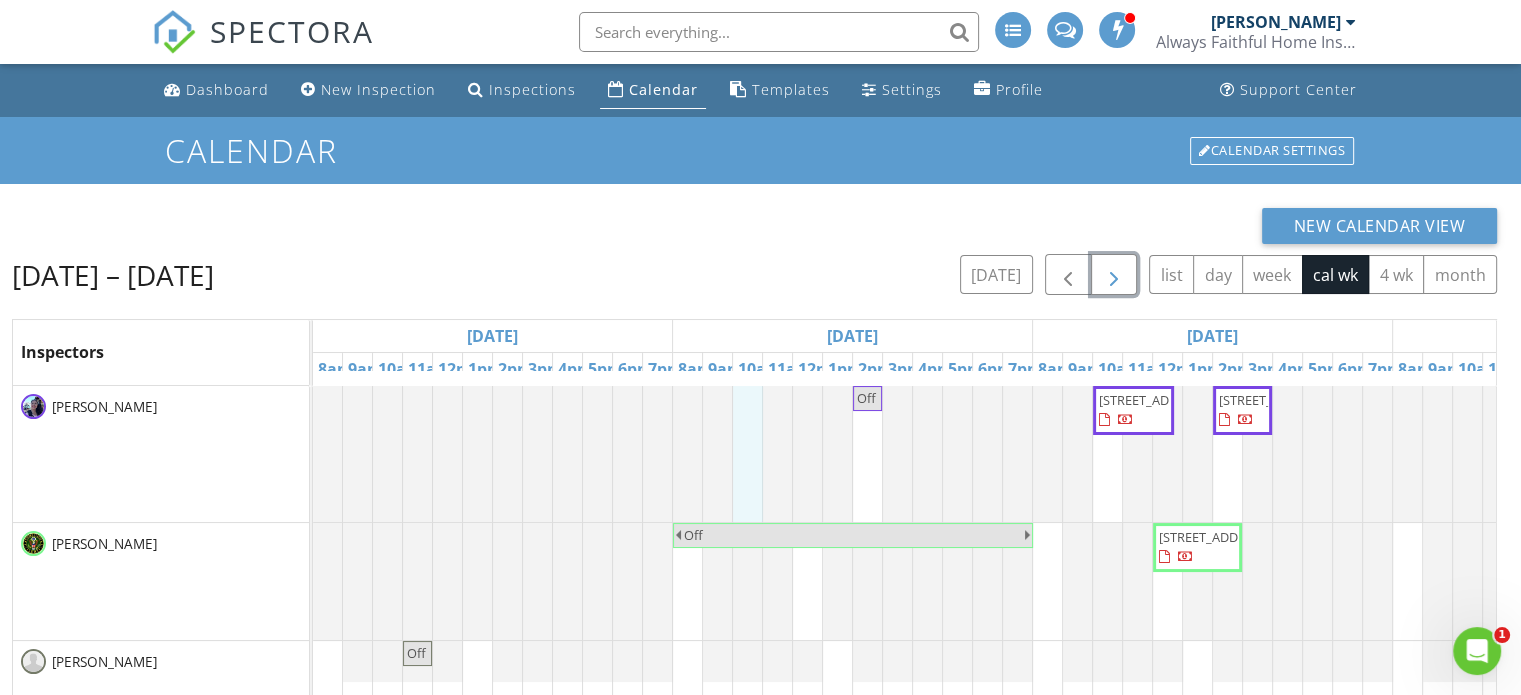
click at [754, 405] on link "Event" at bounding box center [745, 409] width 103 height 32
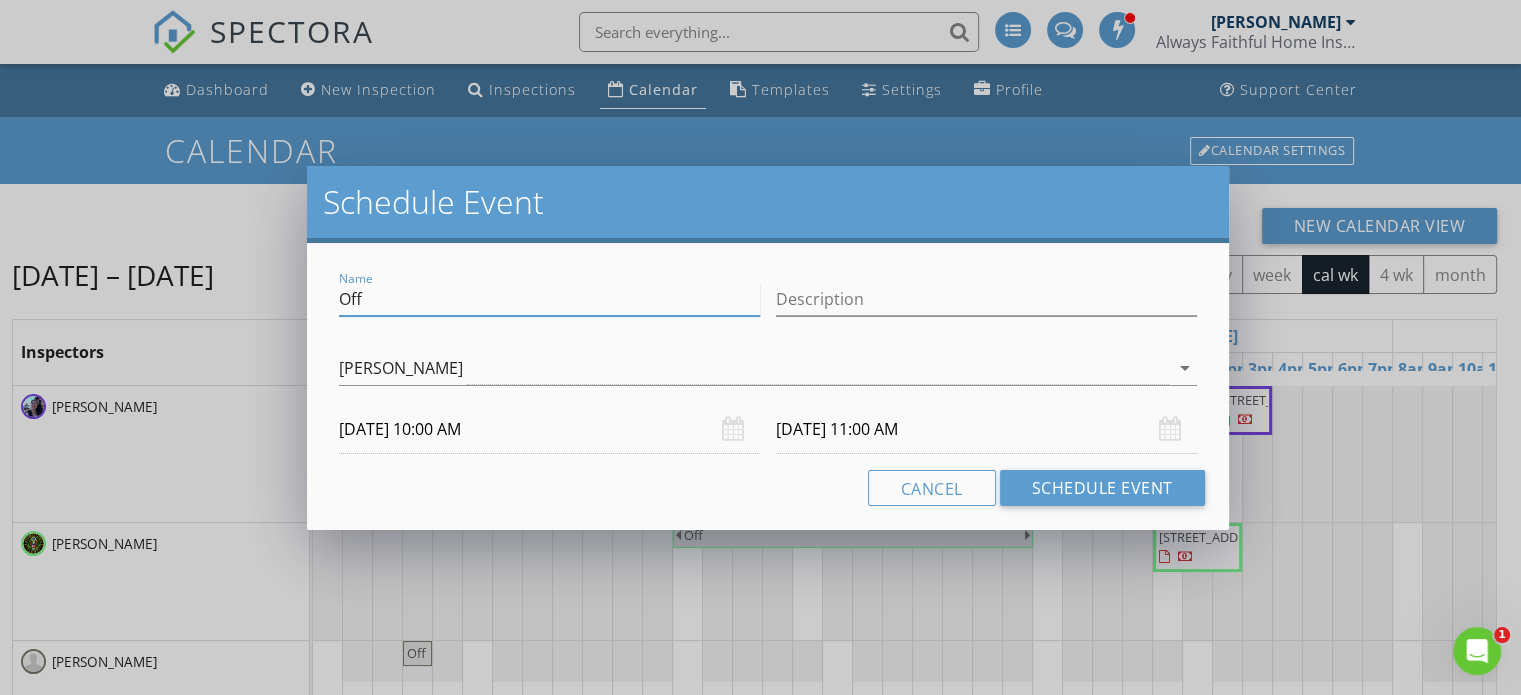
click at [691, 299] on input "Off" at bounding box center [549, 299] width 421 height 33
type input "O"
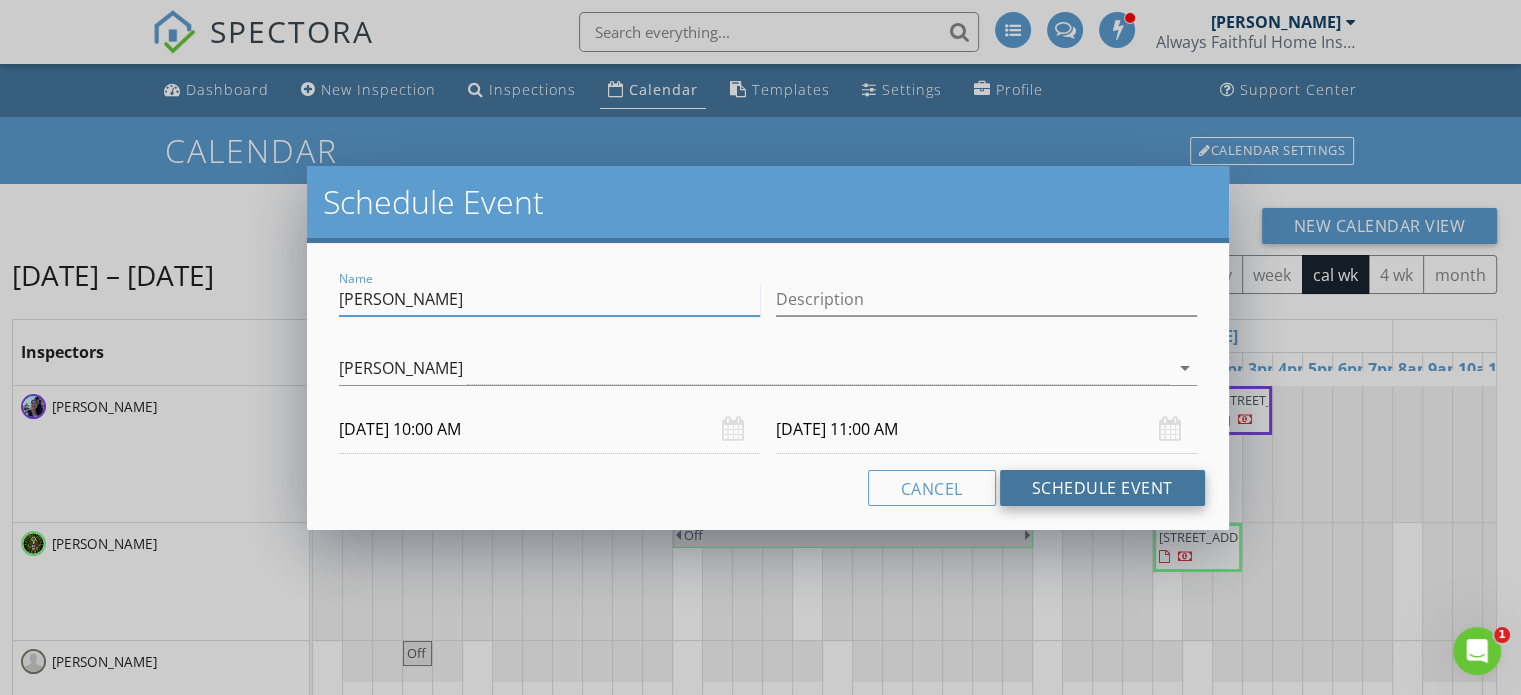
type input "[PERSON_NAME]"
click at [1142, 471] on button "Schedule Event" at bounding box center [1102, 488] width 205 height 36
